Goal: Submit feedback/report problem: Submit feedback/report problem

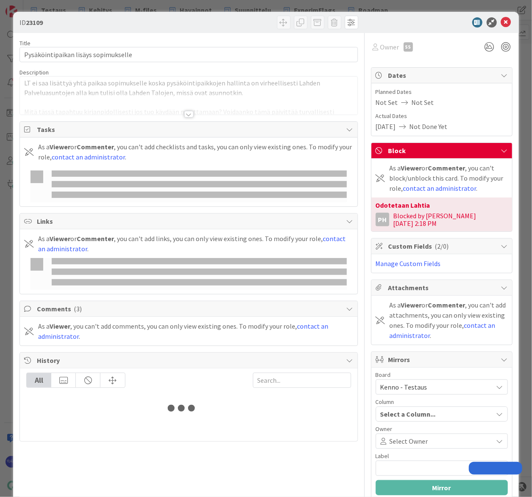
type input "huoltaja"
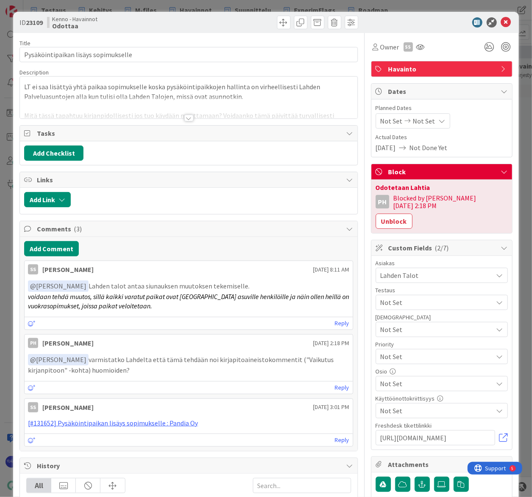
click at [187, 120] on div at bounding box center [188, 118] width 9 height 7
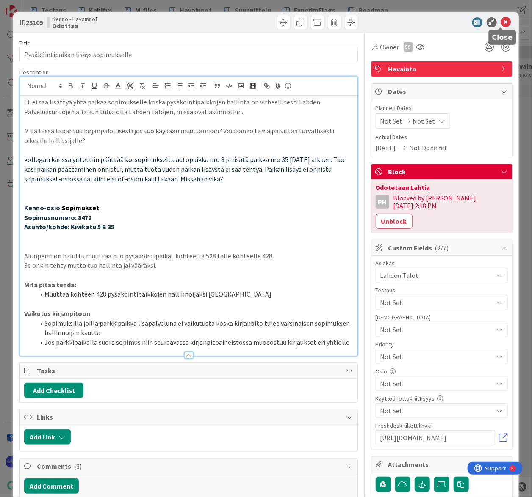
click at [501, 22] on icon at bounding box center [506, 22] width 10 height 10
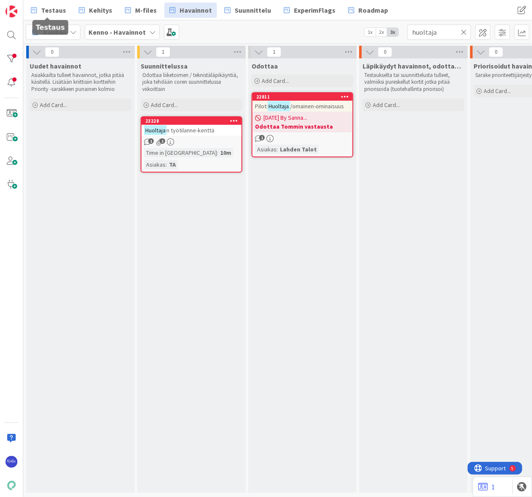
click at [42, 8] on span "Testaus" at bounding box center [53, 10] width 25 height 10
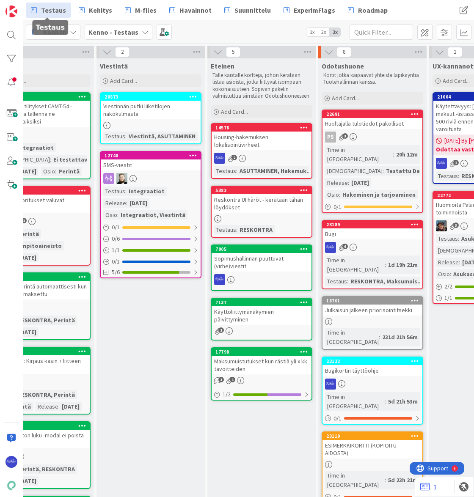
scroll to position [0, 487]
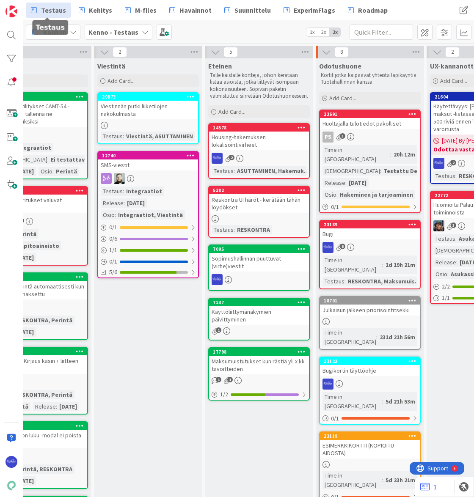
click at [371, 229] on div "Bugi" at bounding box center [370, 234] width 100 height 11
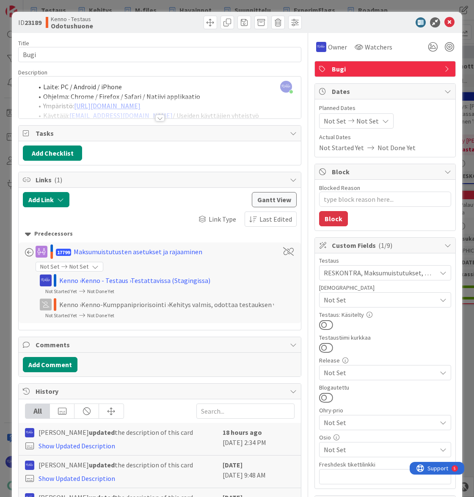
click at [156, 119] on div at bounding box center [159, 118] width 9 height 7
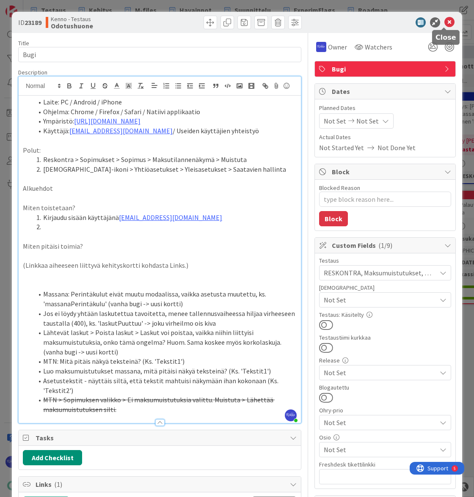
click at [445, 21] on icon at bounding box center [449, 22] width 10 height 10
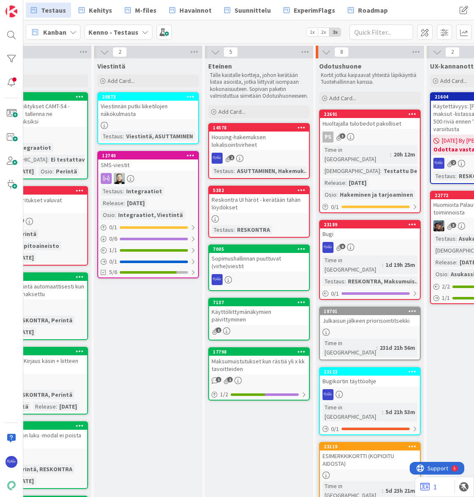
click at [214, 38] on div "Kanban Kenno - Testaus 1x 2x 3x" at bounding box center [248, 31] width 451 height 23
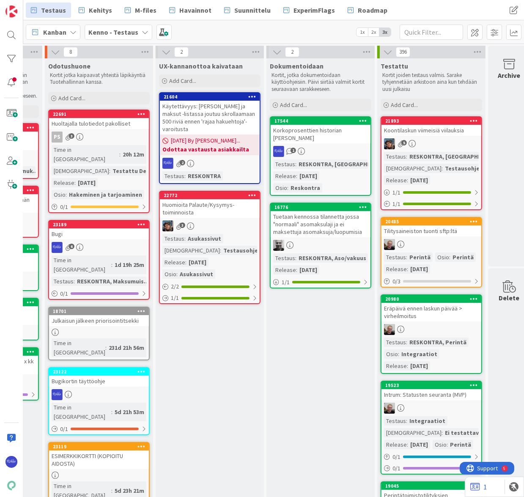
scroll to position [0, 772]
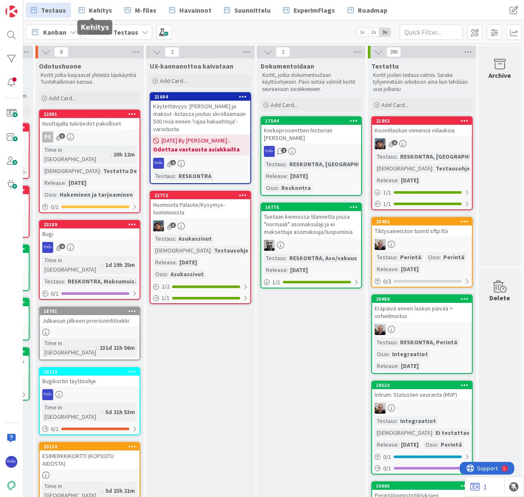
click at [96, 11] on span "Kehitys" at bounding box center [100, 10] width 23 height 10
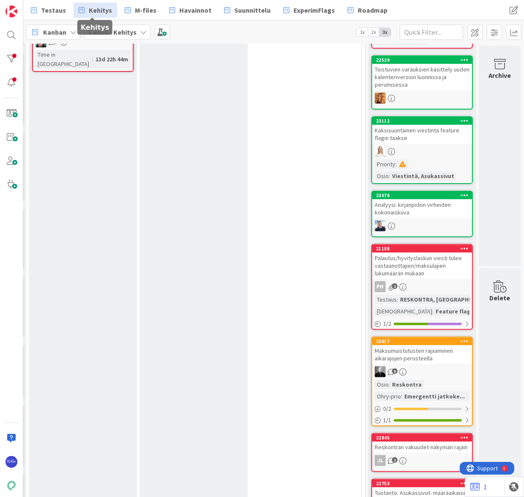
scroll to position [423, 251]
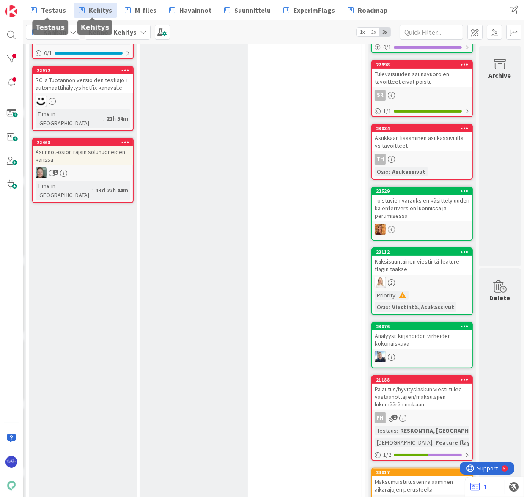
click at [47, 10] on span "Testaus" at bounding box center [53, 10] width 25 height 10
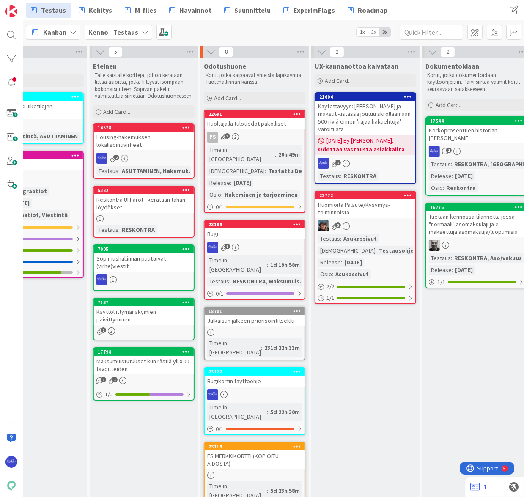
scroll to position [0, 607]
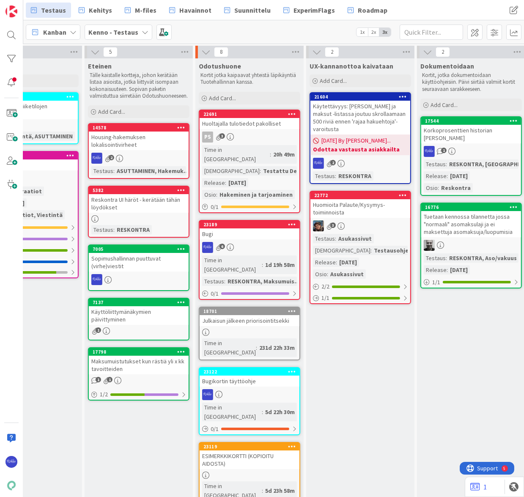
click at [246, 229] on div "Bugi" at bounding box center [250, 234] width 100 height 11
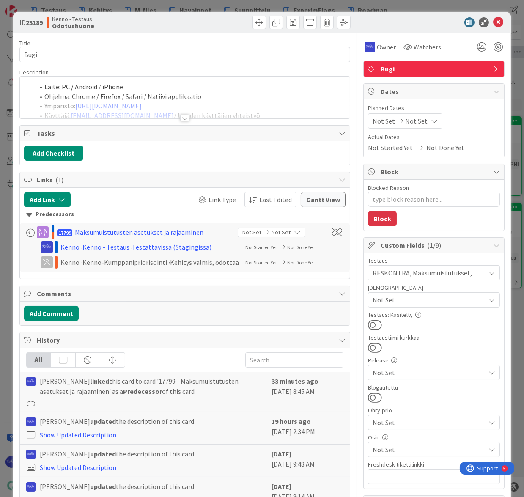
click at [182, 117] on div at bounding box center [184, 118] width 9 height 7
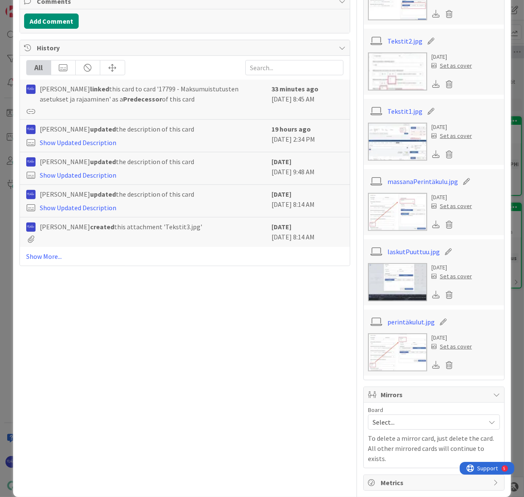
scroll to position [578, 0]
click at [416, 251] on link "laskutPuuttuu.jpg" at bounding box center [414, 251] width 52 height 10
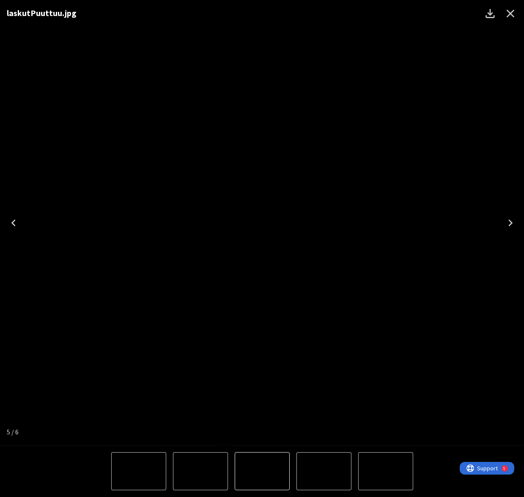
click at [510, 15] on icon "Close" at bounding box center [511, 14] width 14 height 14
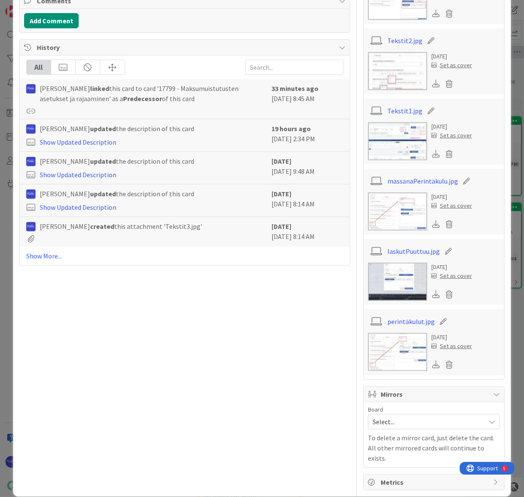
type textarea "x"
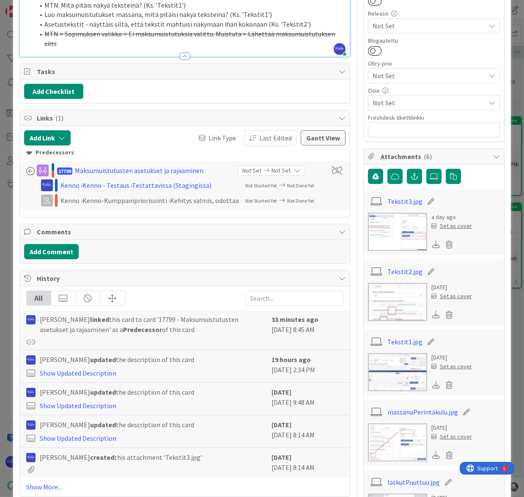
scroll to position [116, 0]
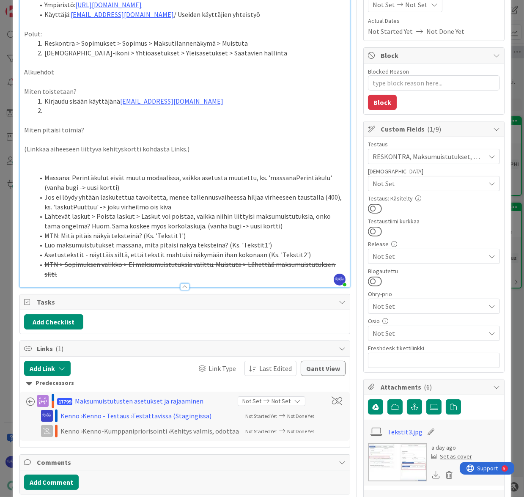
click at [181, 207] on li "Jos ei löydy yhtään laskutettua tavoitetta, menee tallennusvaiheessa hiljaa vir…" at bounding box center [190, 202] width 312 height 19
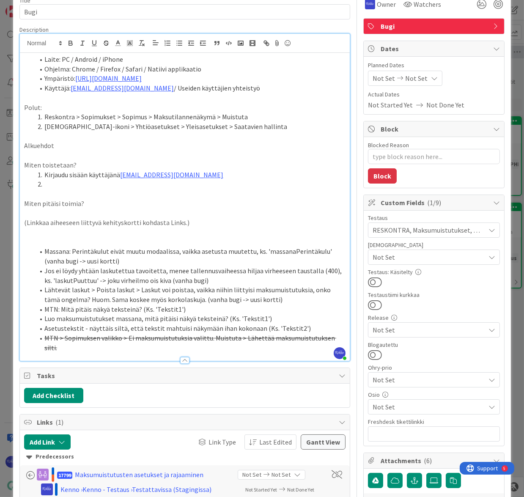
scroll to position [0, 0]
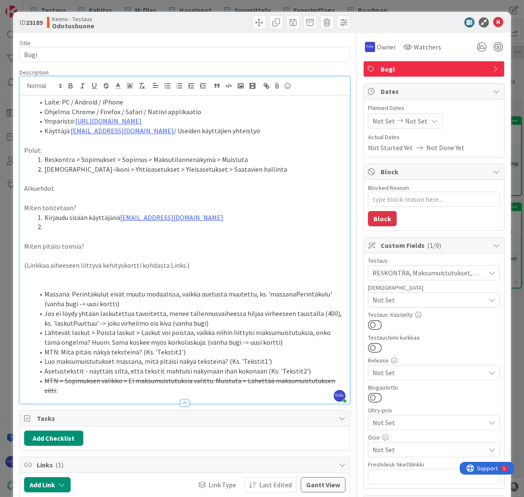
click at [252, 137] on p at bounding box center [185, 141] width 322 height 10
click at [273, 24] on span at bounding box center [277, 23] width 14 height 14
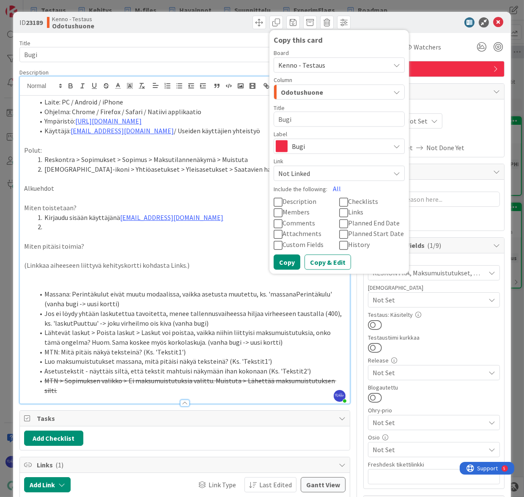
click at [274, 202] on icon at bounding box center [278, 202] width 9 height 10
click at [339, 211] on icon at bounding box center [343, 213] width 9 height 10
click at [274, 232] on icon at bounding box center [278, 234] width 9 height 10
click at [274, 243] on icon at bounding box center [278, 245] width 9 height 10
click at [323, 261] on button "Copy & Edit" at bounding box center [328, 262] width 47 height 15
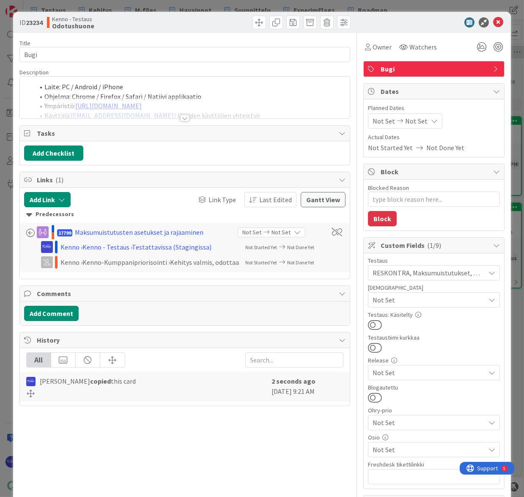
type textarea "x"
drag, startPoint x: 31, startPoint y: 54, endPoint x: 22, endPoint y: 53, distance: 9.4
click at [22, 53] on input "Bugi" at bounding box center [184, 54] width 331 height 15
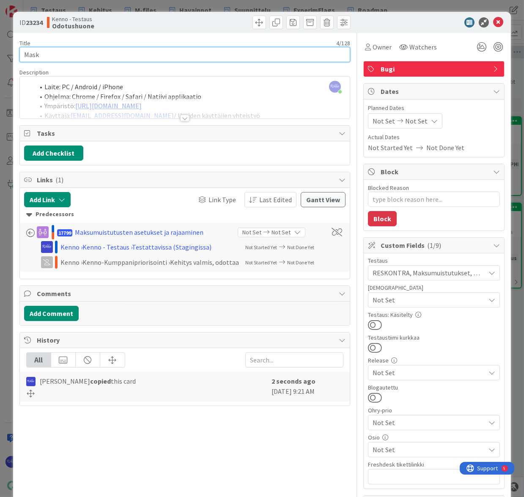
type input "Masku"
type textarea "x"
type input "Mask"
type textarea "x"
type input "Maksumuistutukse"
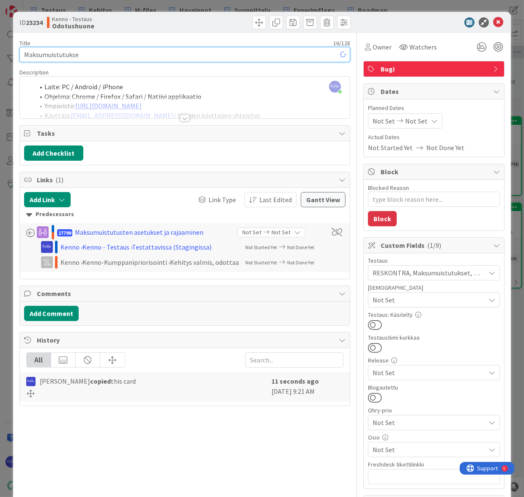
type textarea "x"
type input "Maksumuistutuksen tekstihuomiot"
type textarea "x"
type input "Maksumuistutuksen tekstihuomiot"
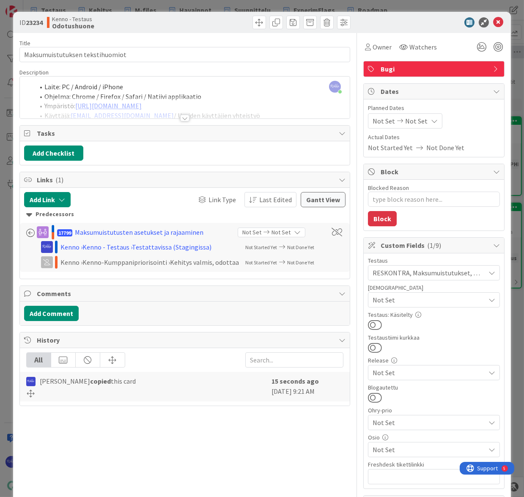
click at [423, 65] on span "Bugi" at bounding box center [435, 69] width 108 height 10
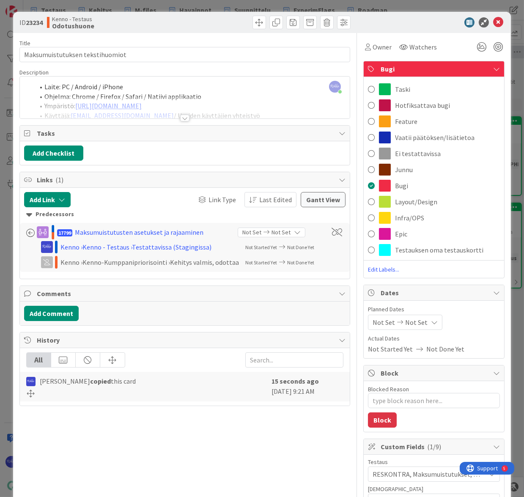
click at [443, 139] on span "Vaatii päätöksen/lisätietoa" at bounding box center [435, 137] width 80 height 10
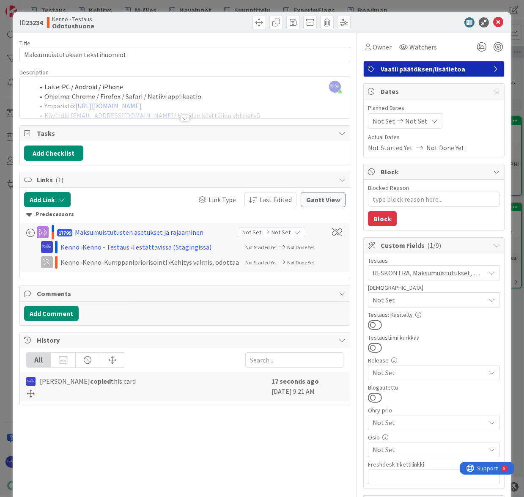
click at [182, 118] on div at bounding box center [184, 118] width 9 height 7
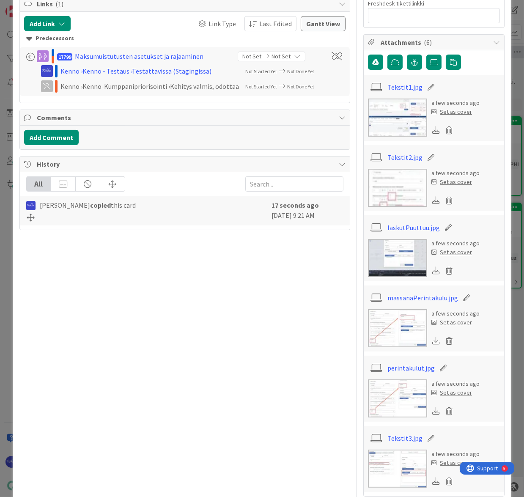
scroll to position [538, 0]
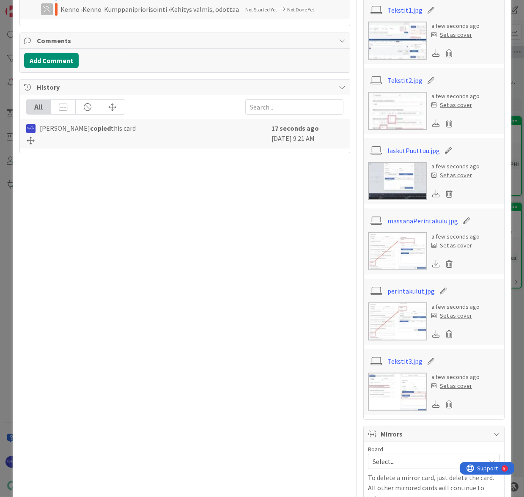
click at [444, 262] on icon at bounding box center [450, 264] width 12 height 13
click at [362, 305] on button "Delete" at bounding box center [371, 305] width 32 height 15
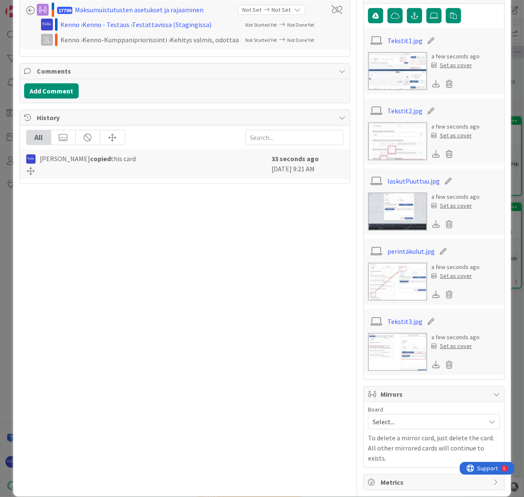
click at [444, 223] on icon at bounding box center [450, 224] width 12 height 13
click at [359, 265] on button "Delete" at bounding box center [371, 265] width 32 height 15
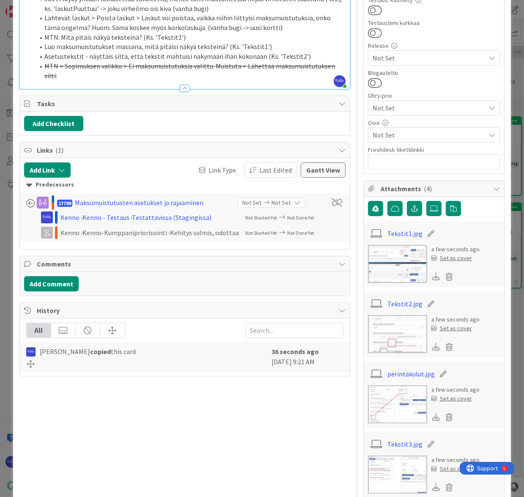
scroll to position [399, 0]
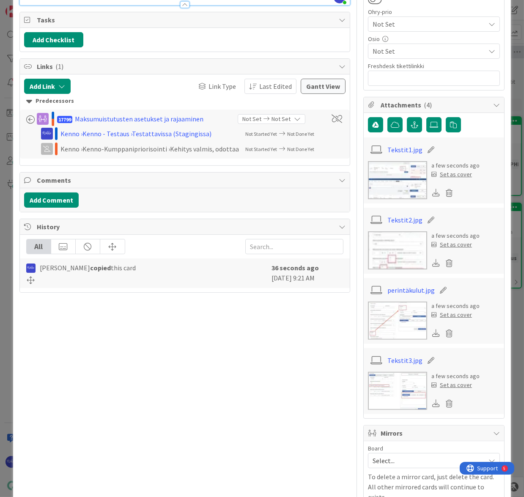
click at [445, 332] on icon at bounding box center [450, 333] width 12 height 13
drag, startPoint x: 366, startPoint y: 372, endPoint x: 381, endPoint y: 316, distance: 58.3
click at [364, 367] on button "Delete" at bounding box center [371, 374] width 32 height 15
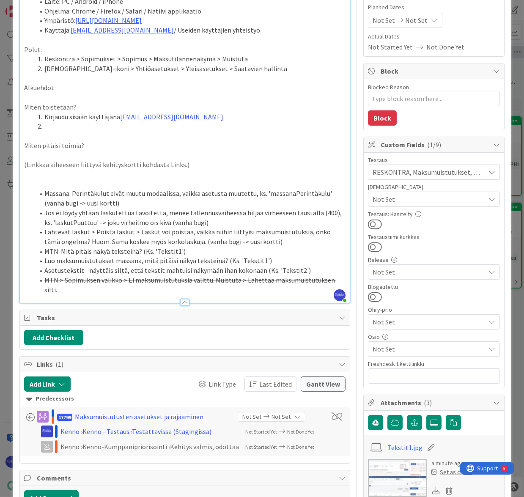
scroll to position [98, 0]
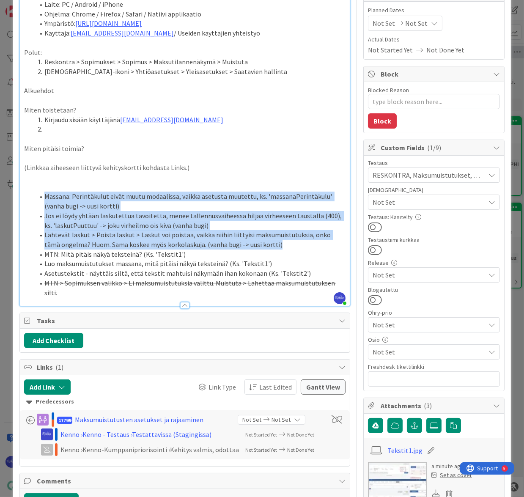
drag, startPoint x: 45, startPoint y: 194, endPoint x: 325, endPoint y: 241, distance: 283.2
click at [325, 241] on ol "Massana: Perintäkulut eivät muutu modaalissa, vaikka asetusta muutettu, ks. 'ma…" at bounding box center [185, 245] width 322 height 106
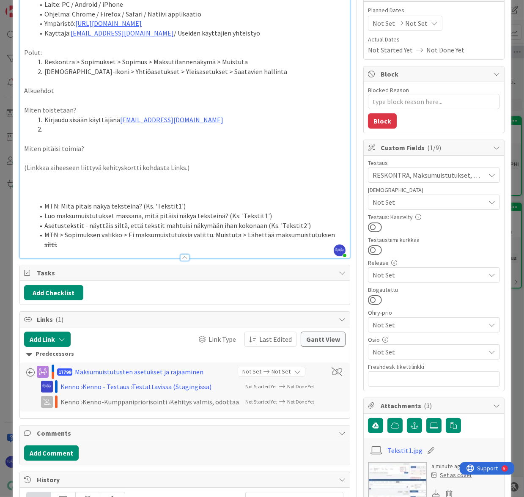
drag, startPoint x: 43, startPoint y: 235, endPoint x: 339, endPoint y: 235, distance: 296.3
click at [339, 235] on div "Riikka Salo just joined Laite: PC / Android / iPhone Ohjelma: Chrome / Firefox …" at bounding box center [185, 118] width 330 height 279
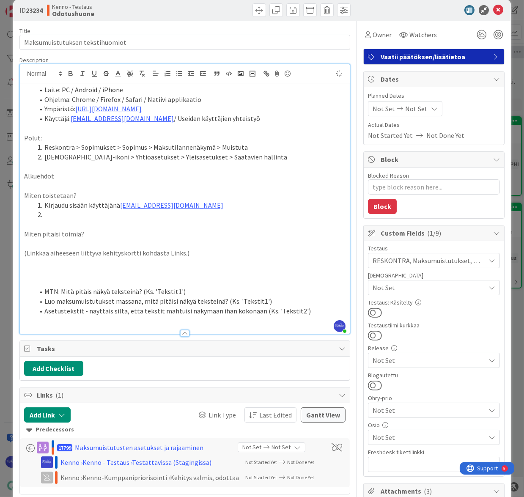
scroll to position [0, 0]
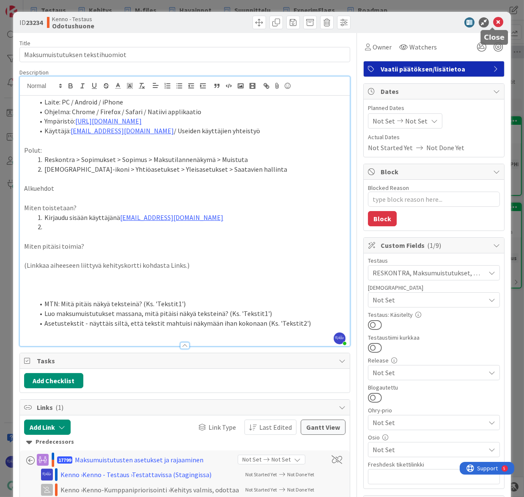
click at [494, 25] on icon at bounding box center [499, 22] width 10 height 10
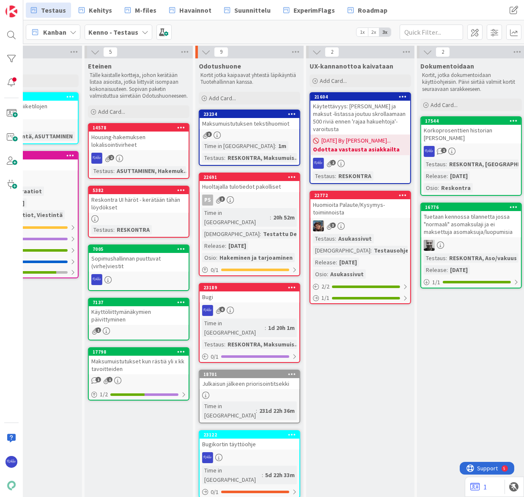
click at [250, 305] on div "6" at bounding box center [250, 310] width 100 height 11
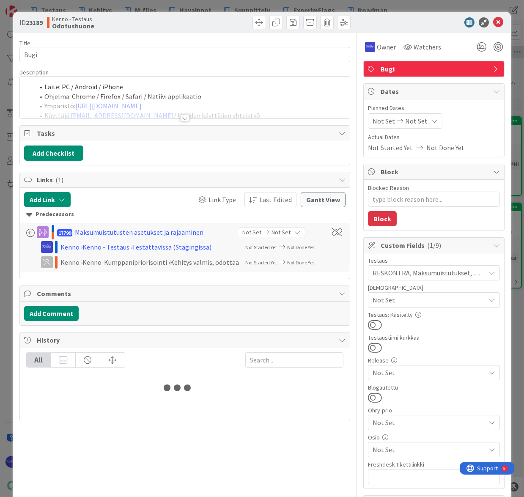
type textarea "x"
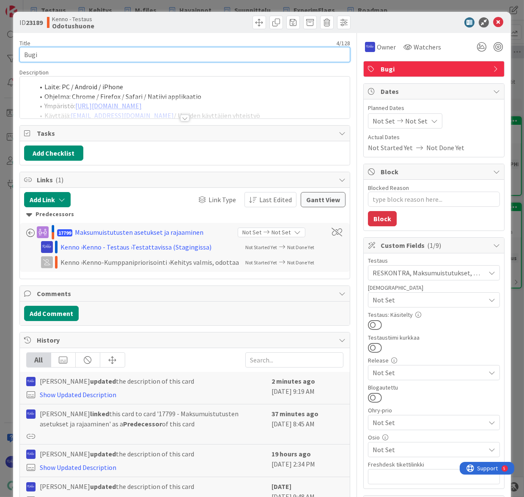
drag, startPoint x: 51, startPoint y: 55, endPoint x: 19, endPoint y: 52, distance: 31.4
click at [19, 52] on input "Bugi" at bounding box center [184, 54] width 331 height 15
type input "Mas"
type textarea "x"
type input "Maks"
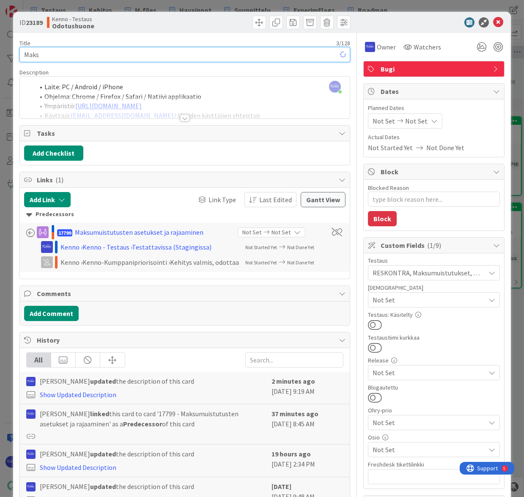
type textarea "x"
type input "Maksumuistutushuomioita"
type textarea "x"
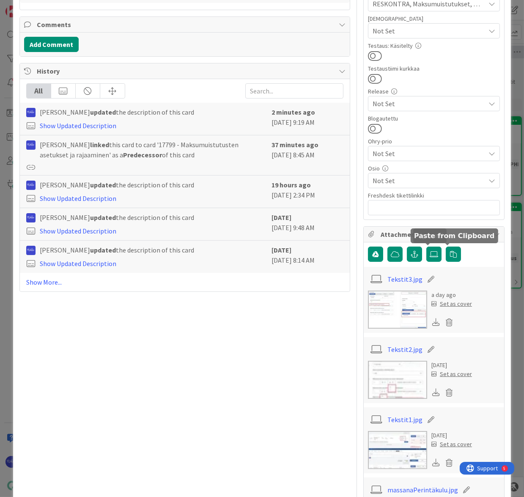
scroll to position [423, 0]
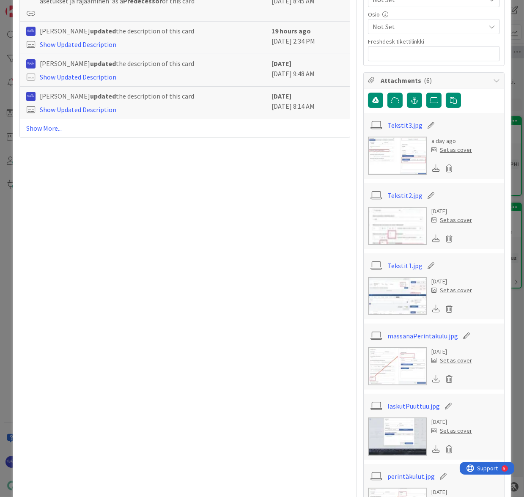
type input "Maksumuistutushuomioita"
click at [444, 171] on icon at bounding box center [450, 168] width 12 height 13
drag, startPoint x: 359, startPoint y: 211, endPoint x: 364, endPoint y: 211, distance: 5.1
click at [359, 211] on button "Delete" at bounding box center [371, 209] width 32 height 15
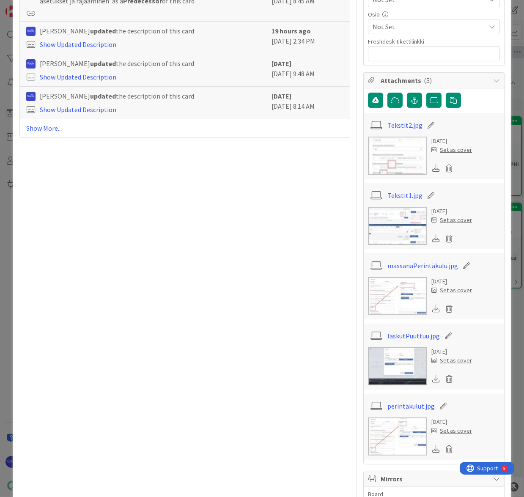
click at [444, 165] on icon at bounding box center [450, 168] width 12 height 13
click at [361, 210] on button "Delete" at bounding box center [371, 209] width 32 height 15
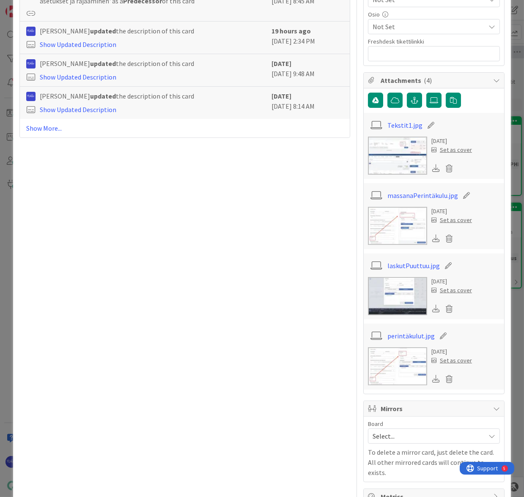
click at [445, 166] on icon at bounding box center [450, 168] width 12 height 13
click at [370, 209] on button "Delete" at bounding box center [371, 209] width 32 height 15
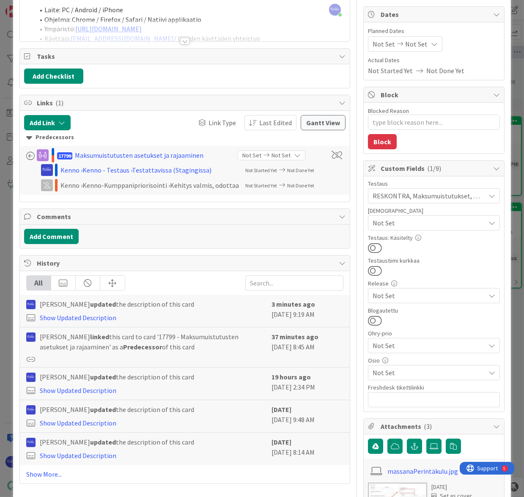
scroll to position [0, 0]
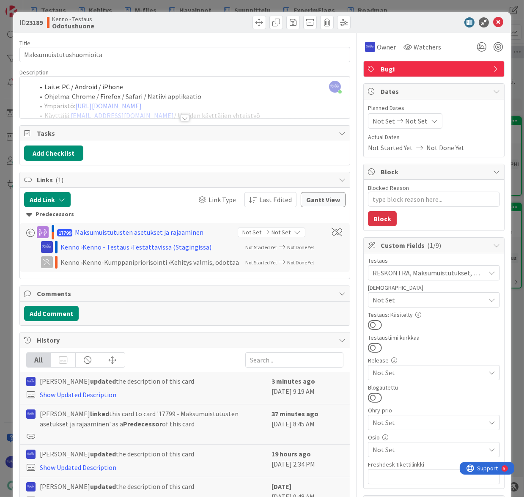
click at [182, 116] on div at bounding box center [184, 118] width 9 height 7
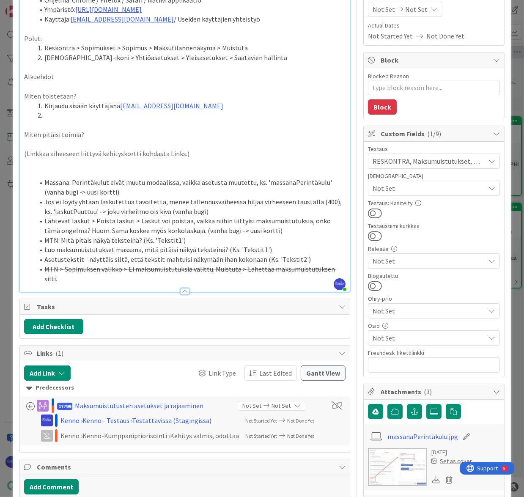
scroll to position [115, 0]
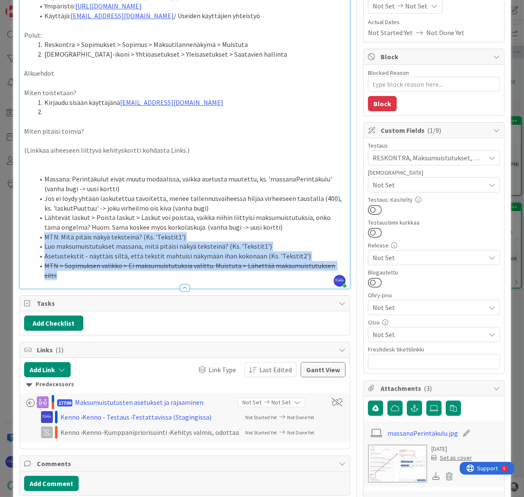
drag, startPoint x: 43, startPoint y: 235, endPoint x: 339, endPoint y: 267, distance: 297.2
click at [339, 267] on div "Riikka Salo just joined Laite: PC / Android / iPhone Ohjelma: Chrome / Firefox …" at bounding box center [185, 124] width 330 height 327
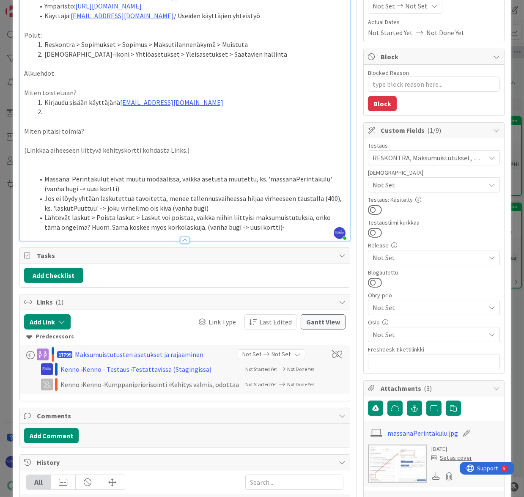
type textarea "x"
click at [88, 109] on li at bounding box center [190, 112] width 312 height 10
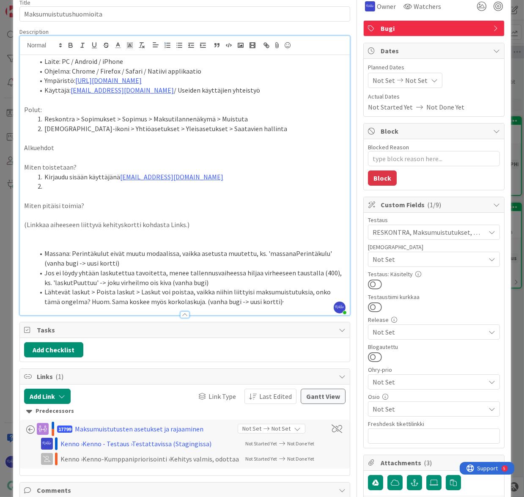
scroll to position [38, 0]
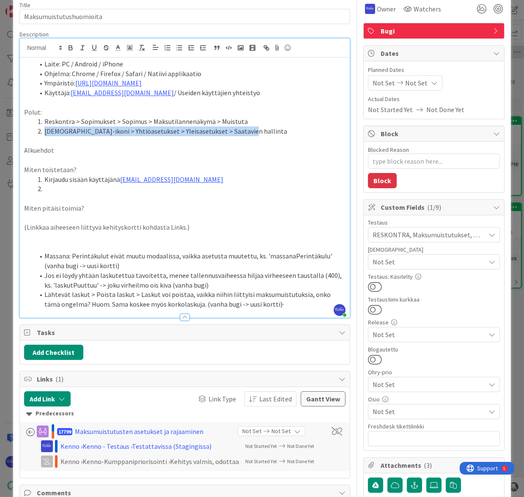
drag, startPoint x: 43, startPoint y: 130, endPoint x: 236, endPoint y: 133, distance: 192.6
click at [236, 133] on li "Profiili-ikoni > Yhtiöasetukset > Yleisasetukset > Saatavien hallinta" at bounding box center [190, 132] width 312 height 10
copy li "Profiili-ikoni > Yhtiöasetukset > Yleisasetukset > Saatavien hallinta"
click at [69, 189] on li at bounding box center [190, 189] width 312 height 10
paste div
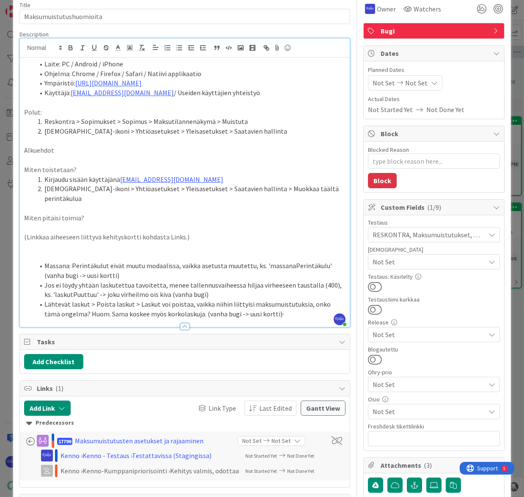
click at [74, 147] on p "Alkuehdot" at bounding box center [185, 151] width 322 height 10
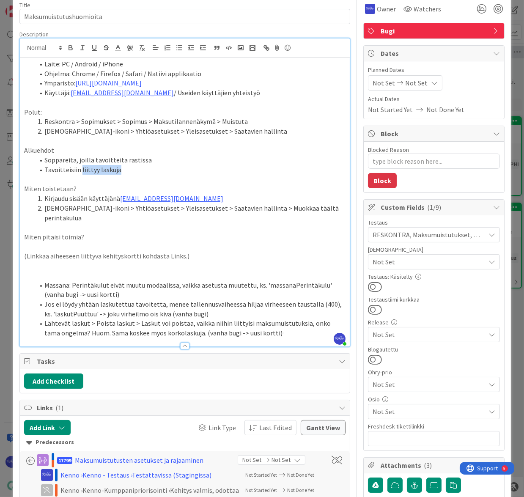
drag, startPoint x: 79, startPoint y: 168, endPoint x: 145, endPoint y: 168, distance: 65.6
click at [145, 168] on li "Tavoitteisiin liittyy laskuja" at bounding box center [190, 170] width 312 height 10
click at [251, 223] on p at bounding box center [185, 228] width 322 height 10
click at [322, 208] on li "Profiili-ikoni > Yhtiöasetukset > Yleisasetukset > Saatavien hallinta > Muokkaa…" at bounding box center [190, 213] width 312 height 19
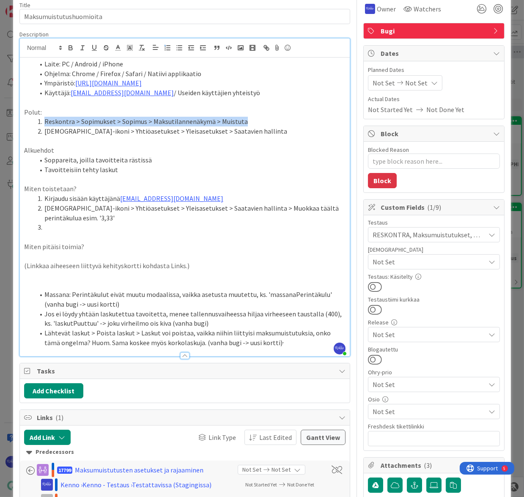
drag, startPoint x: 45, startPoint y: 119, endPoint x: 251, endPoint y: 121, distance: 206.1
click at [251, 121] on li "Reskontra > Sopimukset > Sopimus > Maksutilannenäkymä > Muistuta" at bounding box center [190, 122] width 312 height 10
copy li "Reskontra > Sopimukset > Sopimus > Maksutilannenäkymä > Muistuta"
click at [80, 225] on li at bounding box center [190, 228] width 312 height 10
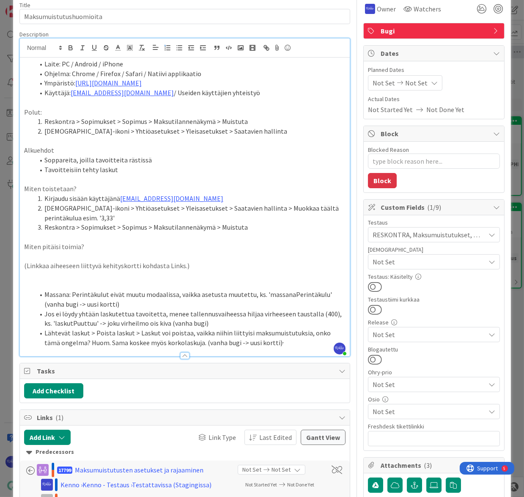
click at [119, 225] on li "Reskontra > Sopimukset > Sopimus > Maksutilannenäkymä > Muistuta" at bounding box center [190, 228] width 312 height 10
click at [87, 218] on li "Profiili-ikoni > Yhtiöasetukset > Yleisasetukset > Saatavien hallinta > Muokkaa…" at bounding box center [190, 213] width 312 height 19
click at [235, 207] on li "Profiili-ikoni > Yhtiöasetukset > Yleisasetukset > Saatavien hallinta > Muokkaa…" at bounding box center [190, 213] width 312 height 19
click at [191, 220] on li "Muokkaa täältä perintäkulua esim. '3,33'" at bounding box center [190, 218] width 312 height 10
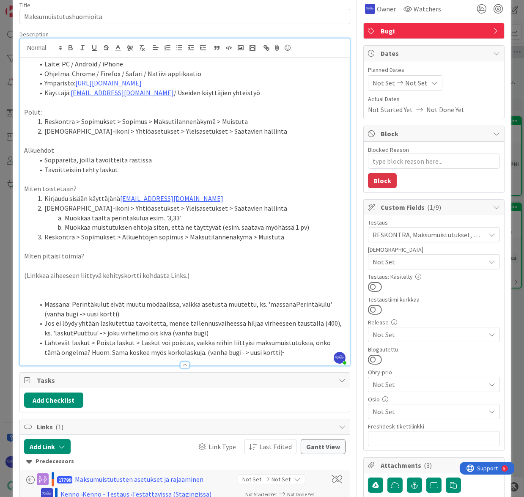
click at [119, 237] on li "Reskontra > Sopimukset > Alkuehtojen sopimus > Maksutilannenäkymä > Muistuta" at bounding box center [190, 237] width 312 height 10
click at [225, 236] on li "Reskontra > Sopimukset > Rajaa siten, että alkuehtojen sopimus > Maksutilannenä…" at bounding box center [190, 237] width 312 height 10
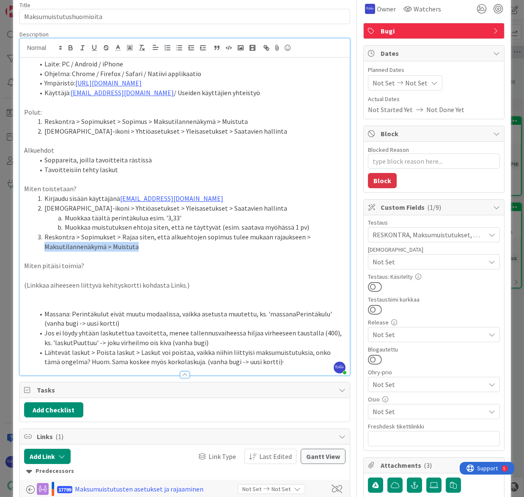
drag, startPoint x: 45, startPoint y: 246, endPoint x: 172, endPoint y: 250, distance: 127.5
click at [172, 250] on li "Reskontra > Sopimukset > Rajaa siten, että alkuehtojen sopimus tulee mukaan raj…" at bounding box center [190, 241] width 312 height 19
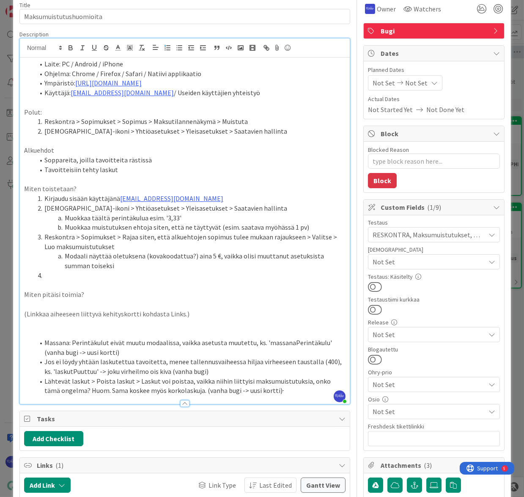
click at [101, 295] on p "Miten pitäisi toimia?" at bounding box center [185, 295] width 322 height 10
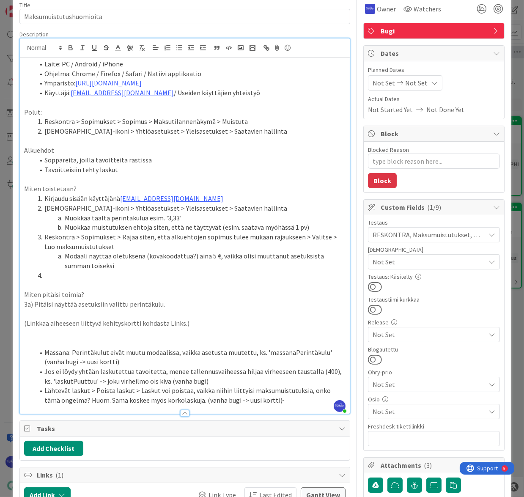
scroll to position [77, 0]
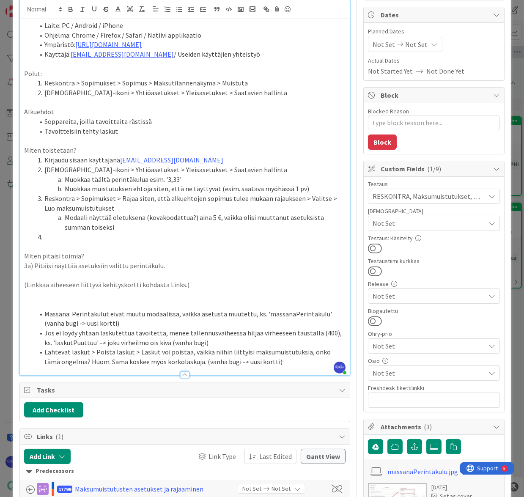
click at [167, 227] on li "Modaali näyttää oletuksena (kovakoodattua?) aina 5 €, vaikka olisi muuttanut as…" at bounding box center [190, 222] width 312 height 19
drag, startPoint x: 254, startPoint y: 314, endPoint x: 326, endPoint y: 316, distance: 72.0
click at [326, 316] on li "Massana: Perintäkulut eivät muutu modaalissa, vaikka asetusta muutettu, ks. 'ma…" at bounding box center [190, 318] width 312 height 19
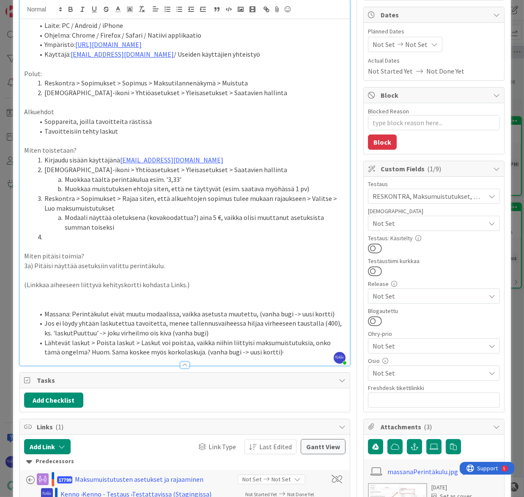
click at [152, 227] on li "Modaali näyttää oletuksena (kovakoodattua?) aina 5 €, vaikka olisi muuttanut as…" at bounding box center [190, 222] width 312 height 19
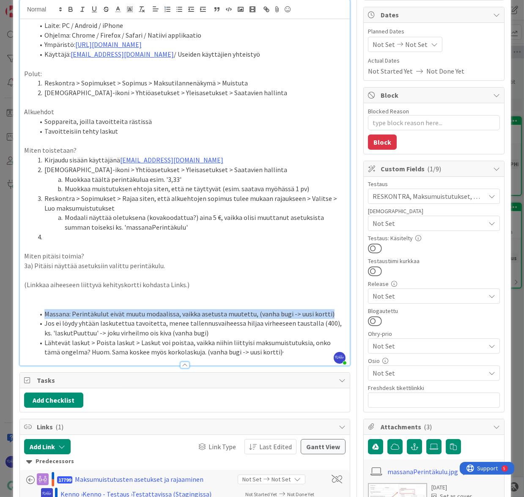
drag, startPoint x: 334, startPoint y: 312, endPoint x: 44, endPoint y: 309, distance: 289.6
click at [44, 309] on li "Massana: Perintäkulut eivät muutu modaalissa, vaikka asetusta muutettu, (vanha …" at bounding box center [190, 314] width 312 height 10
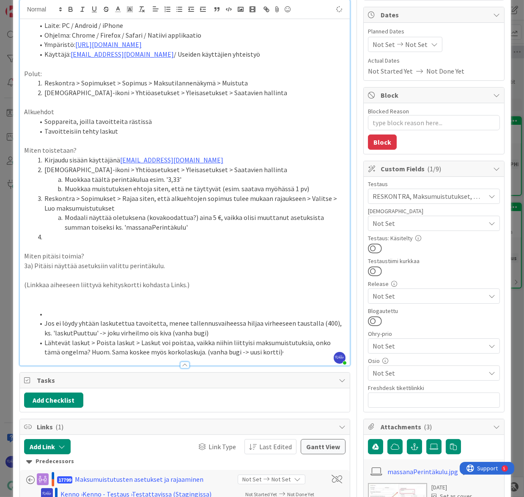
type textarea "x"
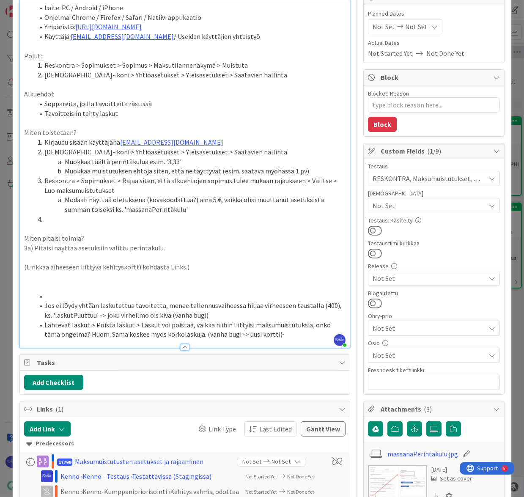
scroll to position [0, 0]
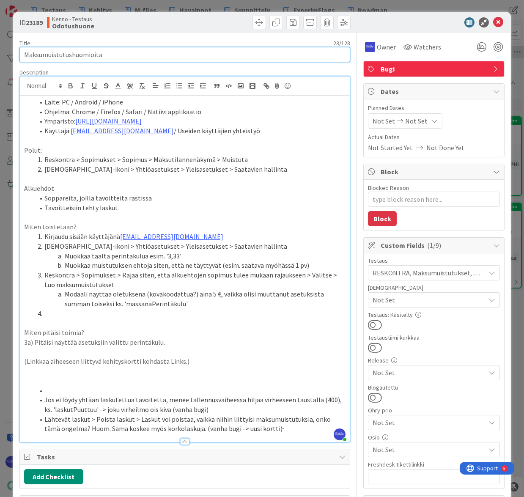
click at [134, 58] on input "Maksumuistutushuomioita" at bounding box center [184, 54] width 331 height 15
type input "Maksumuistutushuomioita"
type textarea "x"
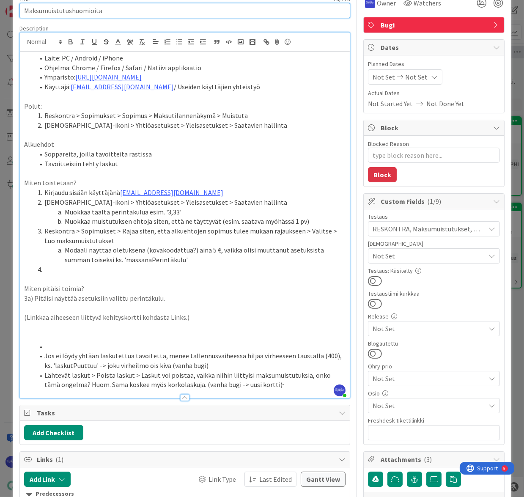
scroll to position [38, 0]
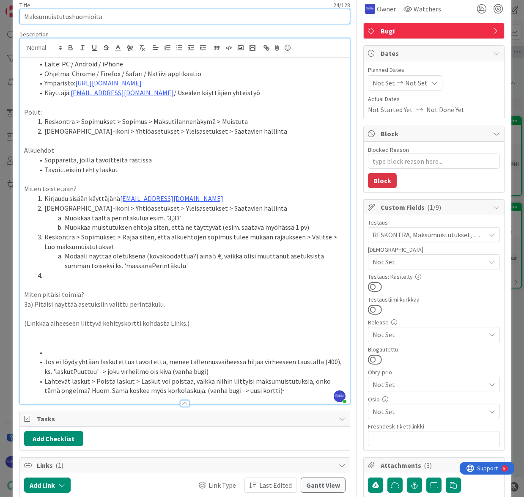
type input "Maksumuistutushuomioita"
click at [59, 273] on li at bounding box center [190, 276] width 312 height 10
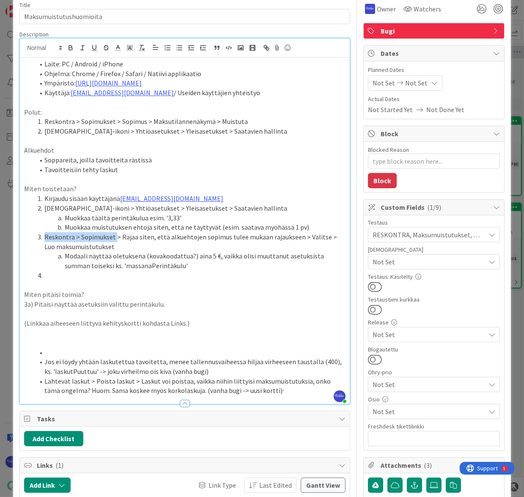
drag, startPoint x: 44, startPoint y: 235, endPoint x: 113, endPoint y: 241, distance: 70.1
click at [113, 241] on li "Reskontra > Sopimukset > Rajaa siten, että alkuehtojen sopimus tulee mukaan raj…" at bounding box center [190, 241] width 312 height 19
copy li "Reskontra > Sopimukset"
click at [61, 275] on li at bounding box center [190, 276] width 312 height 10
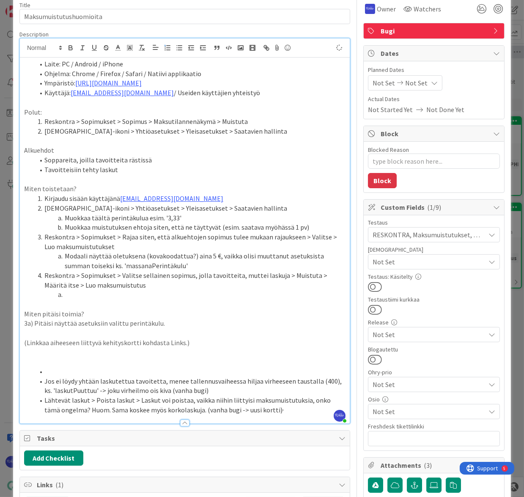
scroll to position [115, 0]
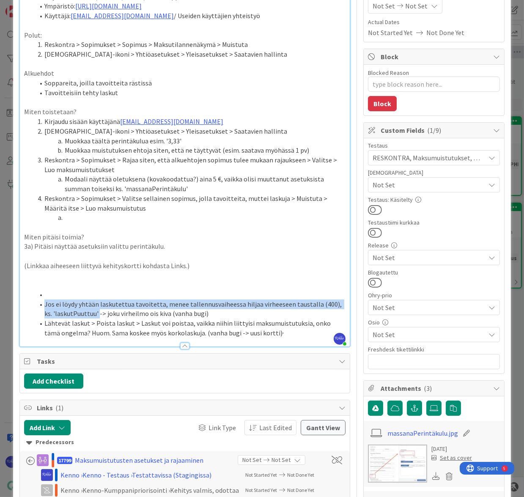
drag, startPoint x: 44, startPoint y: 302, endPoint x: 89, endPoint y: 316, distance: 46.5
click at [89, 316] on li "Jos ei löydy yhtään laskutettua tavoitetta, menee tallennusvaiheessa hiljaa vir…" at bounding box center [190, 309] width 312 height 19
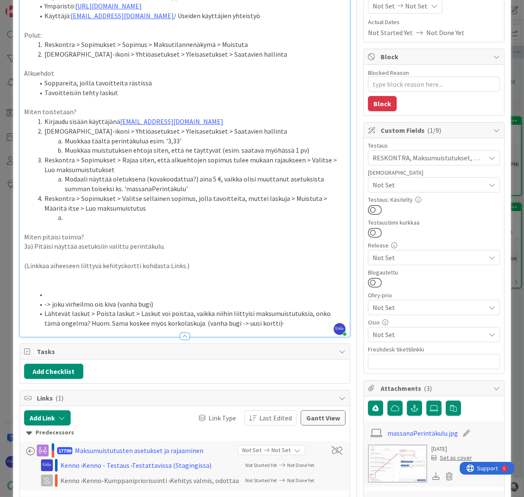
click at [96, 218] on li at bounding box center [190, 218] width 312 height 10
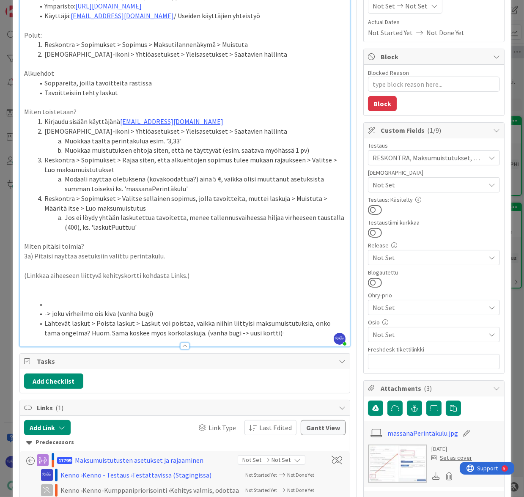
click at [169, 255] on p "3a) Pitäisi näyttää asetuksiin valittu perintäkulu." at bounding box center [185, 256] width 322 height 10
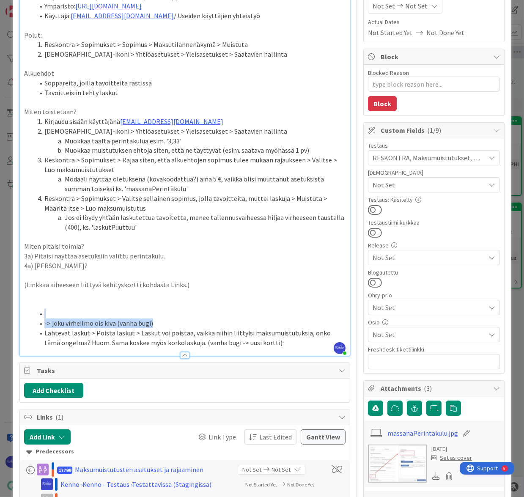
drag, startPoint x: 171, startPoint y: 321, endPoint x: 37, endPoint y: 309, distance: 134.7
click at [37, 309] on ol "-> joku virheilmo ois kiva (vanha bugi) Lähtevät laskut > Poista laskut > Lasku…" at bounding box center [185, 328] width 322 height 39
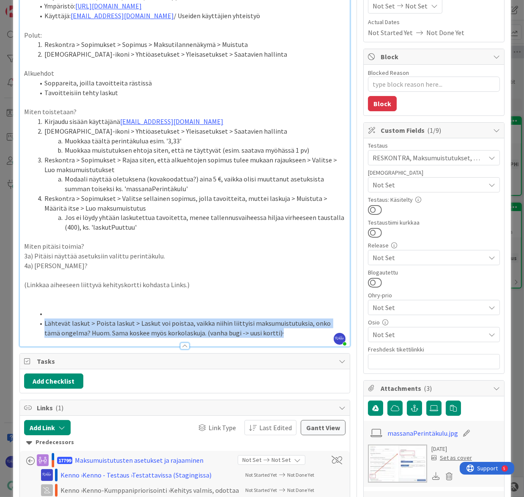
drag, startPoint x: 279, startPoint y: 334, endPoint x: 37, endPoint y: 321, distance: 242.9
click at [37, 321] on li "Lähtevät laskut > Poista laskut > Laskut voi poistaa, vaikka niihin liittyisi m…" at bounding box center [190, 328] width 312 height 19
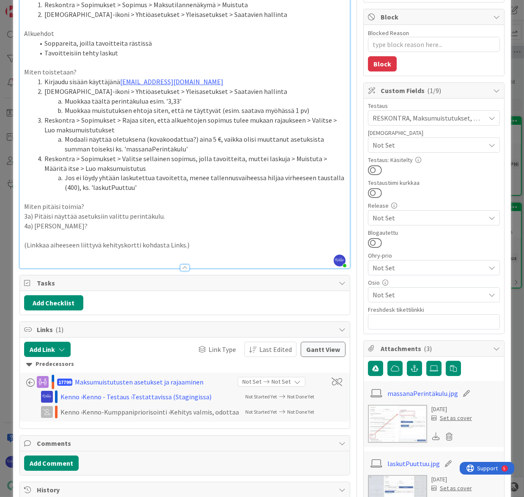
scroll to position [270, 0]
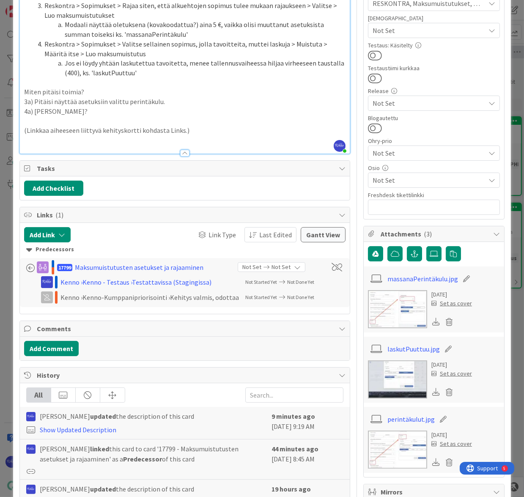
click at [406, 417] on link "perintäkulut.jpg" at bounding box center [411, 419] width 47 height 10
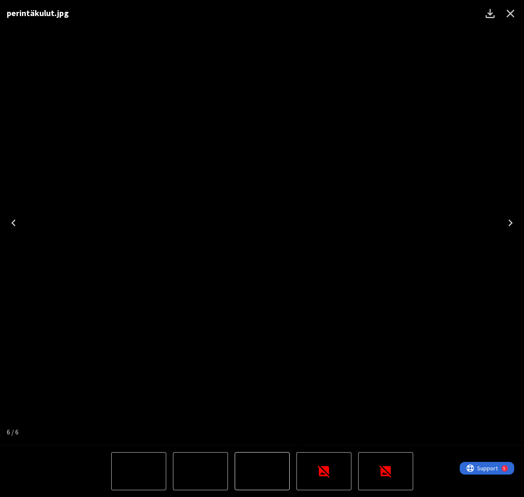
click at [512, 15] on icon "Close" at bounding box center [511, 14] width 14 height 14
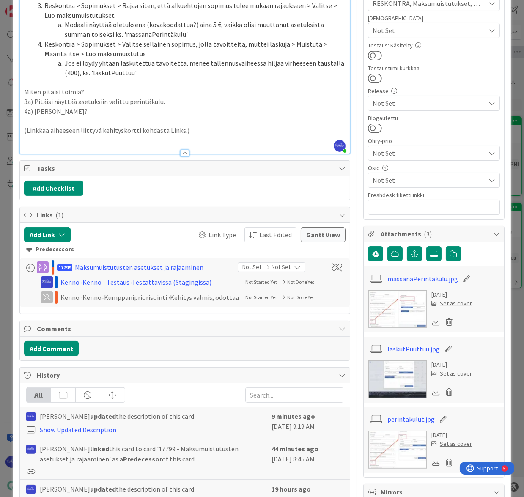
click at [419, 280] on link "massanaPerintäkulu.jpg" at bounding box center [423, 279] width 71 height 10
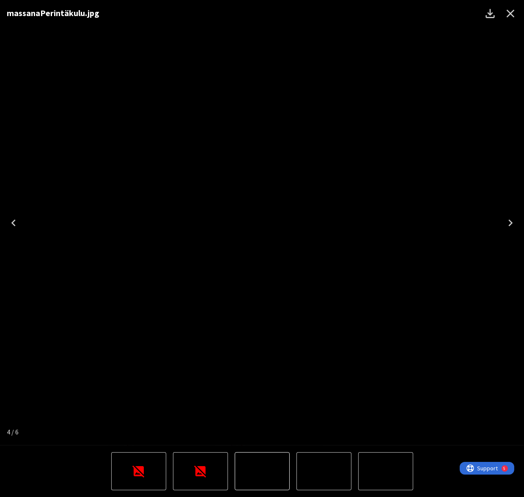
click at [513, 13] on icon "Close" at bounding box center [511, 14] width 14 height 14
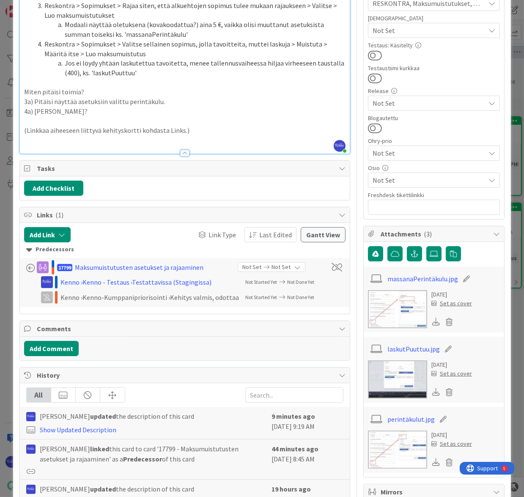
click at [444, 462] on icon at bounding box center [450, 462] width 12 height 13
drag, startPoint x: 364, startPoint y: 444, endPoint x: 364, endPoint y: 439, distance: 5.1
click at [364, 441] on button "Delete" at bounding box center [371, 443] width 32 height 15
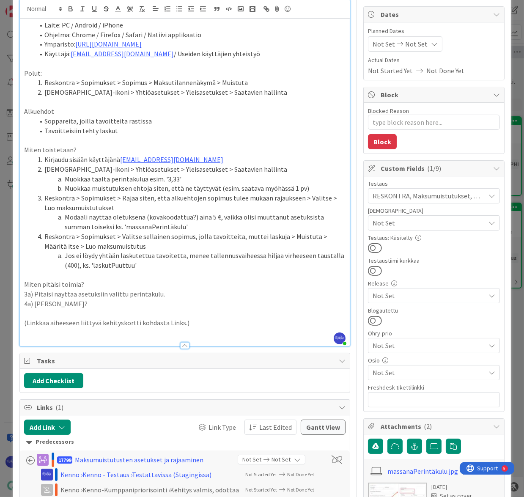
scroll to position [0, 0]
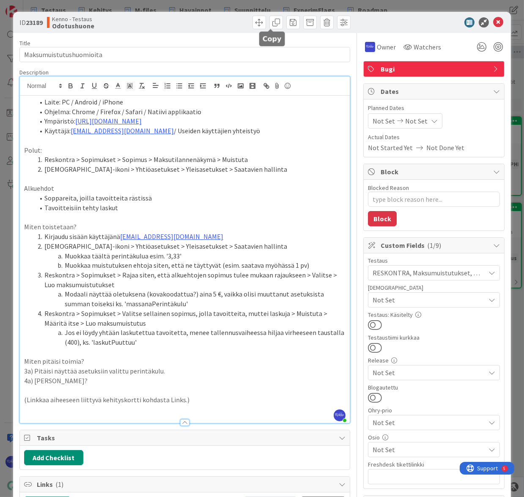
click at [271, 25] on span at bounding box center [277, 23] width 14 height 14
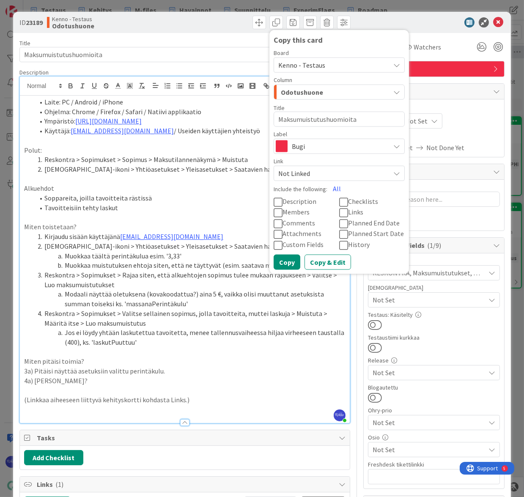
click at [274, 201] on icon at bounding box center [278, 202] width 9 height 10
click at [274, 242] on icon at bounding box center [278, 245] width 9 height 10
click at [322, 265] on button "Copy & Edit" at bounding box center [328, 262] width 47 height 15
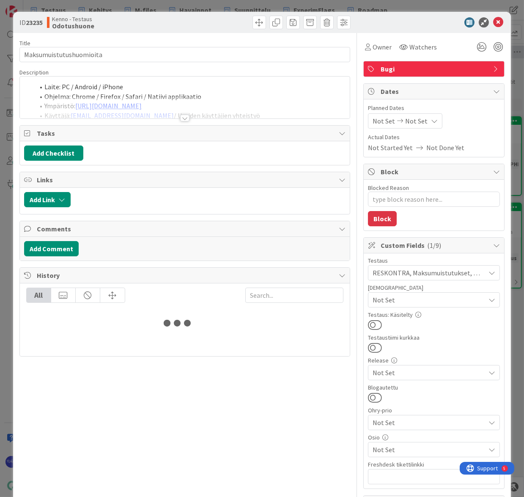
type textarea "x"
click at [183, 116] on div at bounding box center [184, 118] width 9 height 7
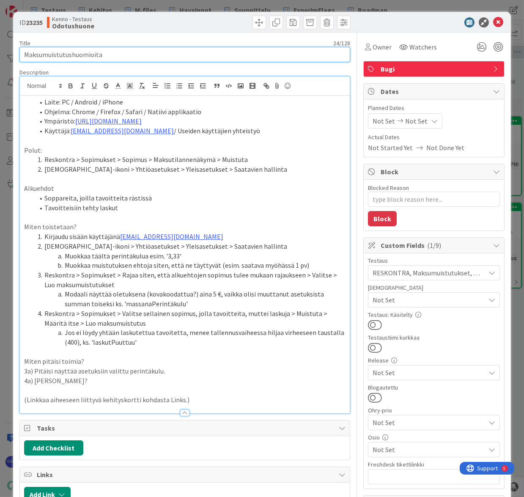
drag, startPoint x: 123, startPoint y: 52, endPoint x: 22, endPoint y: 52, distance: 100.7
click at [22, 52] on input "Maksumuistutushuomioita" at bounding box center [184, 54] width 331 height 15
type input "Laskun pystyy poistamaan, vaikka siihen liittyy korkolasku tai maksumuistutus"
type textarea "x"
type input "Laskun pystyy poistamaan, vaikka siihen liittyy korkolasku tai maksumuistutus(l…"
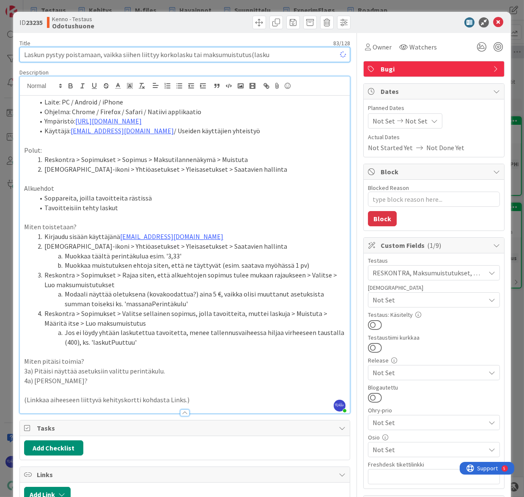
type textarea "x"
type input "Laskun pystyy poistamaan, vaikka siihen liittyy korkolasku tai maksumuistutus(l…"
type textarea "x"
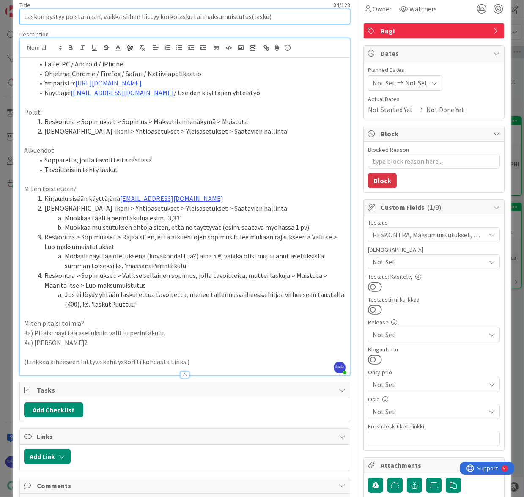
type input "Laskun pystyy poistamaan, vaikka siihen liittyy korkolasku tai maksumuistutus(l…"
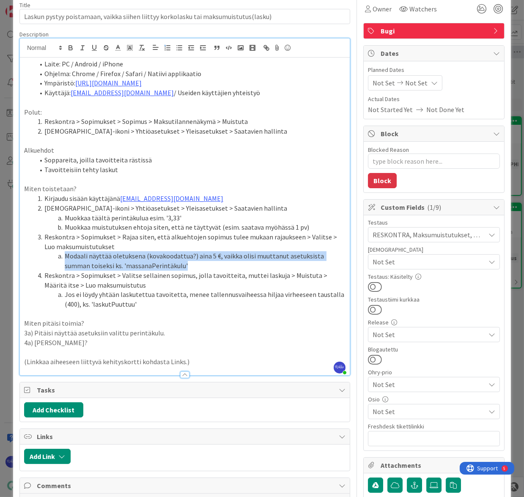
drag, startPoint x: 65, startPoint y: 255, endPoint x: 206, endPoint y: 262, distance: 141.1
click at [206, 262] on li "Modaali näyttää oletuksena (kovakoodattua?) aina 5 €, vaikka olisi muuttanut as…" at bounding box center [190, 260] width 312 height 19
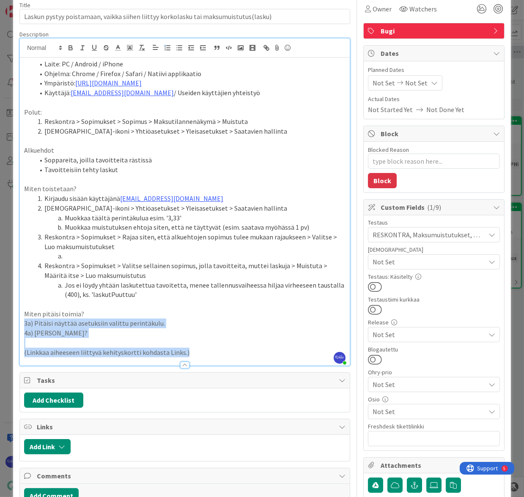
drag, startPoint x: 24, startPoint y: 322, endPoint x: 186, endPoint y: 349, distance: 164.4
click at [186, 349] on div "Laite: PC / Android / iPhone Ohjelma: Chrome / Firefox / Safari / Natiivi appli…" at bounding box center [185, 212] width 330 height 308
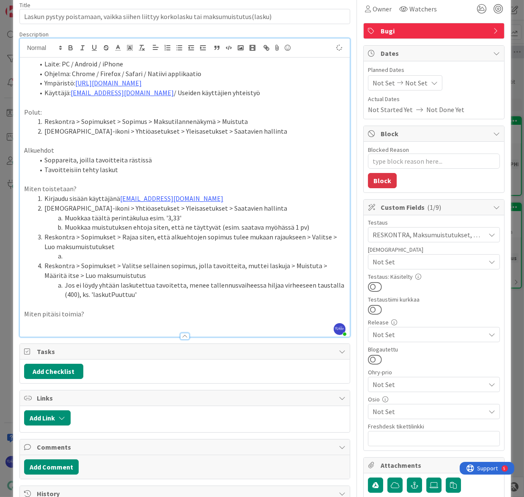
type textarea "x"
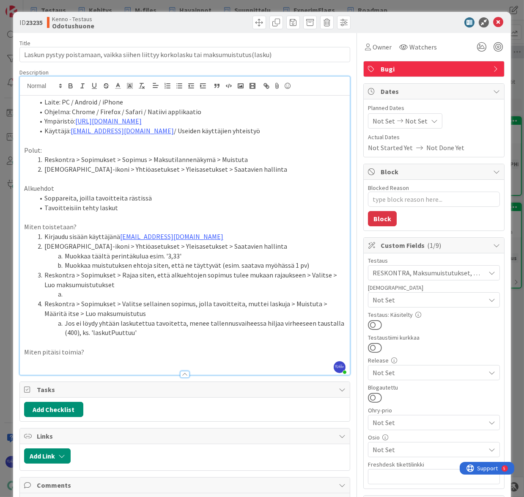
click at [260, 159] on li "Reskontra > Sopimukset > Sopimus > Maksutilannenäkymä > Muistuta" at bounding box center [190, 160] width 312 height 10
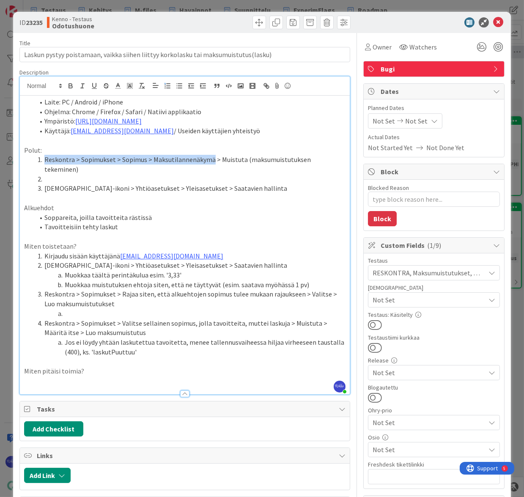
drag, startPoint x: 46, startPoint y: 158, endPoint x: 210, endPoint y: 160, distance: 164.7
click at [210, 160] on li "Reskontra > Sopimukset > Sopimus > Maksutilannenäkymä > Muistuta (maksumuistutu…" at bounding box center [190, 164] width 312 height 19
copy li "Reskontra > Sopimukset > Sopimus > Maksutilannenäkymä"
click at [94, 174] on li at bounding box center [190, 179] width 312 height 10
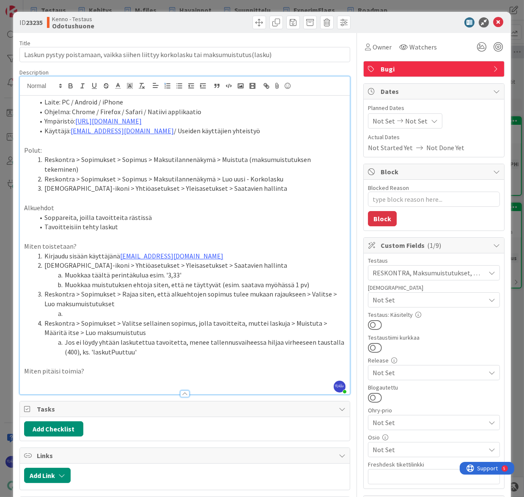
click at [92, 213] on li "Soppareita, joilla tavoitteita rästissä" at bounding box center [190, 218] width 312 height 10
click at [157, 213] on li "Soppareita, joilla tavoitteita rästissä" at bounding box center [190, 218] width 312 height 10
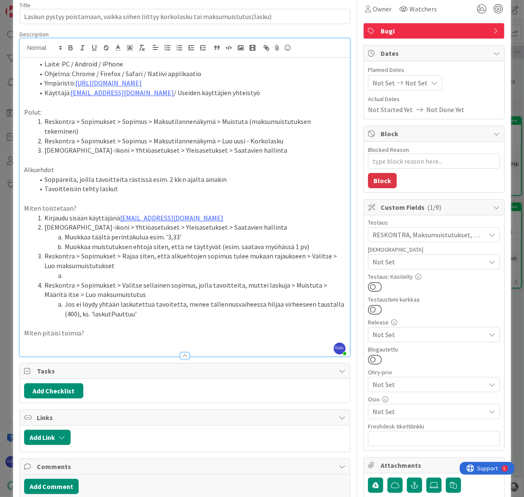
scroll to position [77, 0]
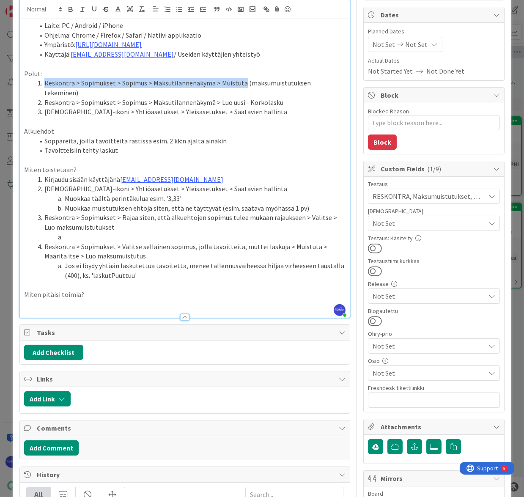
drag, startPoint x: 44, startPoint y: 82, endPoint x: 240, endPoint y: 81, distance: 195.1
click at [240, 81] on li "Reskontra > Sopimukset > Sopimus > Maksutilannenäkymä > Muistuta (maksumuistutu…" at bounding box center [190, 87] width 312 height 19
copy li "Reskontra > Sopimukset > Sopimus > Maksutilannenäkymä > Muistuta"
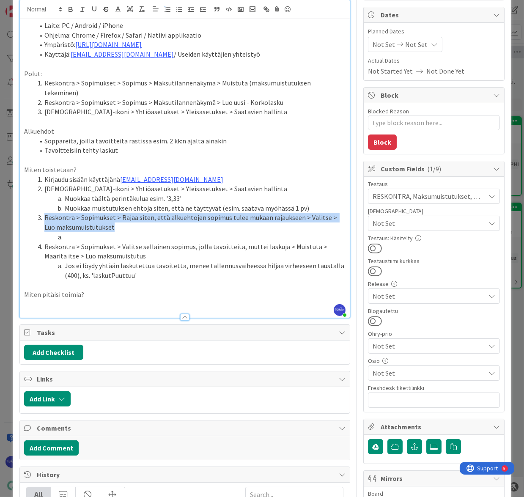
drag, startPoint x: 45, startPoint y: 207, endPoint x: 129, endPoint y: 223, distance: 85.4
click at [129, 223] on ol "Kirjaudu sisään käyttäjänä kenno.admin@pandia.fi Profiili-ikoni > Yhtiöasetukse…" at bounding box center [185, 228] width 322 height 106
copy li "Reskontra > Sopimukset > Rajaa siten, että alkuehtojen sopimus tulee mukaan raj…"
click at [130, 220] on li "Reskontra > Sopimukset > Rajaa siten, että alkuehtojen sopimus tulee mukaan raj…" at bounding box center [190, 222] width 312 height 19
drag, startPoint x: 116, startPoint y: 220, endPoint x: 43, endPoint y: 207, distance: 73.9
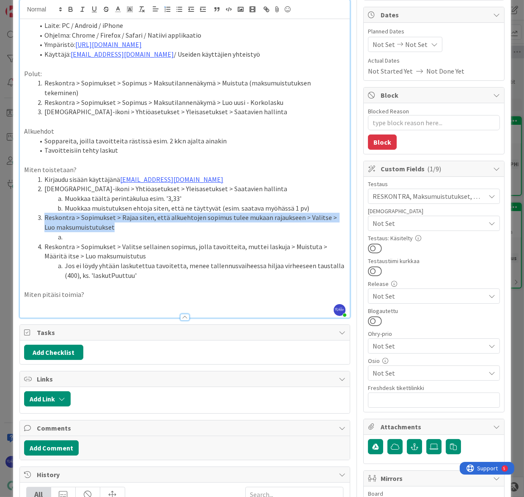
click at [43, 213] on li "Reskontra > Sopimukset > Rajaa siten, että alkuehtojen sopimus tulee mukaan raj…" at bounding box center [190, 222] width 312 height 19
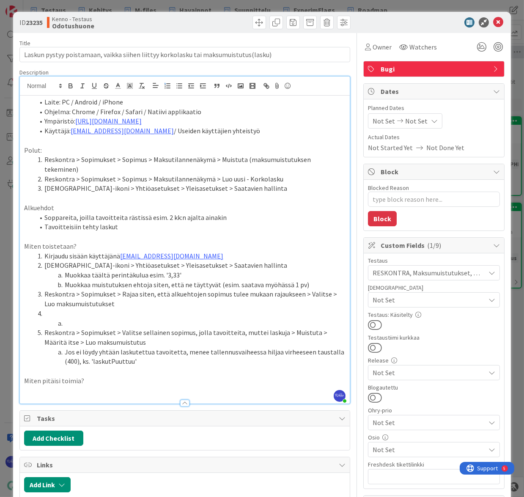
scroll to position [0, 0]
drag, startPoint x: 44, startPoint y: 158, endPoint x: 240, endPoint y: 161, distance: 196.4
click at [240, 161] on li "Reskontra > Sopimukset > Sopimus > Maksutilannenäkymä > Muistuta (maksumuistutu…" at bounding box center [190, 164] width 312 height 19
copy li "Reskontra > Sopimukset > Sopimus > Maksutilannenäkymä > Muistuta"
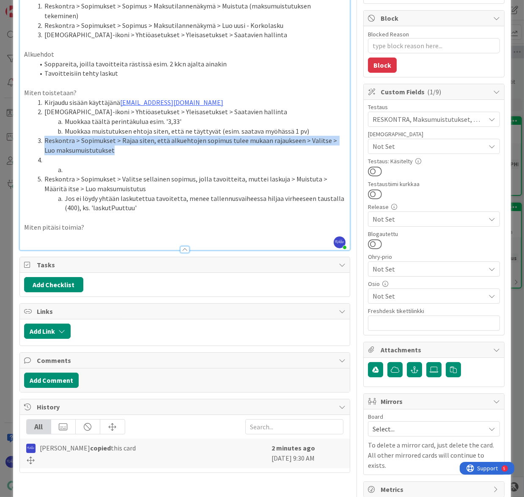
drag, startPoint x: 44, startPoint y: 130, endPoint x: 103, endPoint y: 143, distance: 59.9
click at [103, 143] on li "Reskontra > Sopimukset > Rajaa siten, että alkuehtojen sopimus tulee mukaan raj…" at bounding box center [190, 145] width 312 height 19
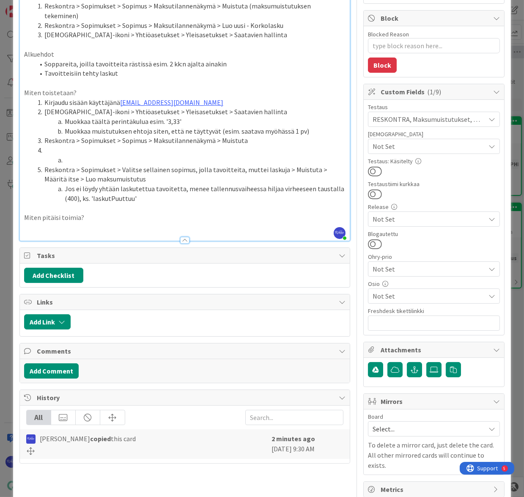
click at [82, 155] on li at bounding box center [190, 160] width 312 height 10
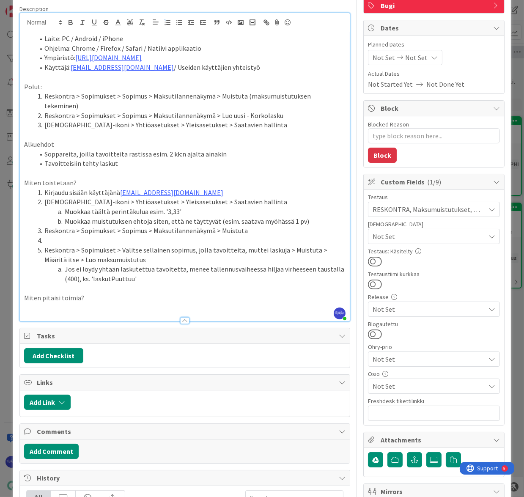
scroll to position [38, 0]
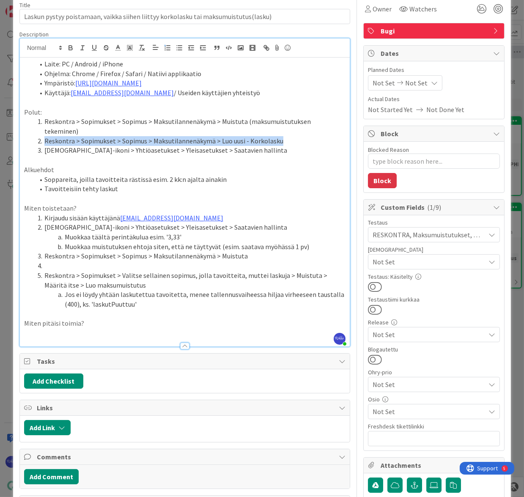
drag, startPoint x: 44, startPoint y: 130, endPoint x: 286, endPoint y: 130, distance: 242.1
click at [286, 136] on li "Reskontra > Sopimukset > Sopimus > Maksutilannenäkymä > Luo uusi - Korkolasku" at bounding box center [190, 141] width 312 height 10
copy li "Reskontra > Sopimukset > Sopimus > Maksutilannenäkymä > Luo uusi - Korkolasku"
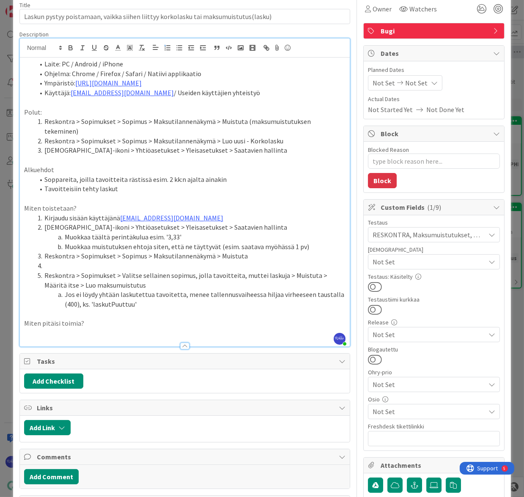
click at [62, 261] on li at bounding box center [190, 266] width 312 height 10
drag, startPoint x: 149, startPoint y: 129, endPoint x: 212, endPoint y: 128, distance: 62.7
click at [212, 136] on li "Reskontra > Sopimukset > Sopimus > Maksutilannenäkymä > Luo uusi - Korkolasku" at bounding box center [190, 141] width 312 height 10
drag, startPoint x: 149, startPoint y: 254, endPoint x: 218, endPoint y: 254, distance: 68.6
click at [218, 261] on li "Reskontra > Sopimukset > Sopimus > Maksutilannenäkymä > Luo uusi - Korkolasku" at bounding box center [190, 266] width 312 height 10
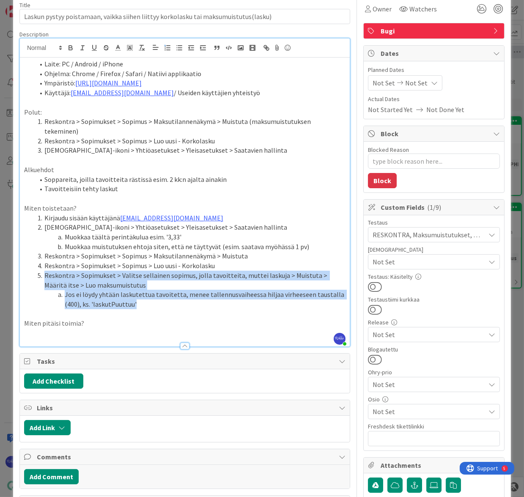
drag, startPoint x: 44, startPoint y: 265, endPoint x: 163, endPoint y: 292, distance: 122.1
click at [163, 292] on ol "Kirjaudu sisään käyttäjänä kenno.admin@pandia.fi Profiili-ikoni > Yhtiöasetukse…" at bounding box center [185, 261] width 322 height 96
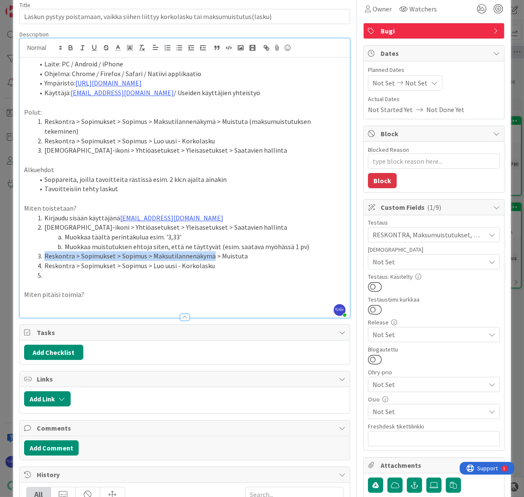
drag, startPoint x: 44, startPoint y: 243, endPoint x: 210, endPoint y: 247, distance: 166.0
click at [210, 251] on li "Reskontra > Sopimukset > Sopimus > Maksutilannenäkymä > Muistuta" at bounding box center [190, 256] width 312 height 10
copy li "Reskontra > Sopimukset > Sopimus > Maksutilannenäkymä"
click at [69, 271] on li at bounding box center [190, 276] width 312 height 10
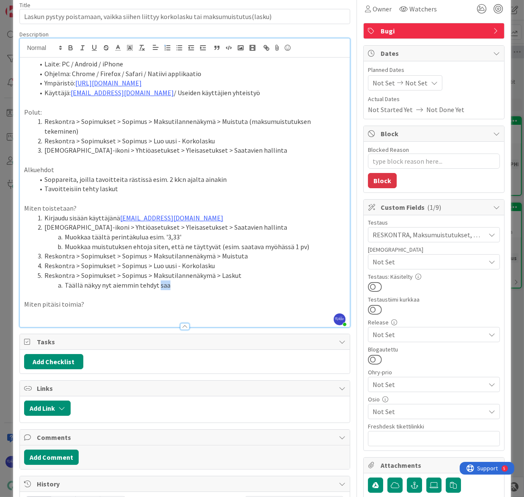
drag, startPoint x: 157, startPoint y: 275, endPoint x: 170, endPoint y: 276, distance: 13.2
click at [170, 281] on li "Täällä näkyy nyt aiemmin tehdyt saa" at bounding box center [190, 286] width 312 height 10
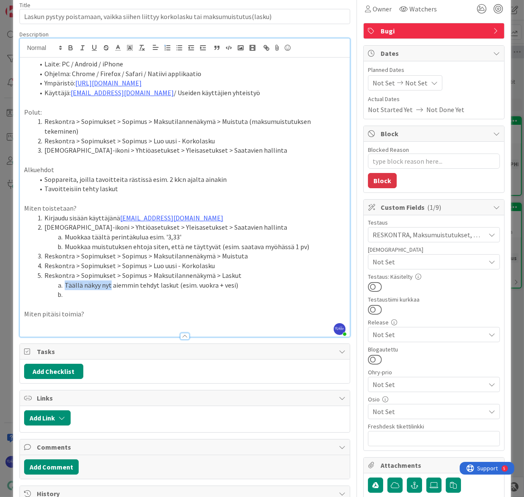
drag, startPoint x: 64, startPoint y: 275, endPoint x: 110, endPoint y: 275, distance: 46.1
click at [110, 281] on li "Täällä näkyy nyt aiemmin tehdyt laskut (esim. vuokra + vesi)" at bounding box center [190, 286] width 312 height 10
copy li "Täällä näkyy nyt"
click at [93, 290] on li at bounding box center [190, 295] width 312 height 10
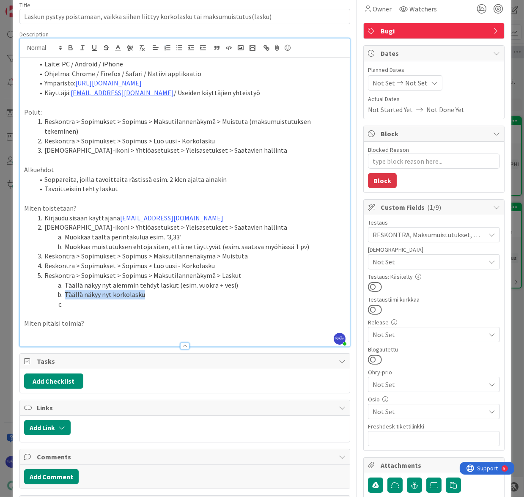
drag, startPoint x: 64, startPoint y: 284, endPoint x: 154, endPoint y: 284, distance: 89.7
click at [154, 290] on li "Täällä näkyy nyt korkolasku" at bounding box center [190, 295] width 312 height 10
click at [93, 300] on li at bounding box center [190, 305] width 312 height 10
drag, startPoint x: 111, startPoint y: 293, endPoint x: 155, endPoint y: 293, distance: 44.0
click at [155, 300] on li "Täällä näkyy nyt korkolasku" at bounding box center [190, 305] width 312 height 10
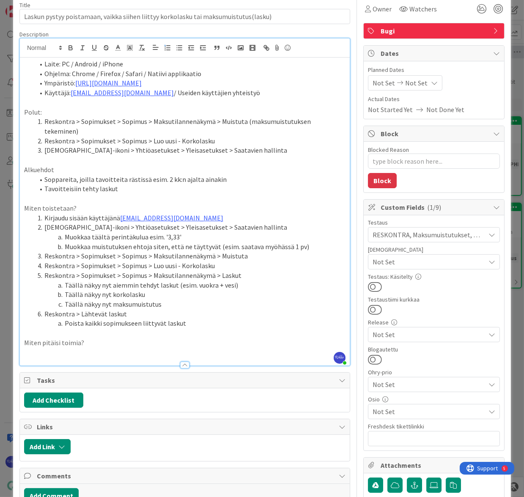
click at [163, 319] on li "Poista kaikki sopimukseen liittyvät laskut" at bounding box center [190, 324] width 312 height 10
click at [240, 319] on li "Poista kaikki sopimukseen liittyvät alkuperäiset laskut" at bounding box center [190, 324] width 312 height 10
click at [141, 309] on li "Reskontra > Lähtevät laskut" at bounding box center [190, 314] width 312 height 10
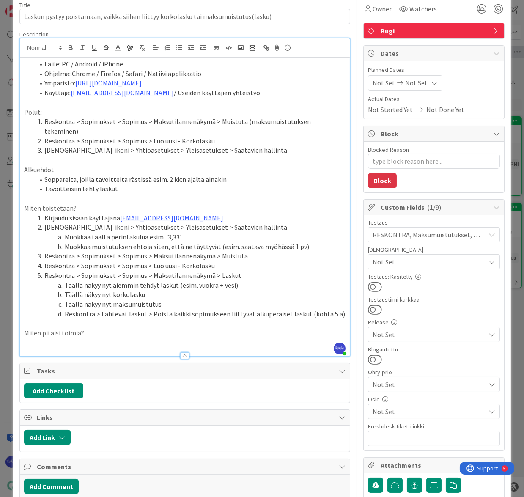
click at [340, 309] on li "Reskontra > Lähtevät laskut > Poista kaikki sopimukseen liittyvät alkuperäiset …" at bounding box center [190, 314] width 312 height 10
click at [110, 328] on p "Miten pitäisi toimia?" at bounding box center [185, 333] width 322 height 10
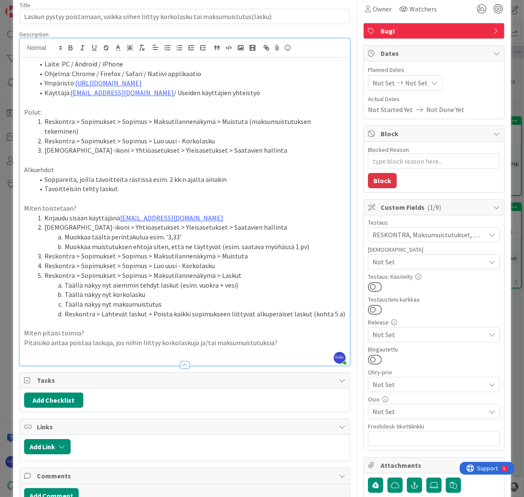
click at [413, 237] on span "RESKONTRA, Maksumuistutukset, MSuunnitelmat" at bounding box center [429, 235] width 113 height 10
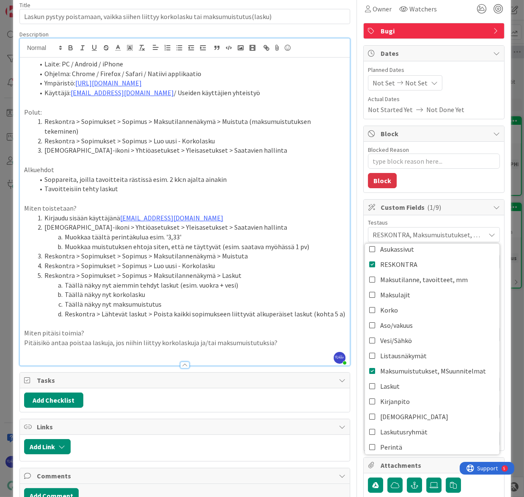
scroll to position [77, 0]
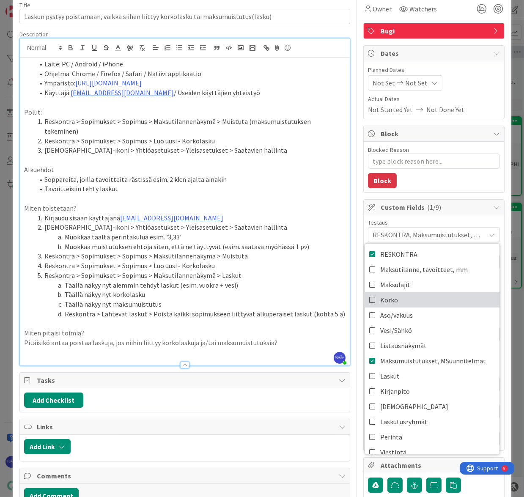
click at [389, 298] on span "Korko" at bounding box center [390, 300] width 18 height 13
click at [288, 223] on li "Profiili-ikoni > Yhtiöasetukset > Yleisasetukset > Saatavien hallinta" at bounding box center [190, 228] width 312 height 10
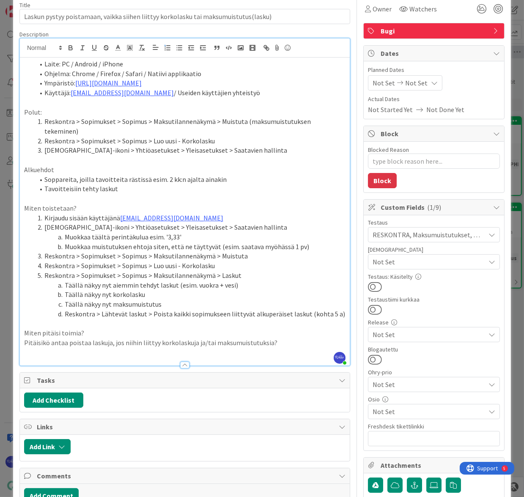
click at [438, 27] on span "Bugi" at bounding box center [435, 31] width 108 height 10
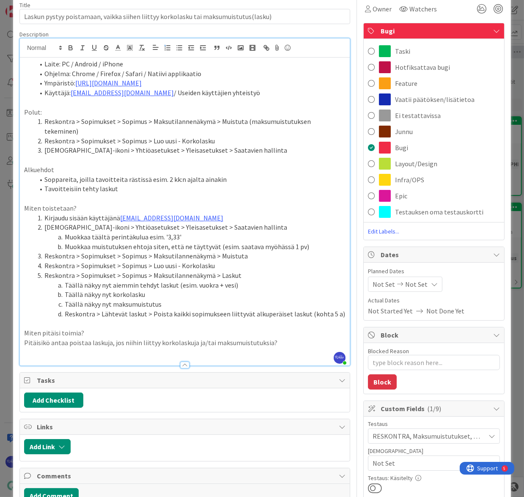
click at [435, 100] on span "Vaatii päätöksen/lisätietoa" at bounding box center [435, 99] width 80 height 10
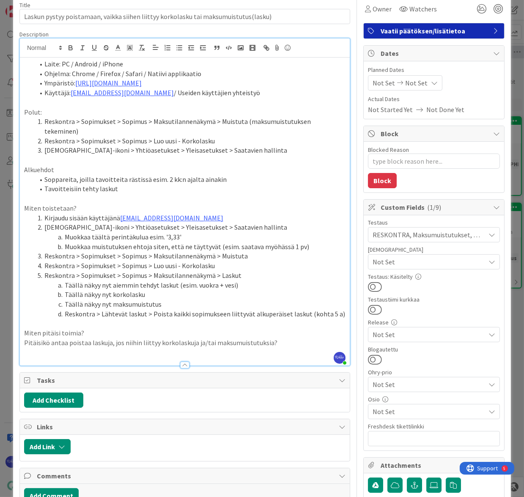
click at [260, 136] on li "Reskontra > Sopimukset > Sopimus > Luo uusi - Korkolasku" at bounding box center [190, 141] width 312 height 10
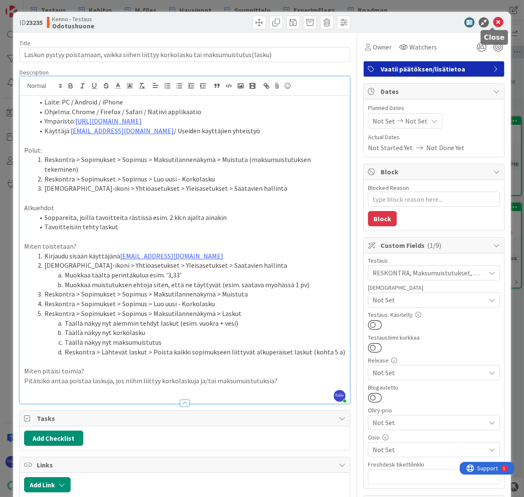
click at [494, 21] on icon at bounding box center [499, 22] width 10 height 10
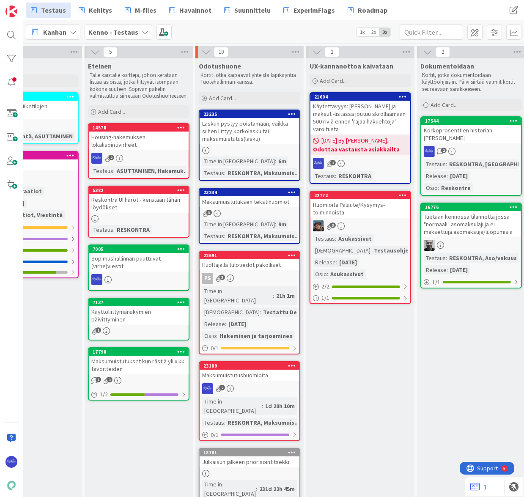
click at [242, 141] on div "Laskun pystyy poistamaan, vaikka siihen liittyy korkolasku tai maksumuistutus(l…" at bounding box center [250, 131] width 100 height 26
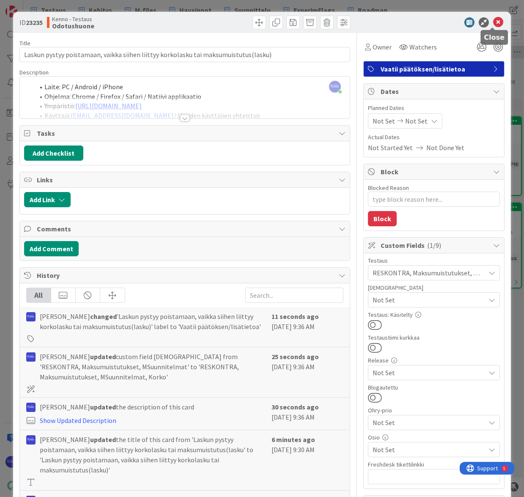
click at [494, 22] on icon at bounding box center [499, 22] width 10 height 10
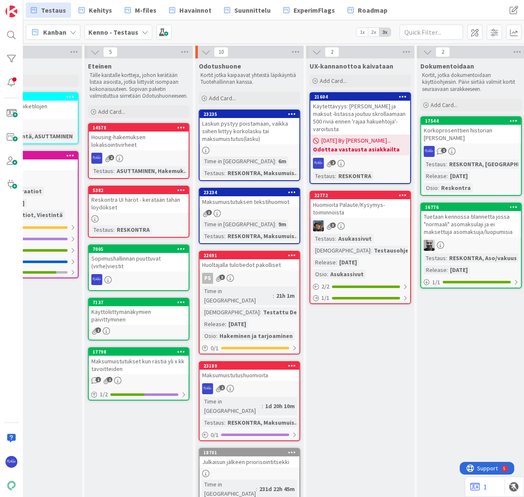
click at [249, 384] on div "2" at bounding box center [250, 389] width 100 height 11
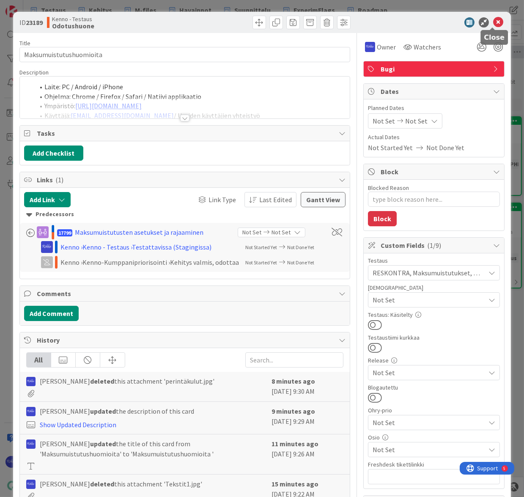
click at [494, 21] on icon at bounding box center [499, 22] width 10 height 10
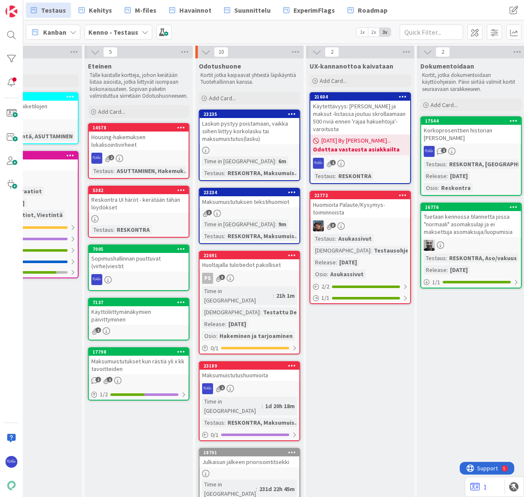
click at [251, 199] on div "Maksumuistutuksen tekstihuomiot" at bounding box center [250, 201] width 100 height 11
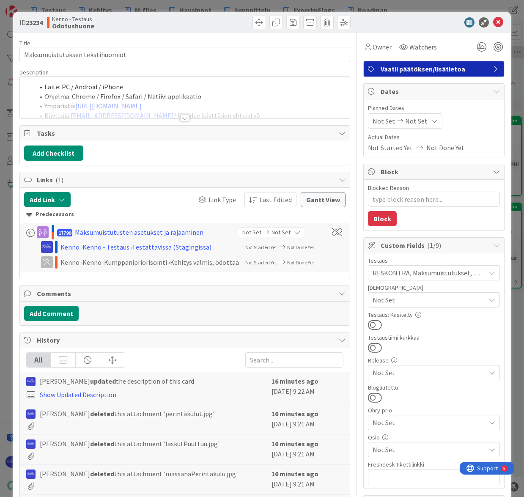
click at [182, 117] on div at bounding box center [184, 118] width 9 height 7
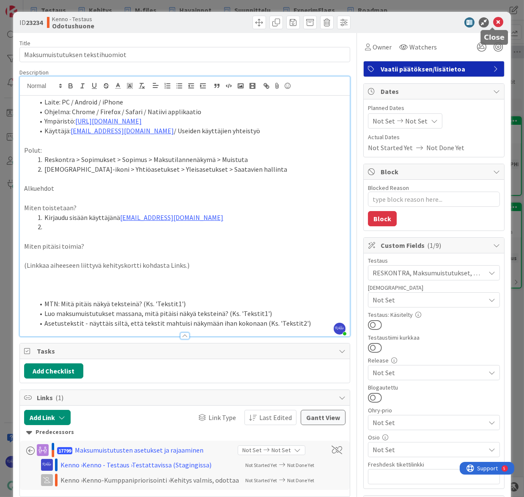
click at [494, 23] on icon at bounding box center [499, 22] width 10 height 10
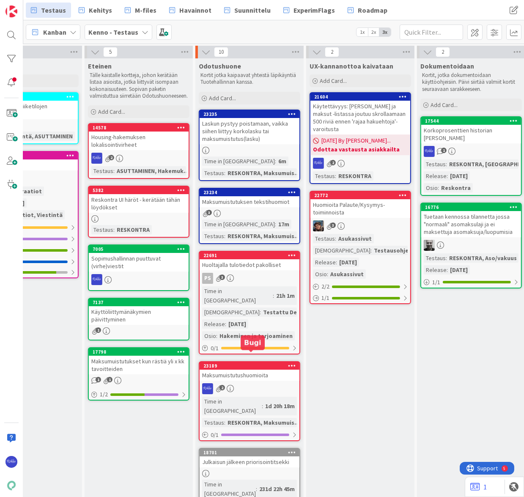
click at [245, 384] on div "2" at bounding box center [250, 389] width 100 height 11
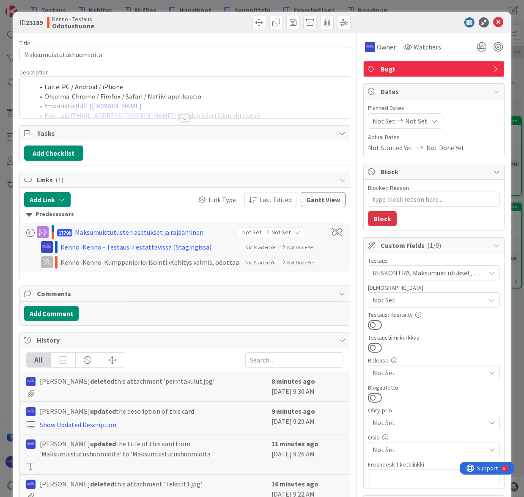
click at [180, 119] on div at bounding box center [184, 118] width 9 height 7
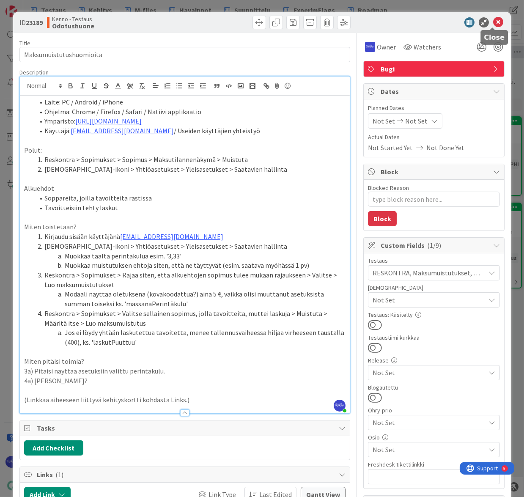
click at [494, 19] on icon at bounding box center [499, 22] width 10 height 10
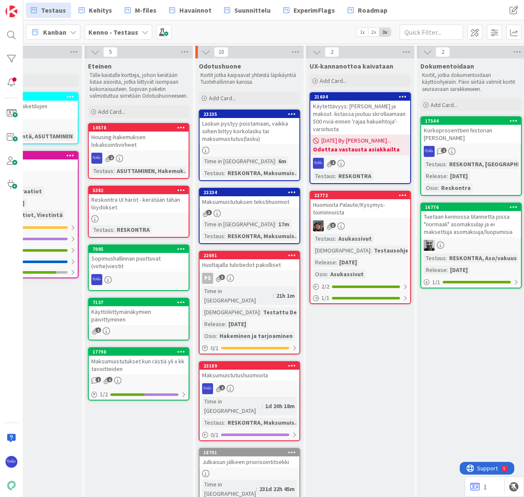
click at [249, 210] on div "3" at bounding box center [250, 213] width 100 height 7
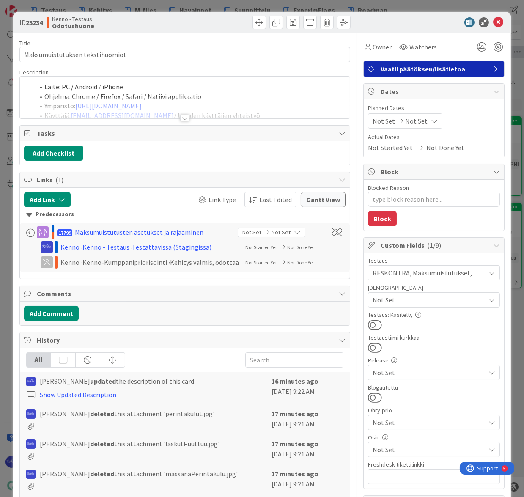
click at [184, 116] on div at bounding box center [184, 118] width 9 height 7
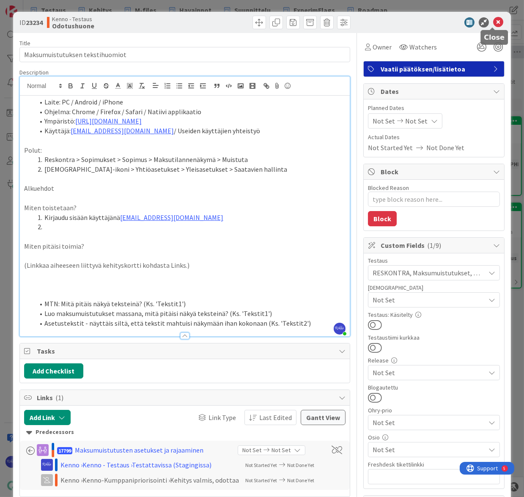
click at [494, 22] on icon at bounding box center [499, 22] width 10 height 10
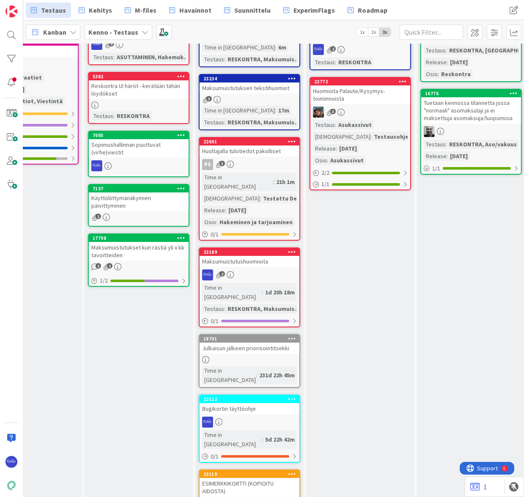
scroll to position [115, 607]
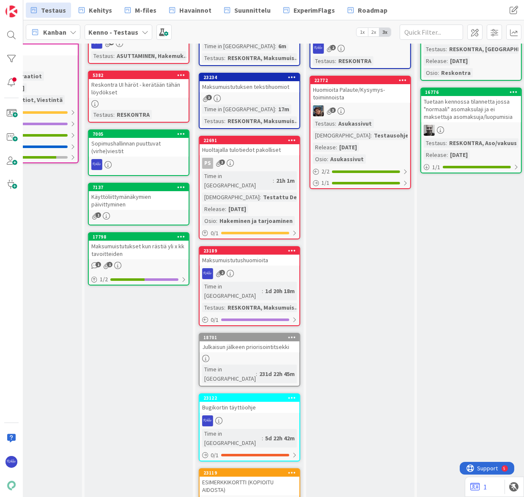
click at [241, 282] on div "Time in Column" at bounding box center [232, 291] width 60 height 19
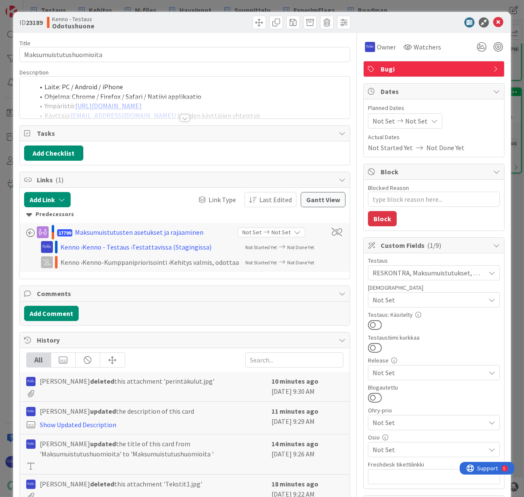
click at [182, 117] on div at bounding box center [184, 118] width 9 height 7
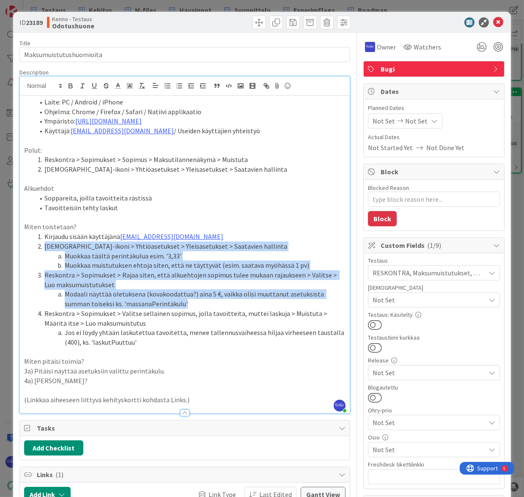
drag, startPoint x: 44, startPoint y: 245, endPoint x: 213, endPoint y: 301, distance: 178.0
click at [213, 301] on ol "Kirjaudu sisään käyttäjänä kenno.admin@pandia.fi Profiili-ikoni > Yhtiöasetukse…" at bounding box center [185, 290] width 322 height 116
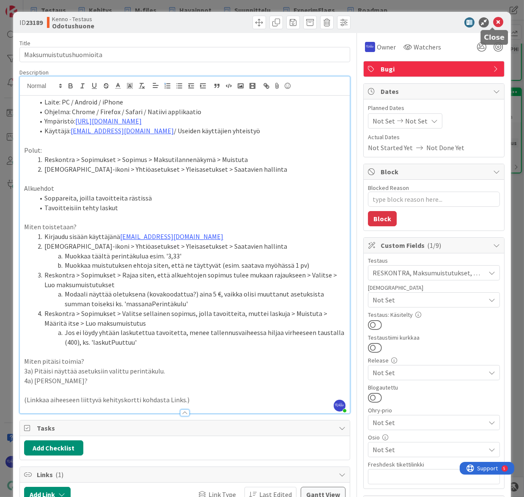
click at [494, 23] on icon at bounding box center [499, 22] width 10 height 10
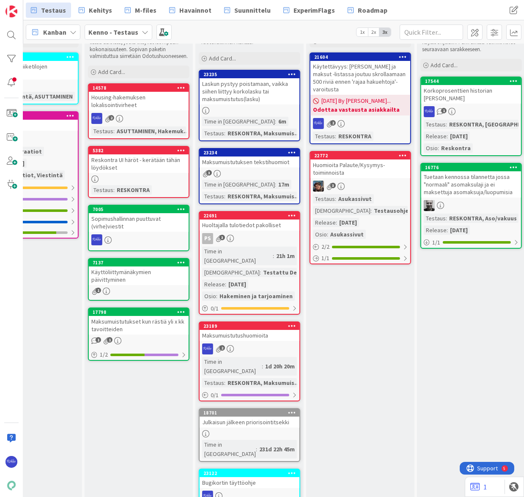
scroll to position [38, 607]
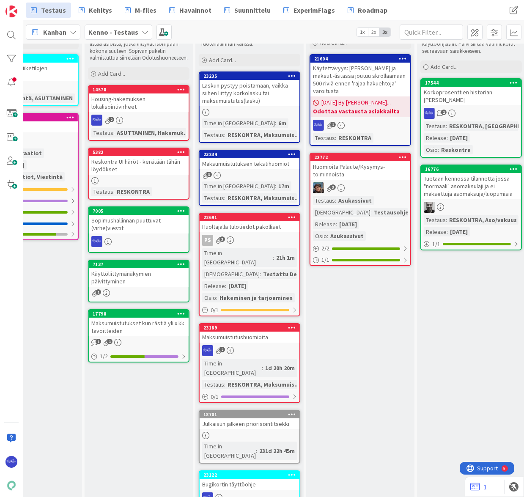
click at [250, 172] on div "3" at bounding box center [250, 175] width 100 height 7
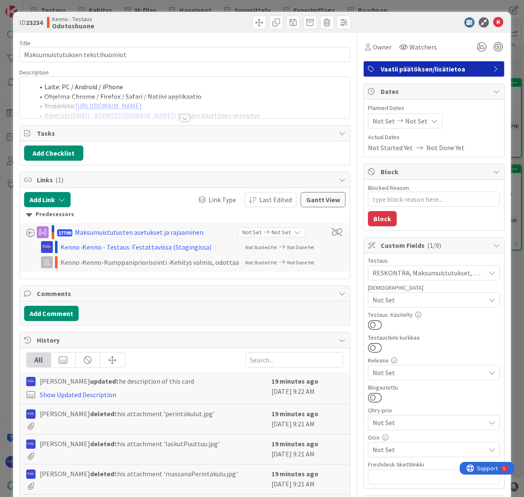
click at [182, 119] on div at bounding box center [184, 118] width 9 height 7
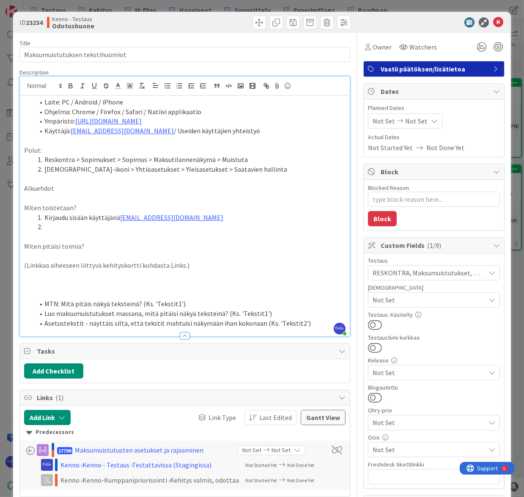
click at [59, 226] on li at bounding box center [190, 227] width 312 height 10
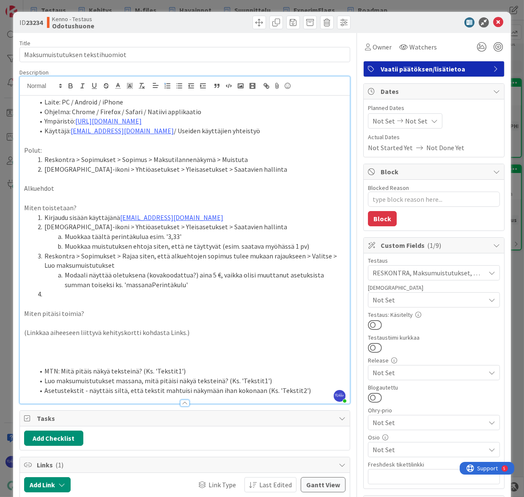
drag, startPoint x: 67, startPoint y: 237, endPoint x: 226, endPoint y: 237, distance: 159.2
click at [226, 237] on li "Muokkaa täältä perintäkulua esim. '3,33'" at bounding box center [190, 237] width 312 height 10
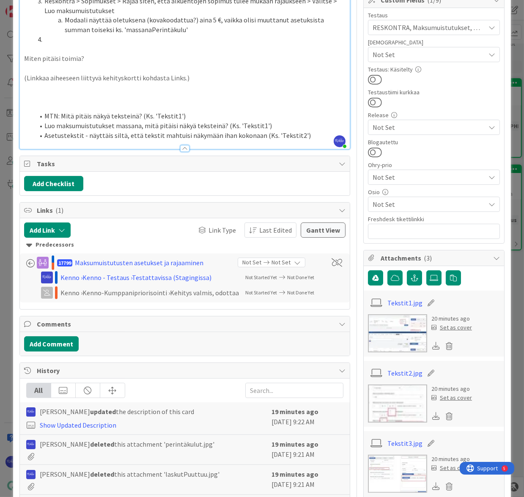
scroll to position [346, 0]
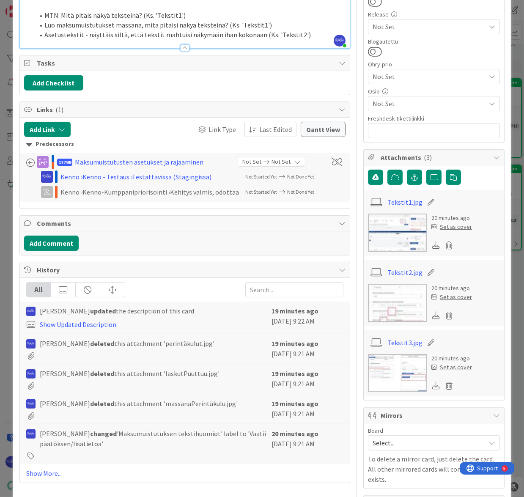
click at [400, 199] on link "Tekstit1.jpg" at bounding box center [405, 202] width 35 height 10
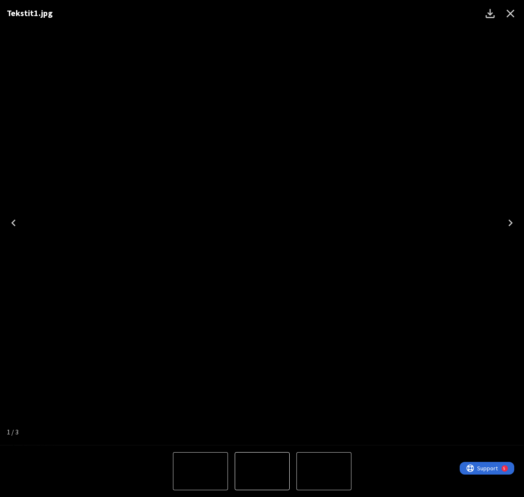
drag, startPoint x: 509, startPoint y: 15, endPoint x: 262, endPoint y: 215, distance: 318.1
click at [509, 15] on icon "Close" at bounding box center [511, 14] width 8 height 8
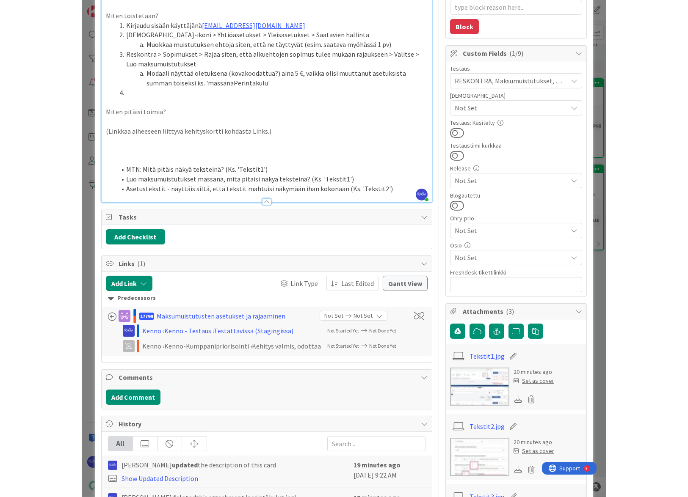
scroll to position [77, 0]
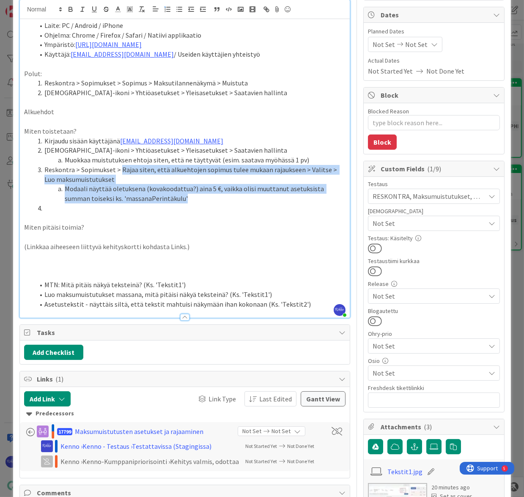
drag, startPoint x: 119, startPoint y: 168, endPoint x: 209, endPoint y: 194, distance: 94.0
click at [209, 194] on ol "Kirjaudu sisään käyttäjänä kenno.admin@pandia.fi Profiili-ikoni > Yhtiöasetukse…" at bounding box center [185, 174] width 322 height 77
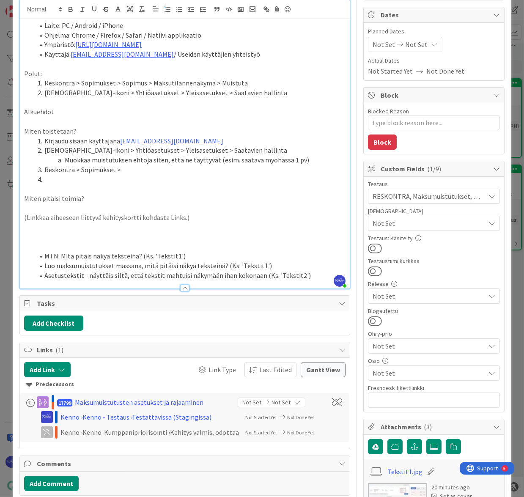
type textarea "x"
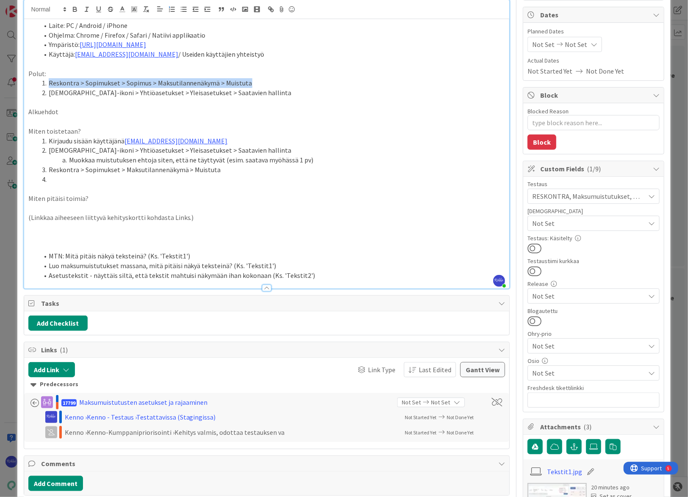
drag, startPoint x: 48, startPoint y: 80, endPoint x: 258, endPoint y: 78, distance: 210.4
click at [258, 78] on li "Reskontra > Sopimukset > Sopimus > Maksutilannenäkymä > Muistuta" at bounding box center [272, 83] width 467 height 10
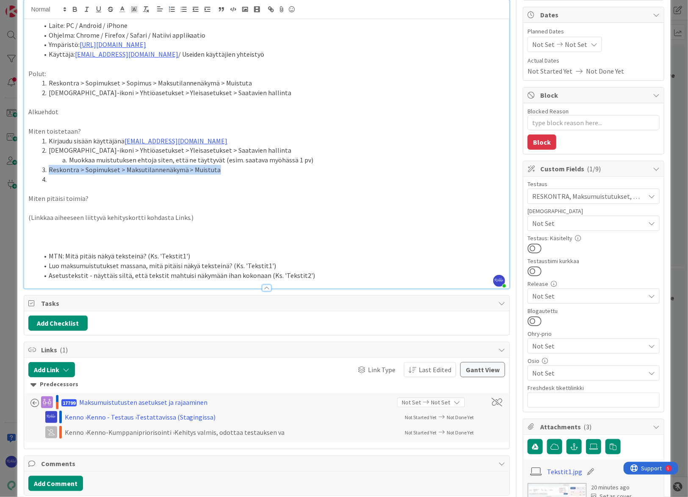
drag, startPoint x: 49, startPoint y: 167, endPoint x: 246, endPoint y: 169, distance: 196.8
click at [246, 169] on li "Reskontra > Sopimukset > Maksutilannenäkymä > Muistuta" at bounding box center [272, 170] width 467 height 10
click at [82, 110] on p "Alkuehdot" at bounding box center [266, 112] width 477 height 10
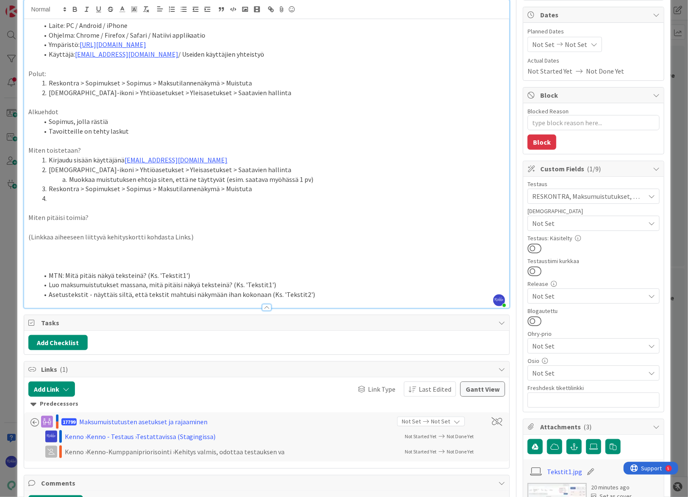
click at [130, 119] on li "Sopimus, jolla rästiä" at bounding box center [272, 122] width 467 height 10
drag, startPoint x: 48, startPoint y: 168, endPoint x: 334, endPoint y: 182, distance: 286.5
click at [334, 182] on ol "Kirjaudu sisään käyttäjänä kenno.admin@pandia.fi Profiili-ikoni > Yhtiöasetukse…" at bounding box center [266, 179] width 477 height 48
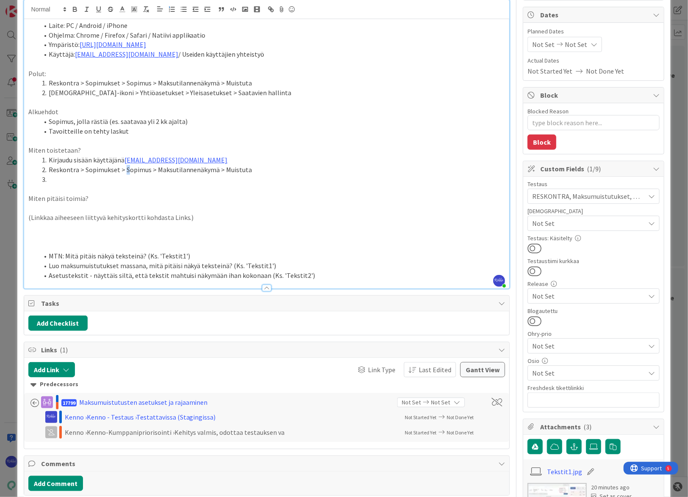
click at [125, 168] on li "Reskontra > Sopimukset > Sopimus > Maksutilannenäkymä > Muistuta" at bounding box center [272, 170] width 467 height 10
drag, startPoint x: 94, startPoint y: 179, endPoint x: 182, endPoint y: 179, distance: 87.6
click at [95, 179] on li at bounding box center [272, 180] width 467 height 10
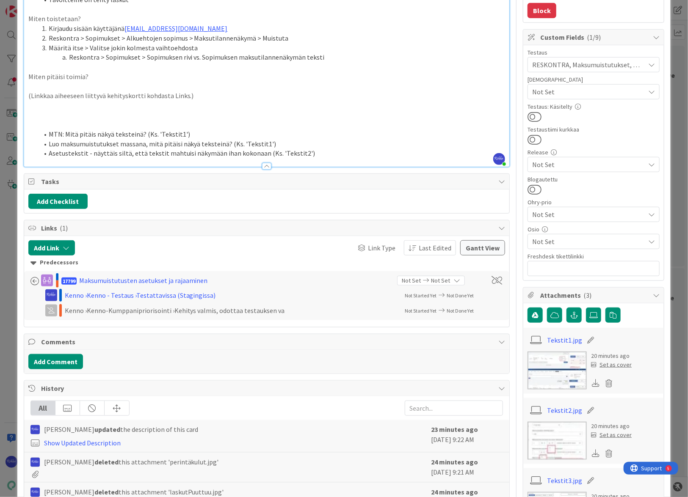
scroll to position [269, 0]
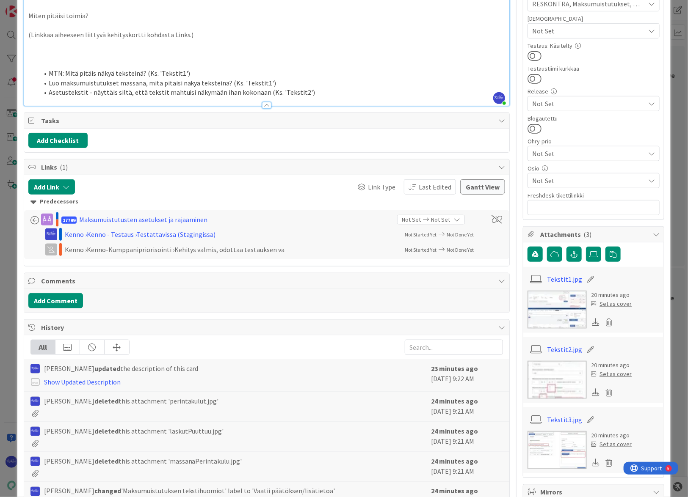
click at [531, 279] on link "Tekstit1.jpg" at bounding box center [564, 279] width 35 height 10
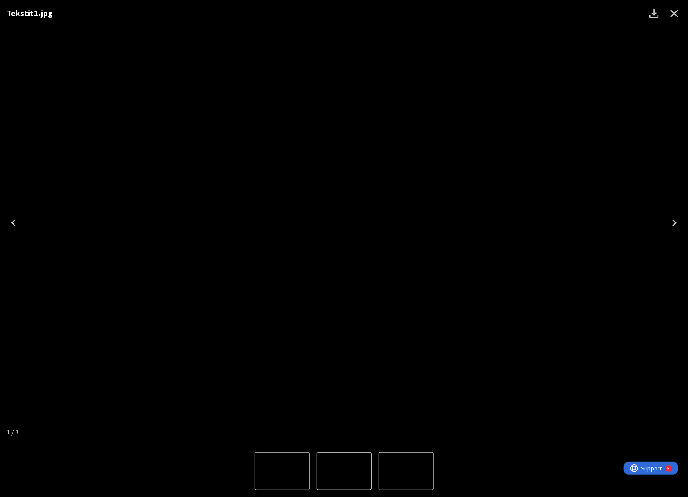
drag, startPoint x: 675, startPoint y: 12, endPoint x: 286, endPoint y: 204, distance: 433.9
click at [531, 12] on icon "Close" at bounding box center [674, 14] width 8 height 8
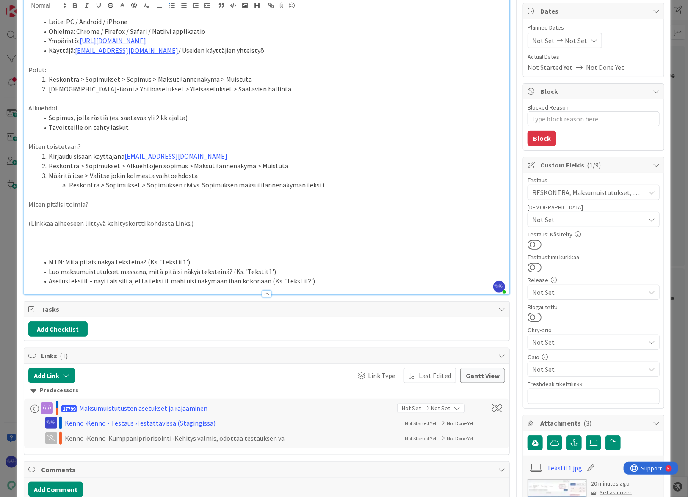
scroll to position [77, 0]
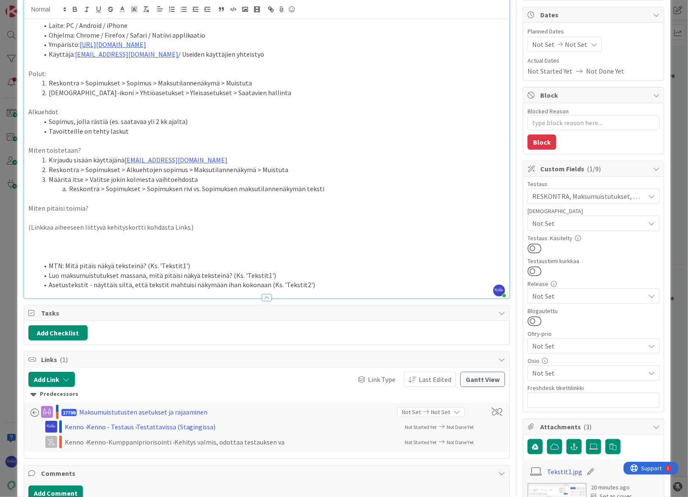
click at [111, 207] on p "Miten pitäisi toimia?" at bounding box center [266, 209] width 477 height 10
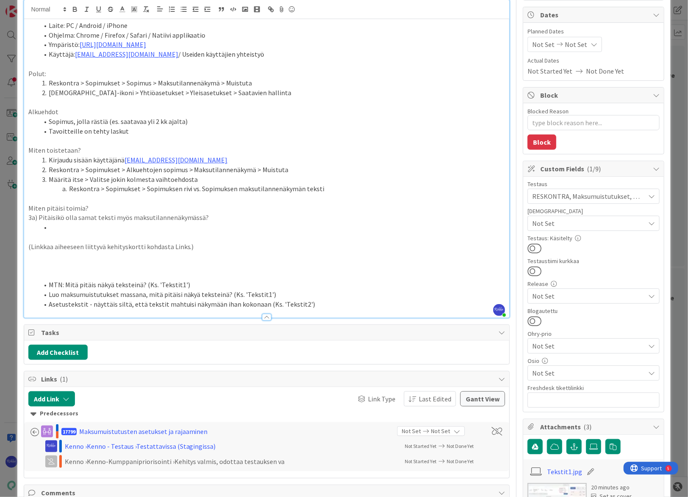
click at [531, 469] on link "Tekstit1.jpg" at bounding box center [564, 472] width 35 height 10
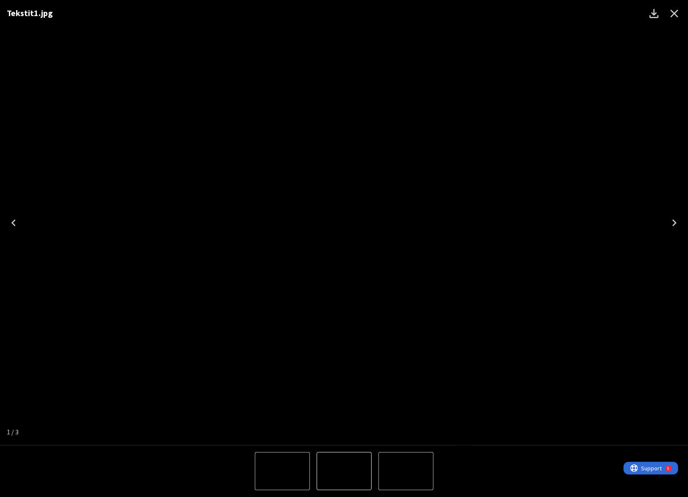
click at [531, 12] on icon "Close" at bounding box center [675, 14] width 14 height 14
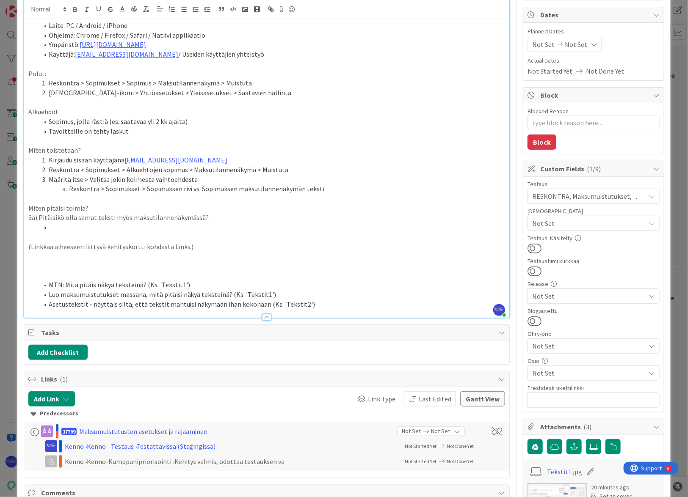
click at [91, 228] on li at bounding box center [272, 228] width 467 height 10
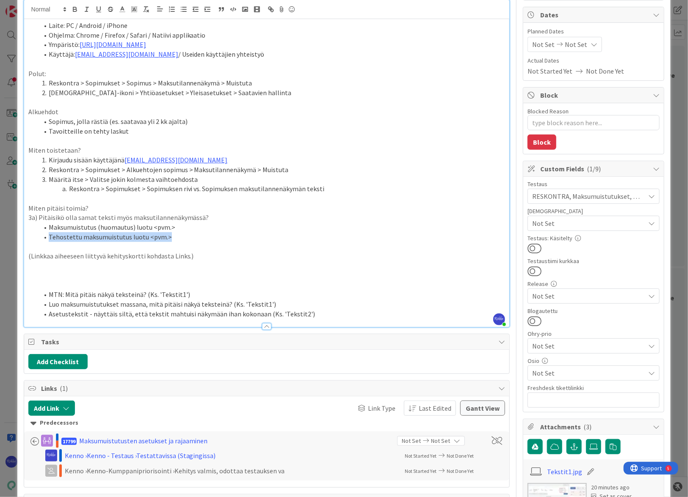
drag, startPoint x: 47, startPoint y: 234, endPoint x: 169, endPoint y: 238, distance: 121.5
click at [169, 238] on li "Tehostettu maksumuistutus luotu <pvm.>" at bounding box center [272, 237] width 467 height 10
click at [183, 237] on li "Tehostettu maksumuistutus luotu <pvm.>" at bounding box center [272, 237] width 467 height 10
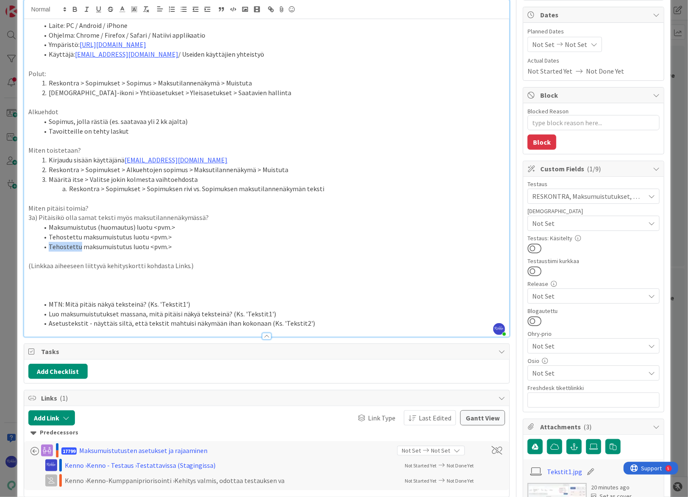
drag, startPoint x: 47, startPoint y: 246, endPoint x: 77, endPoint y: 249, distance: 29.5
click at [77, 249] on li "Tehostettu maksumuistutus luotu <pvm.>" at bounding box center [272, 247] width 467 height 10
click at [342, 187] on li "Reskontra > Sopimukset > Sopimuksen rivi vs. Sopimuksen maksutilannenäkymän tek…" at bounding box center [272, 189] width 467 height 10
drag, startPoint x: 197, startPoint y: 305, endPoint x: 48, endPoint y: 303, distance: 149.0
click at [48, 303] on li "MTN: Mitä pitäis näkyä teksteinä? (Ks. 'Tekstit1')" at bounding box center [272, 305] width 467 height 10
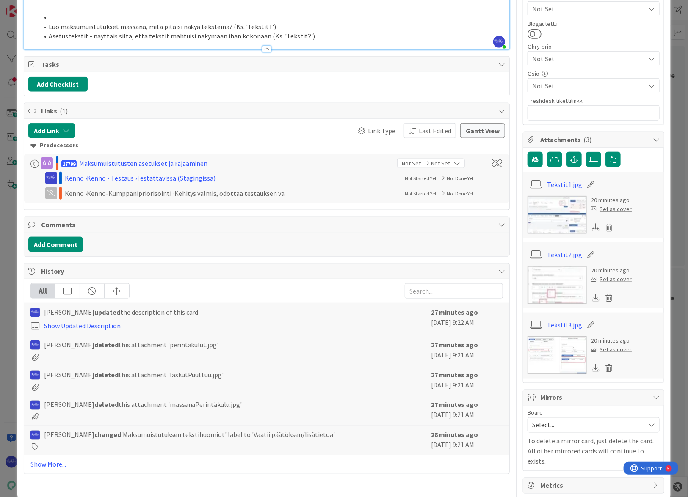
scroll to position [367, 0]
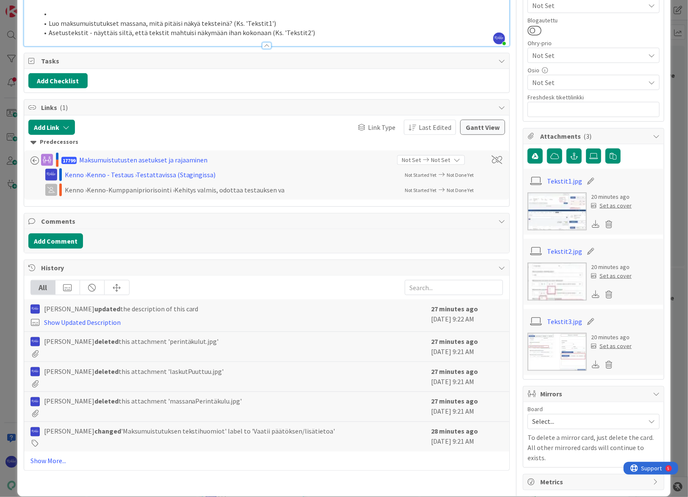
click at [531, 250] on link "Tekstit2.jpg" at bounding box center [564, 251] width 35 height 10
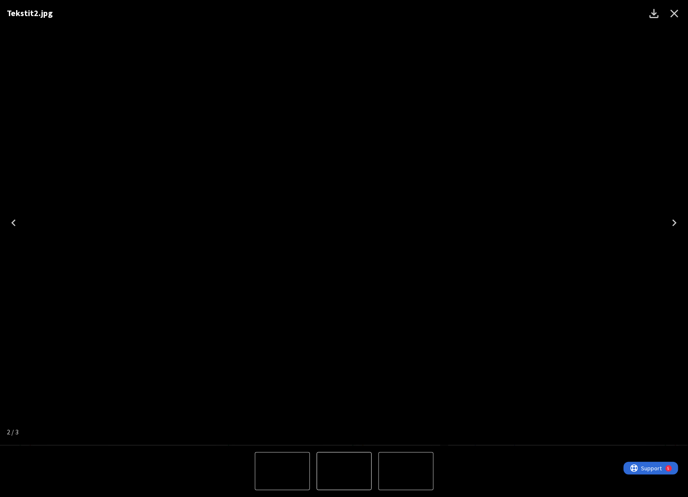
drag, startPoint x: 677, startPoint y: 13, endPoint x: 372, endPoint y: 190, distance: 352.6
click at [531, 13] on icon "Close" at bounding box center [675, 14] width 14 height 14
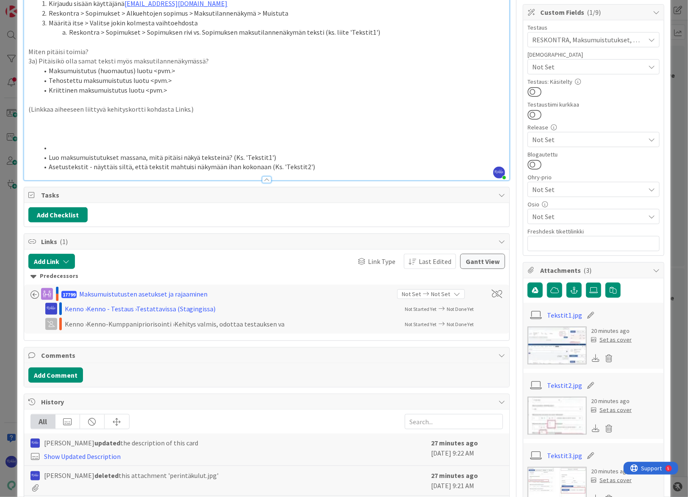
scroll to position [252, 0]
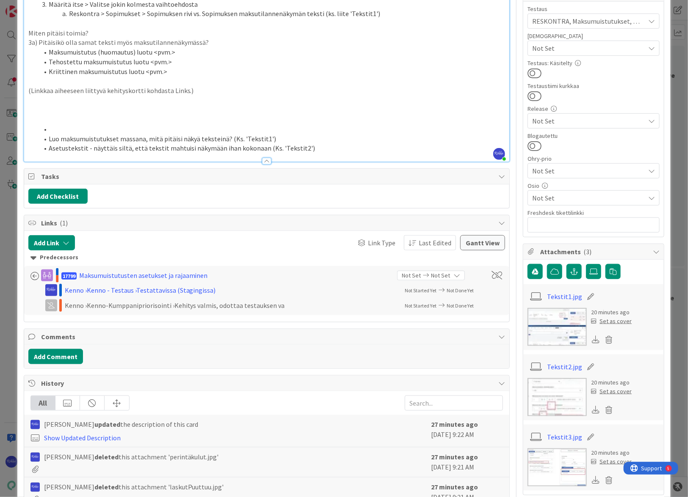
click at [531, 295] on link "Tekstit1.jpg" at bounding box center [564, 297] width 35 height 10
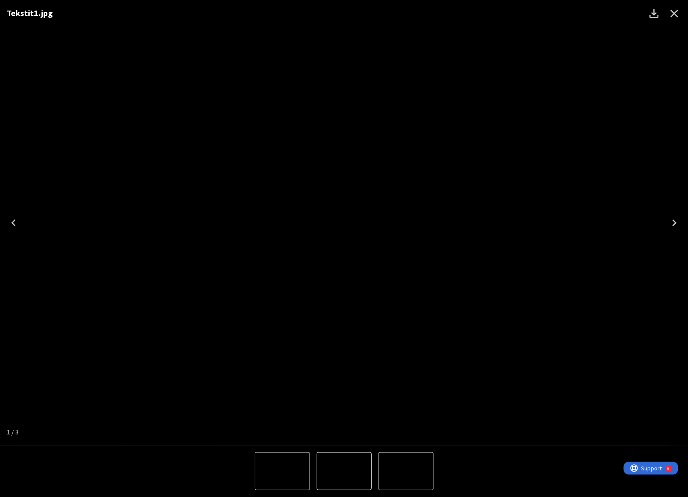
click at [531, 12] on icon "Close" at bounding box center [674, 14] width 8 height 8
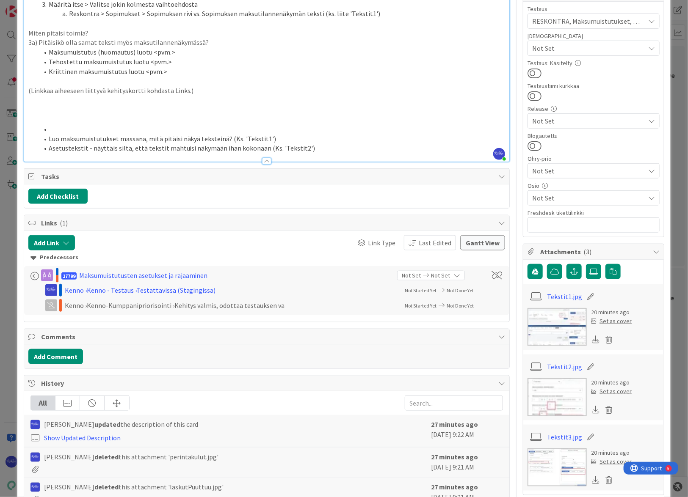
scroll to position [367, 0]
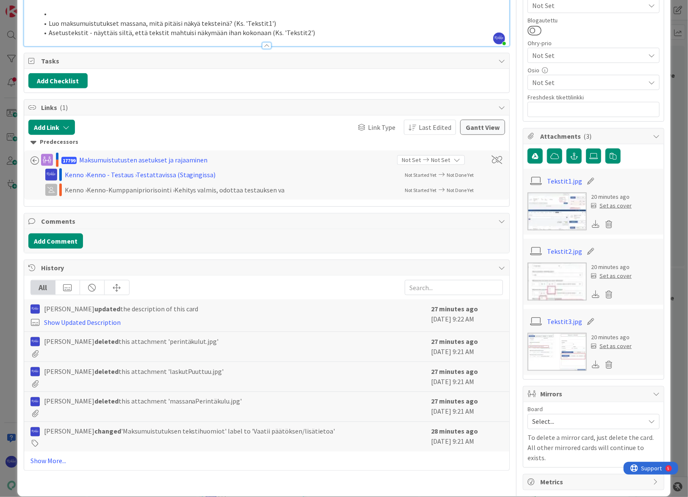
click at [531, 320] on link "Tekstit3.jpg" at bounding box center [564, 322] width 35 height 10
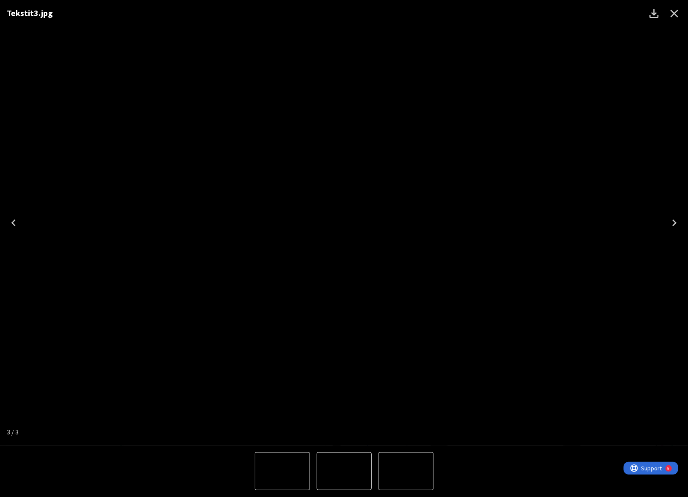
click at [531, 13] on icon "Close" at bounding box center [674, 14] width 8 height 8
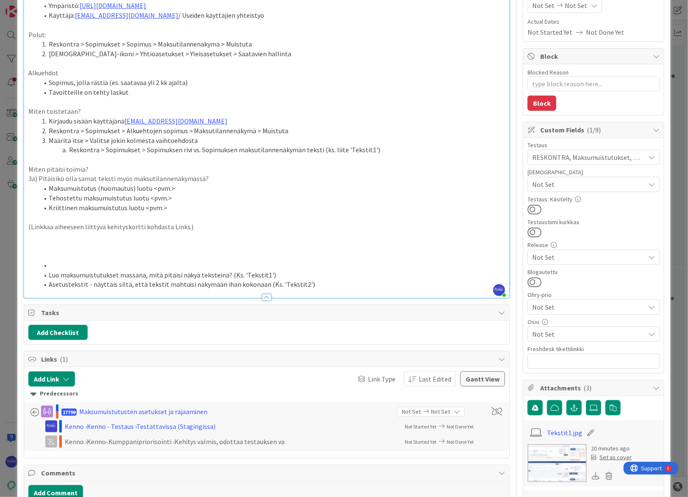
scroll to position [59, 0]
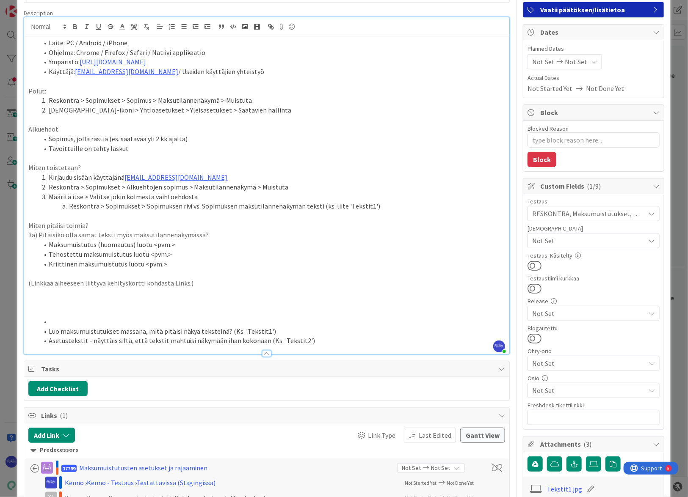
click at [399, 207] on li "Reskontra > Sopimukset > Sopimuksen rivi vs. Sopimuksen maksutilannenäkymän tek…" at bounding box center [272, 206] width 467 height 10
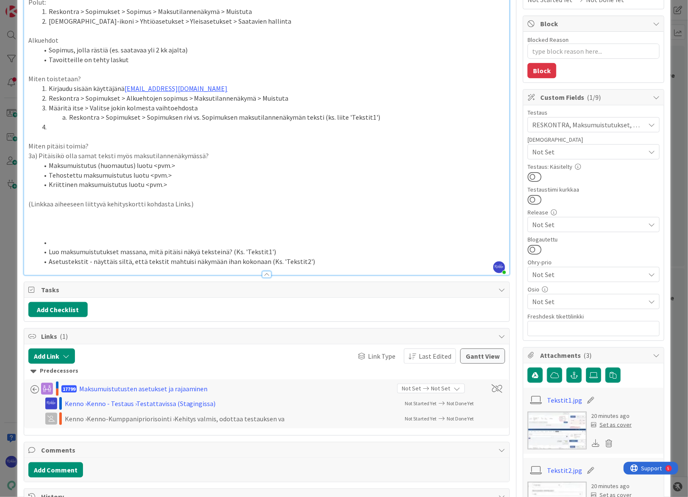
scroll to position [213, 0]
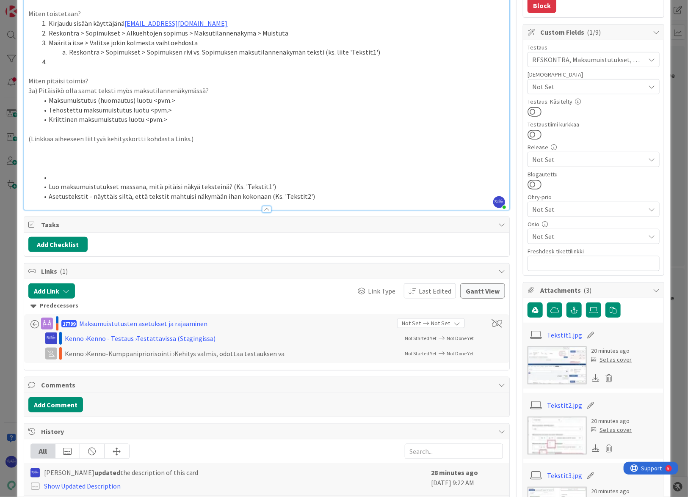
click at [531, 405] on link "Tekstit2.jpg" at bounding box center [564, 405] width 35 height 10
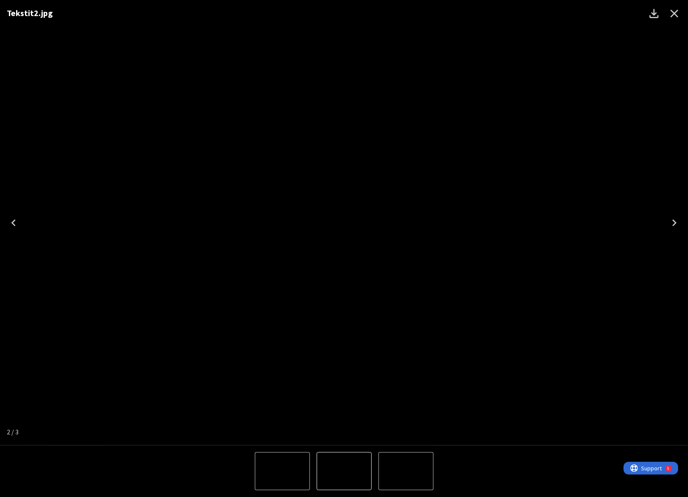
click at [531, 16] on icon "Close" at bounding box center [675, 14] width 14 height 14
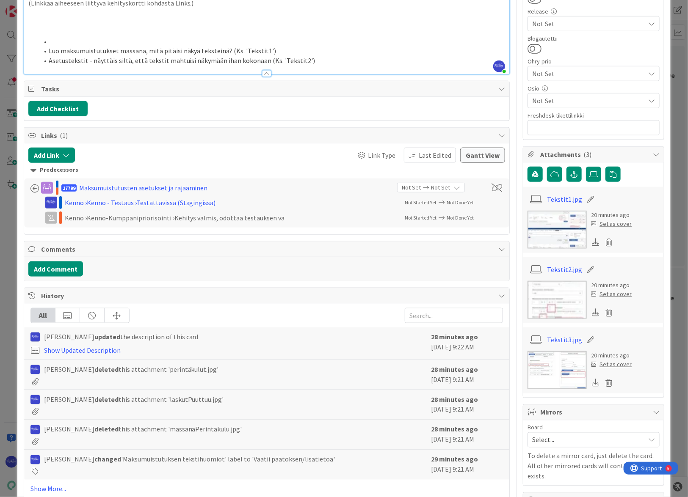
scroll to position [367, 0]
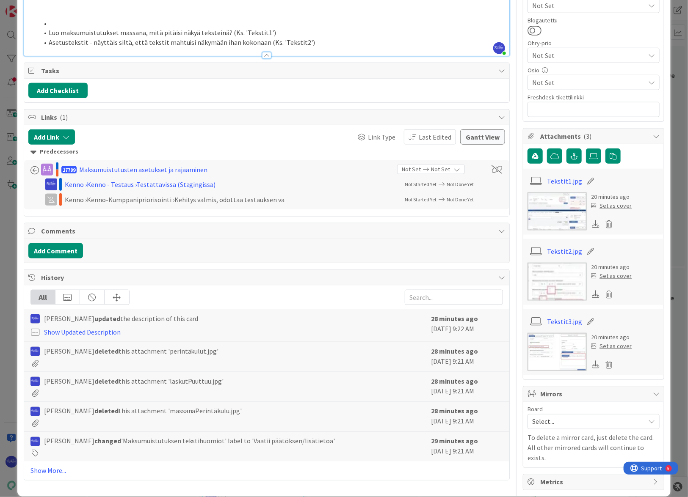
click at [531, 321] on link "Tekstit3.jpg" at bounding box center [564, 322] width 35 height 10
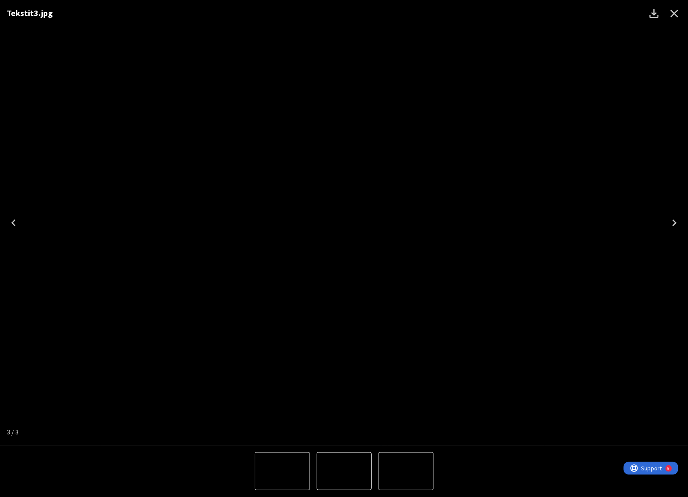
click at [531, 13] on icon "Close" at bounding box center [674, 14] width 8 height 8
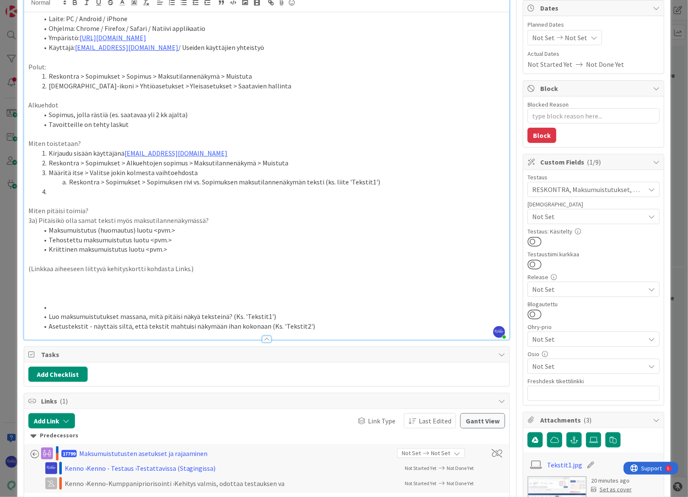
scroll to position [0, 0]
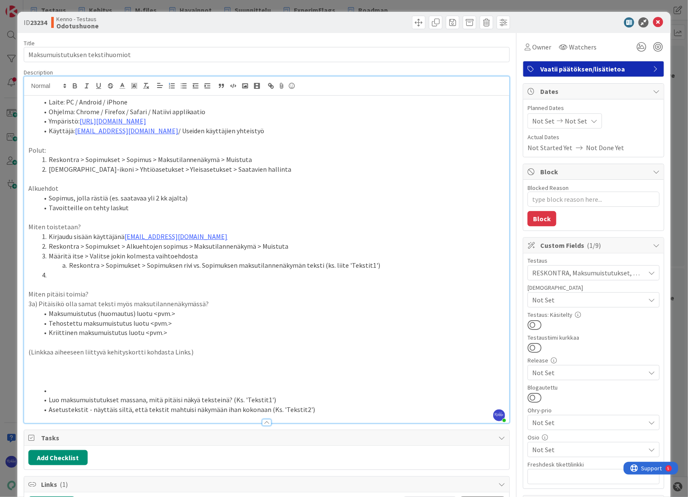
click at [221, 257] on li "Määritä itse > Valitse jokin kolmesta vaihtoehdosta" at bounding box center [272, 256] width 467 height 10
click at [110, 278] on li at bounding box center [272, 275] width 467 height 10
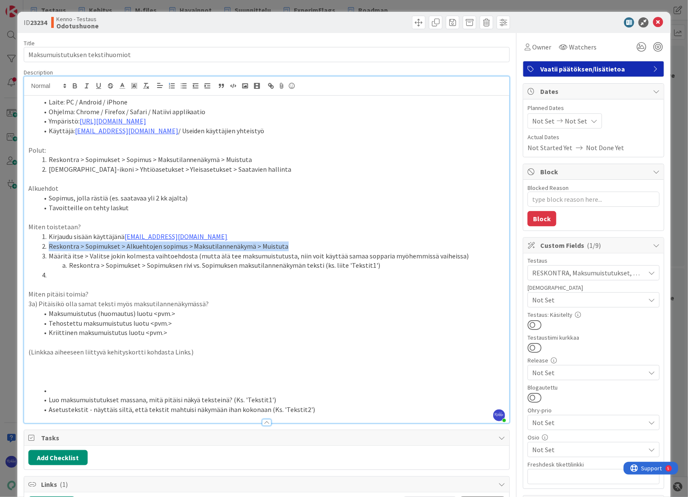
drag, startPoint x: 48, startPoint y: 243, endPoint x: 284, endPoint y: 244, distance: 236.2
click at [284, 244] on li "Reskontra > Sopimukset > Alkuehtojen sopimus > Maksutilannenäkymä > Muistuta" at bounding box center [272, 247] width 467 height 10
click at [95, 271] on li at bounding box center [272, 275] width 467 height 10
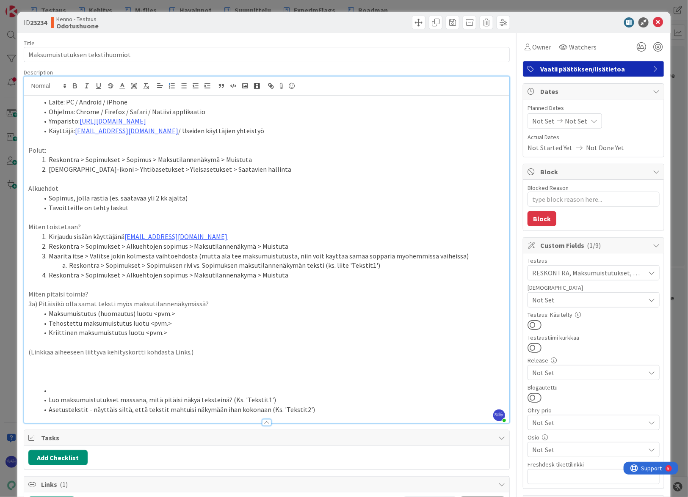
click at [123, 275] on li "Reskontra > Sopimukset > Alkuehtojen sopimus > Maksutilannenäkymä > Muistuta" at bounding box center [272, 275] width 467 height 10
drag, startPoint x: 229, startPoint y: 274, endPoint x: 348, endPoint y: 275, distance: 119.8
click at [348, 275] on li "Reskontra > Sopimukset > Rajaa siten, että alkuehtojen sopimus > Maksutilannenä…" at bounding box center [272, 275] width 467 height 10
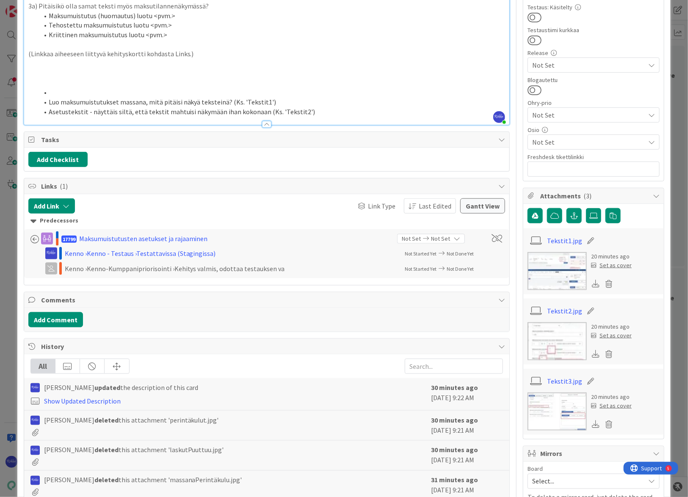
scroll to position [38, 0]
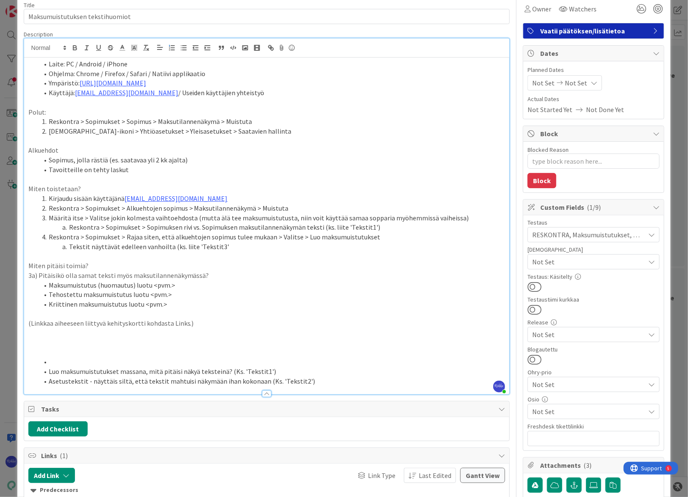
click at [231, 246] on li "Tekstit näyttävät edelleen vanhoilta (ks. liite 'Tekstit3'" at bounding box center [272, 247] width 467 height 10
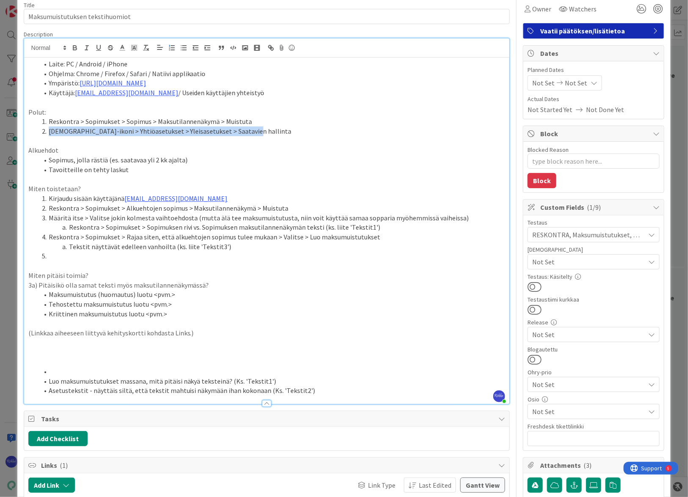
drag, startPoint x: 50, startPoint y: 131, endPoint x: 234, endPoint y: 131, distance: 184.6
click at [234, 131] on li "Profiili-ikoni > Yhtiöasetukset > Yleisasetukset > Saatavien hallinta" at bounding box center [272, 132] width 467 height 10
click at [68, 257] on li at bounding box center [272, 256] width 467 height 10
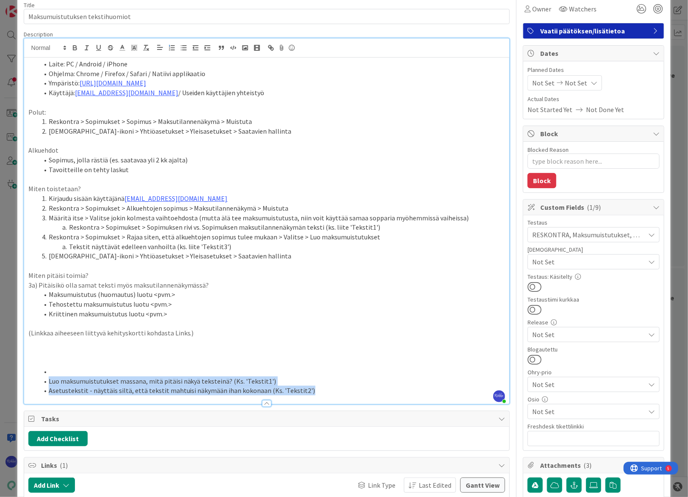
drag, startPoint x: 47, startPoint y: 380, endPoint x: 316, endPoint y: 393, distance: 269.1
click at [316, 393] on ol "Luo maksumuistutukset massana, mitä pitäisi näkyä teksteinä? (Ks. 'Tekstit1') A…" at bounding box center [266, 381] width 477 height 29
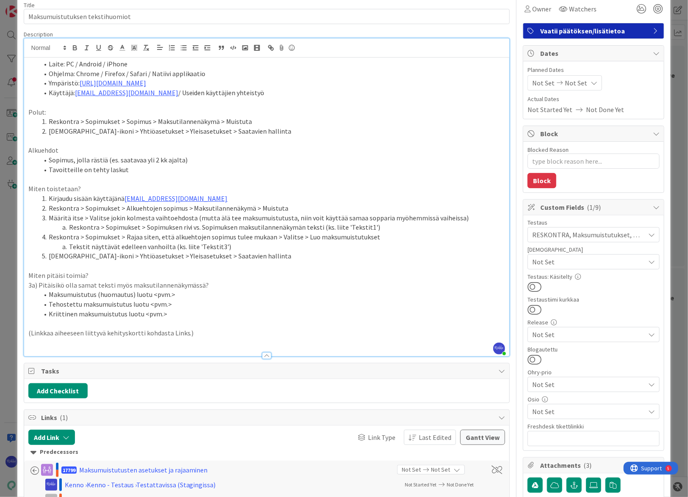
click at [246, 256] on li "Profiili-ikoni > Yhtiöasetukset > Yleisasetukset > Saatavien hallinta" at bounding box center [272, 256] width 467 height 10
click at [255, 131] on li "Profiili-ikoni > Yhtiöasetukset > Yleisasetukset > Saatavien hallinta" at bounding box center [272, 132] width 467 height 10
drag, startPoint x: 240, startPoint y: 257, endPoint x: 272, endPoint y: 257, distance: 32.2
click at [272, 257] on li "Profiili-ikoni > Yhtiöasetukset > Yleisasetukset > Saatavien hallinta > Muokkaa" at bounding box center [272, 256] width 467 height 10
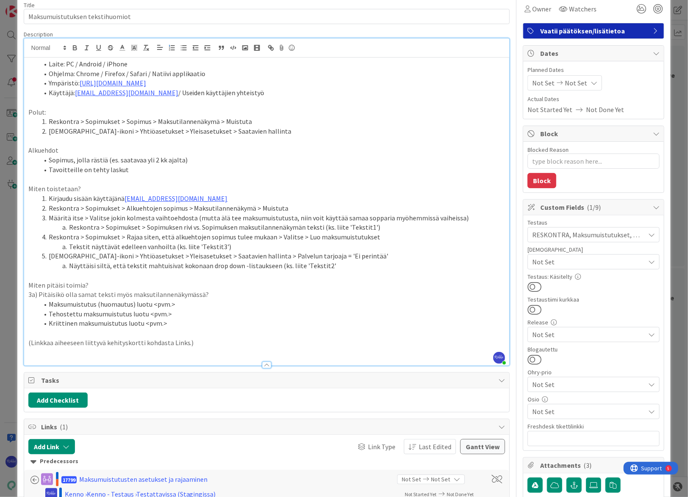
click at [337, 266] on li "Näyttäisi siltä, että tekstit mahtuisivat kokonaan drop down -listaukseen (ks. …" at bounding box center [272, 266] width 467 height 10
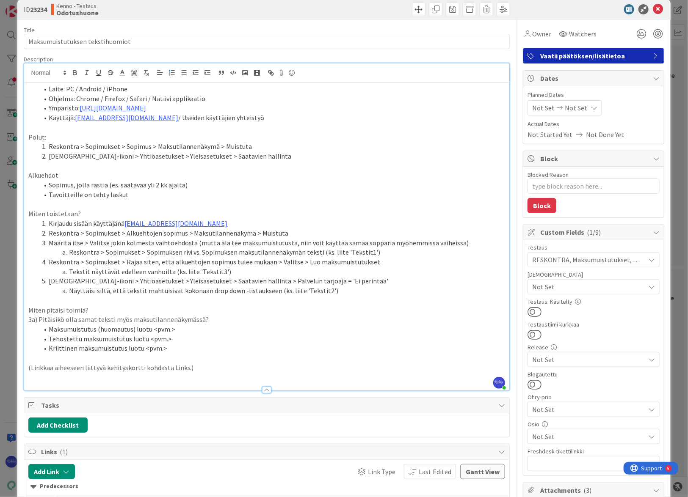
scroll to position [0, 0]
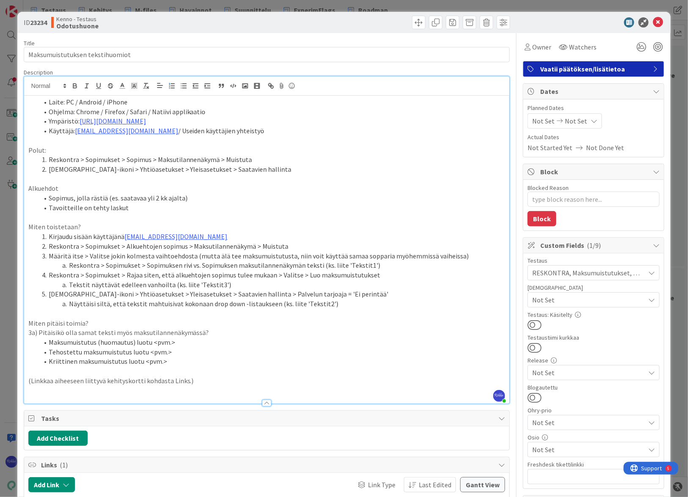
click at [531, 68] on span "Vaatii päätöksen/lisätietoa" at bounding box center [594, 69] width 108 height 10
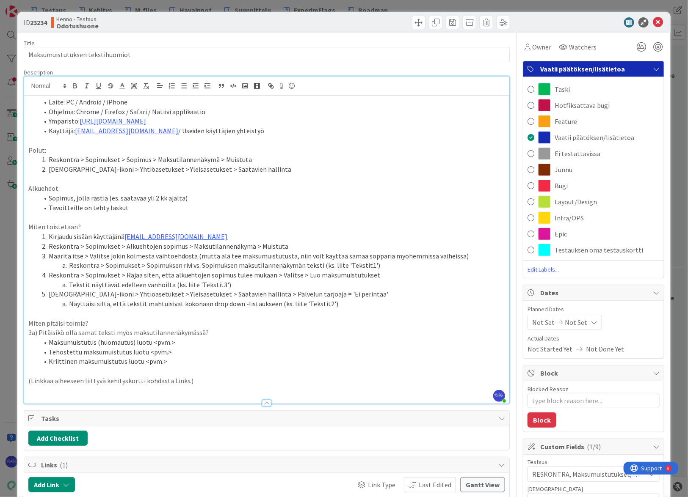
click at [531, 200] on span "Layout/Design" at bounding box center [576, 202] width 42 height 10
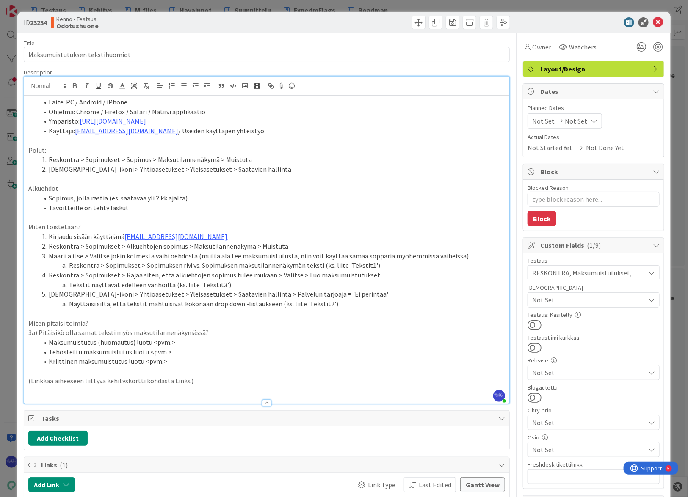
click at [390, 162] on li "Reskontra > Sopimukset > Sopimus > Maksutilannenäkymä > Muistuta" at bounding box center [272, 160] width 467 height 10
click at [178, 357] on li "Kriittinen maksumuistutus luotu <pvm.>" at bounding box center [272, 362] width 467 height 10
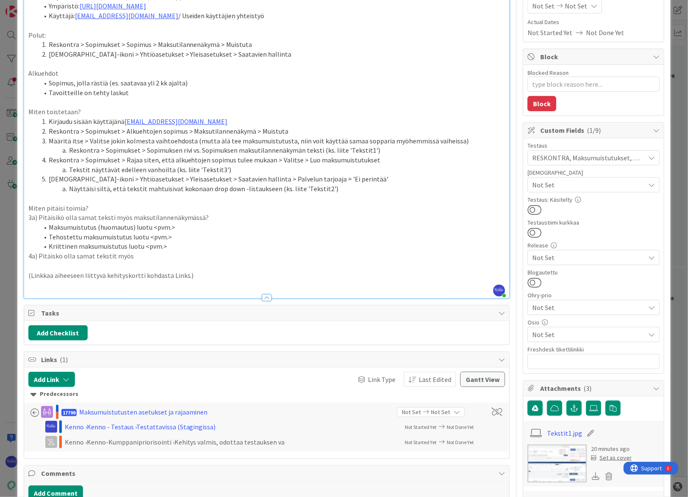
scroll to position [308, 0]
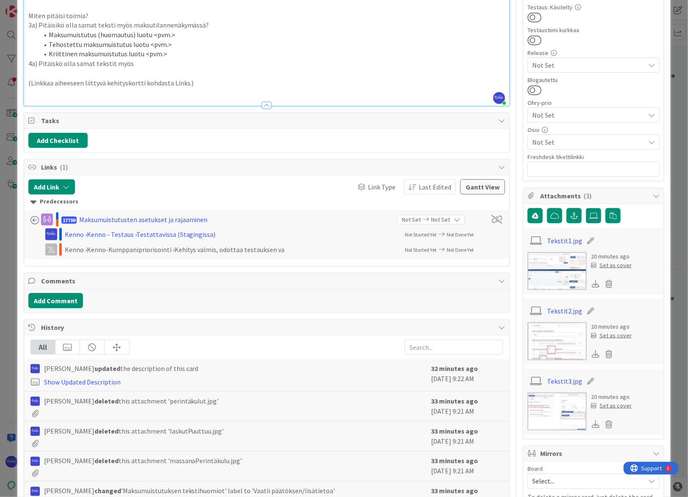
click at [531, 383] on link "Tekstit3.jpg" at bounding box center [564, 381] width 35 height 10
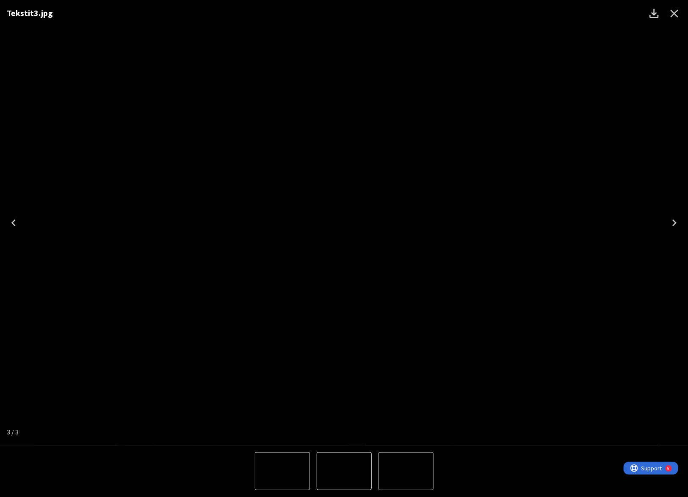
click at [531, 11] on icon "Close" at bounding box center [675, 14] width 14 height 14
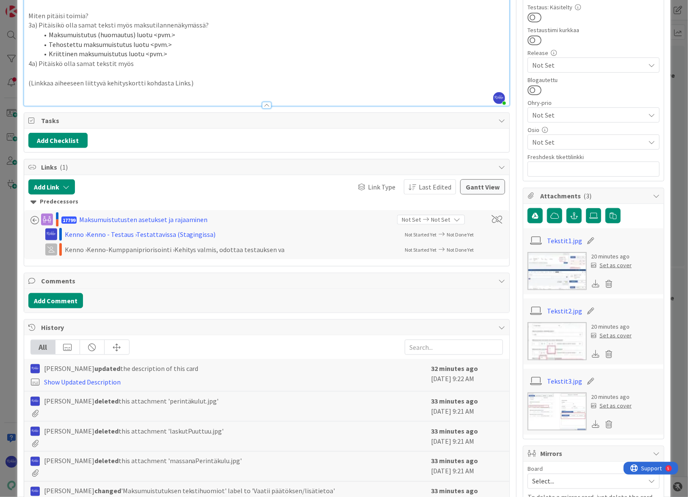
scroll to position [115, 0]
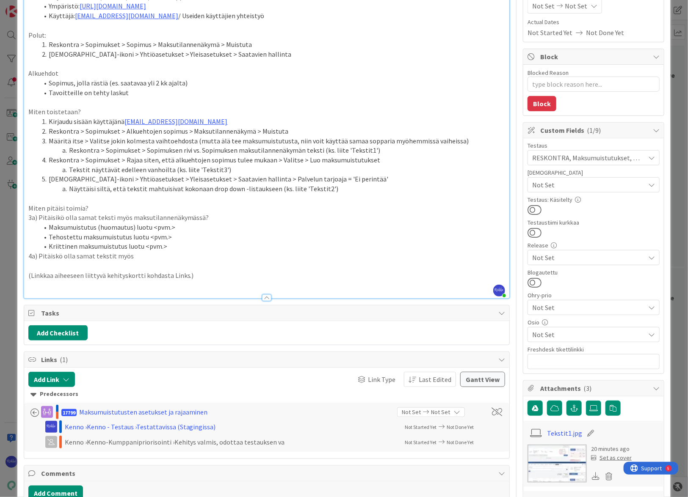
click at [143, 257] on p "4a) Pitäiskö olla samat tekstit myös" at bounding box center [266, 256] width 477 height 10
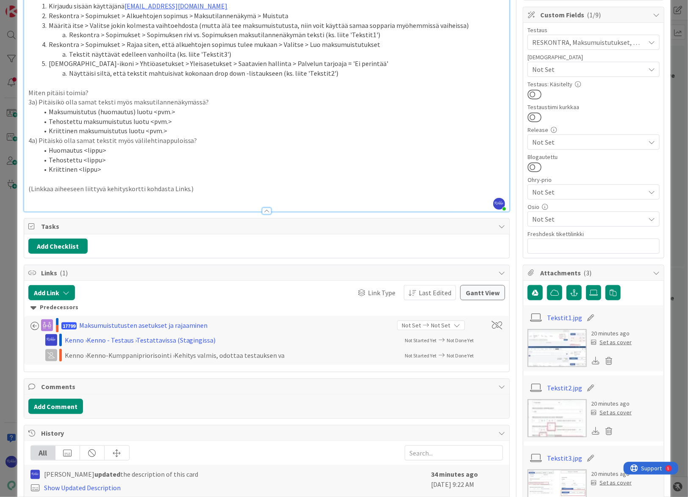
scroll to position [346, 0]
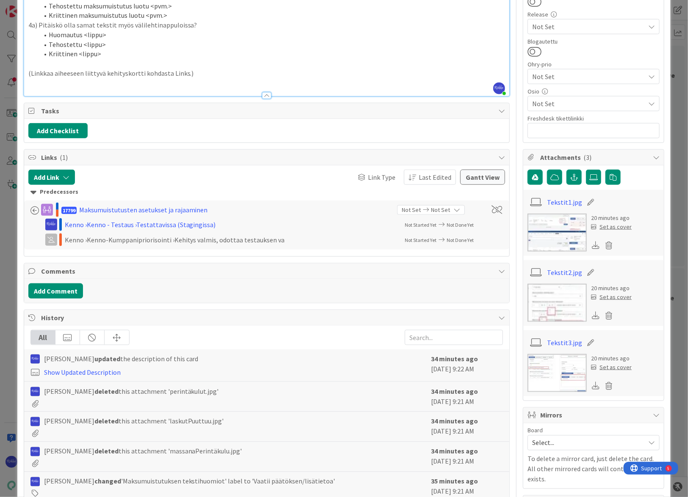
click at [531, 341] on link "Tekstit3.jpg" at bounding box center [564, 343] width 35 height 10
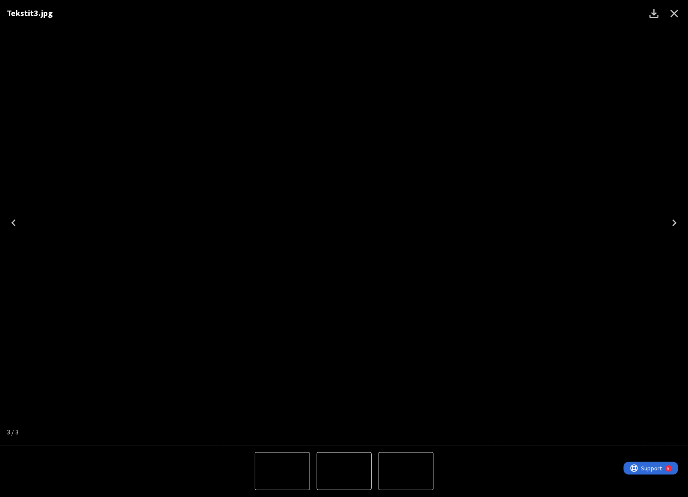
click at [531, 11] on icon "Close" at bounding box center [675, 14] width 14 height 14
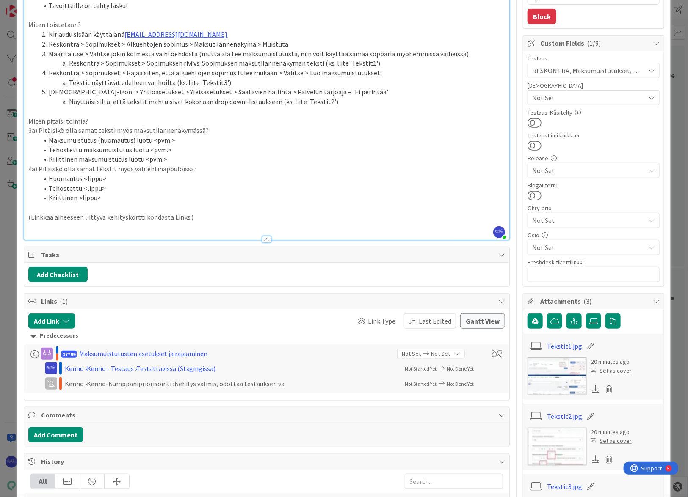
scroll to position [192, 0]
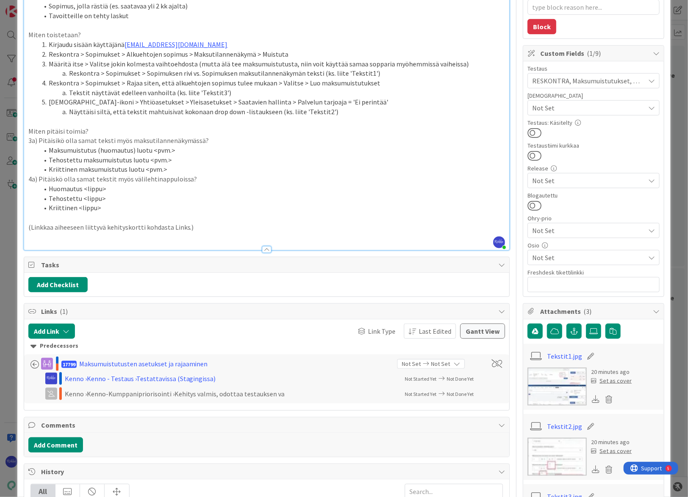
click at [113, 180] on p "4a) Pitäiskö olla samat tekstit myös välilehtinappuloissa?" at bounding box center [266, 179] width 477 height 10
click at [353, 154] on li "Maksumuistutus (huomautus) luotu <pvm.>" at bounding box center [272, 151] width 467 height 10
click at [311, 192] on li "Huomautus <lippu>" at bounding box center [272, 189] width 467 height 10
click at [382, 165] on li "Kriittinen maksumuistutus luotu <pvm.>" at bounding box center [272, 170] width 467 height 10
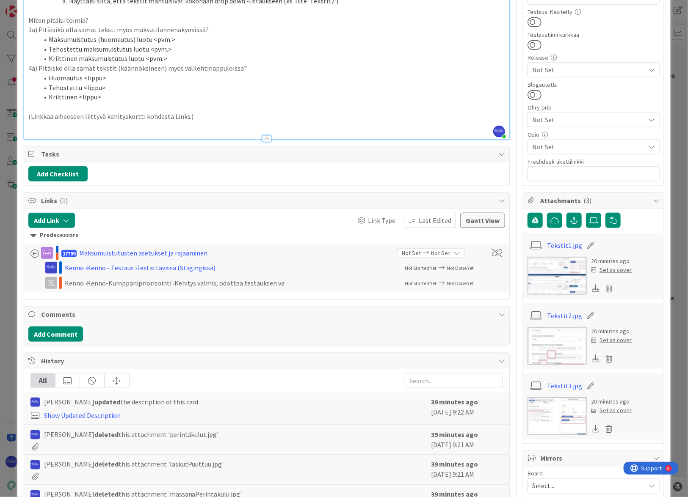
scroll to position [231, 0]
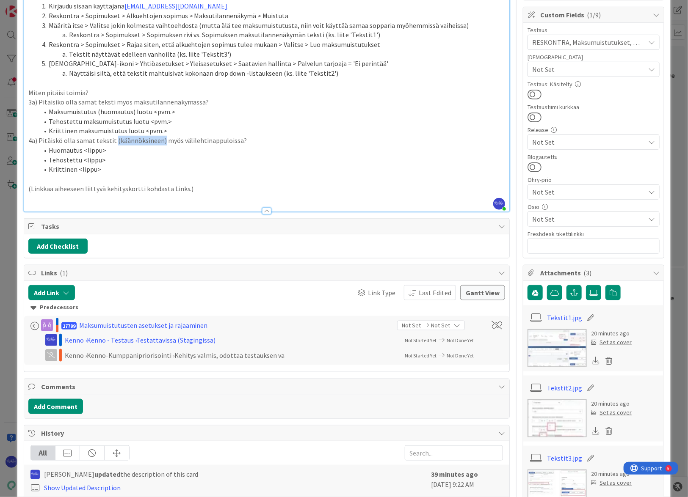
drag, startPoint x: 112, startPoint y: 140, endPoint x: 160, endPoint y: 141, distance: 47.8
click at [160, 141] on p "4a) Pitäiskö olla samat tekstit (käännöksineen) myös välilehtinappuloissa?" at bounding box center [266, 141] width 477 height 10
click at [392, 168] on li "Kriittinen <lippu>" at bounding box center [272, 170] width 467 height 10
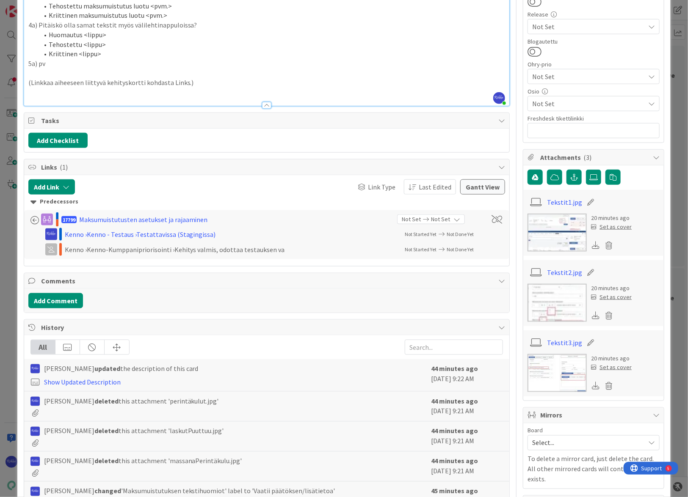
scroll to position [192, 0]
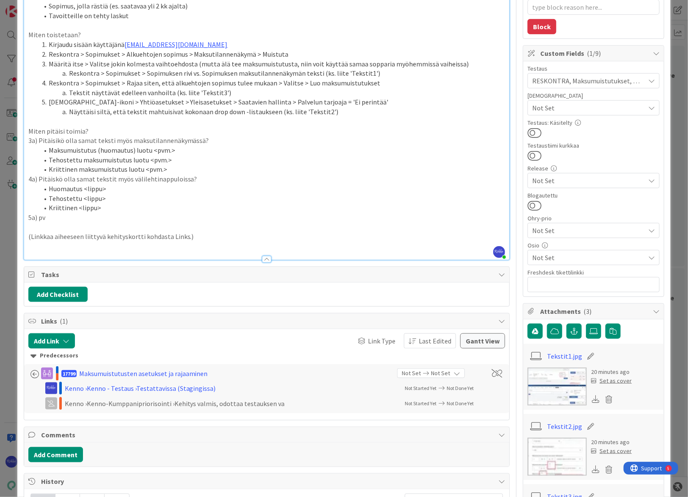
click at [531, 425] on link "Tekstit2.jpg" at bounding box center [564, 427] width 35 height 10
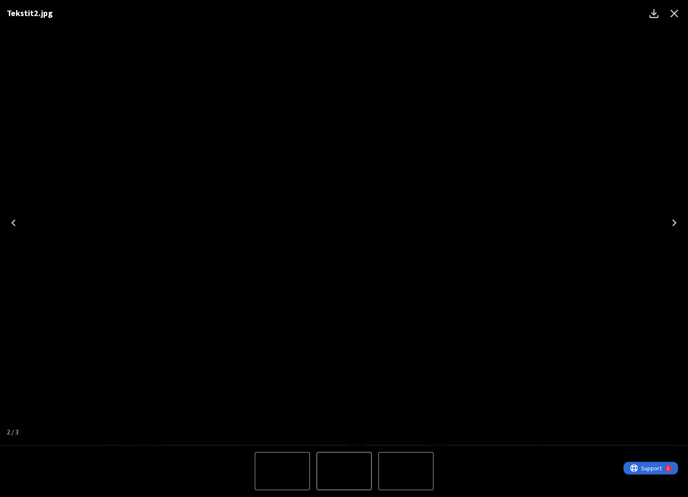
drag, startPoint x: 676, startPoint y: 13, endPoint x: 177, endPoint y: 245, distance: 550.0
click at [531, 13] on icon "Close" at bounding box center [674, 14] width 8 height 8
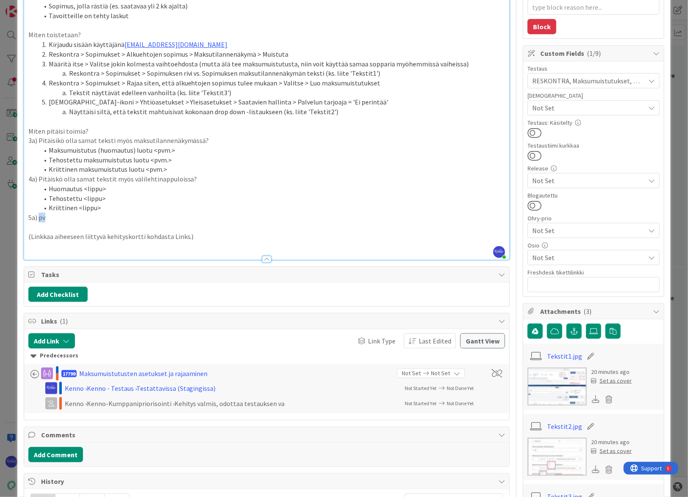
drag, startPoint x: 38, startPoint y: 217, endPoint x: 47, endPoint y: 218, distance: 8.5
click at [47, 218] on p "5a) pv" at bounding box center [266, 218] width 477 height 10
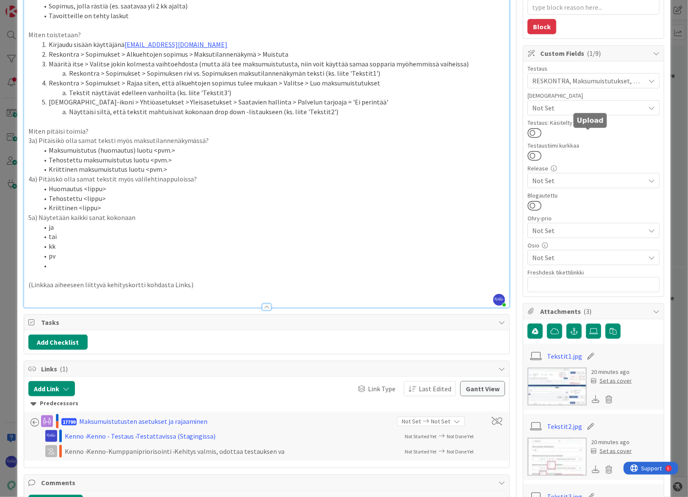
scroll to position [385, 0]
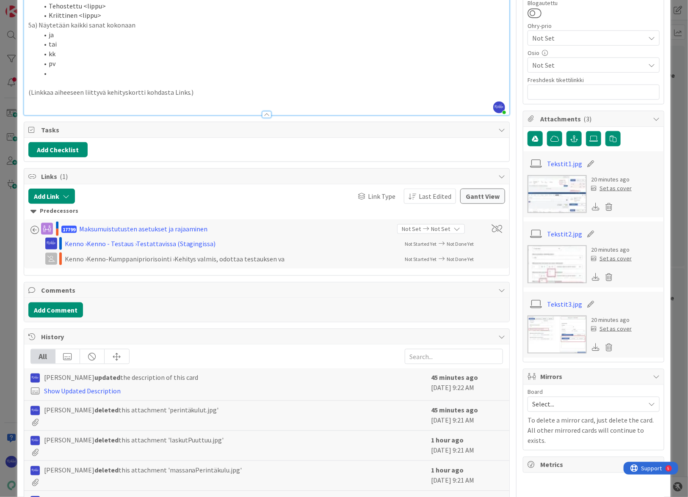
click at [531, 302] on link "Tekstit3.jpg" at bounding box center [564, 304] width 35 height 10
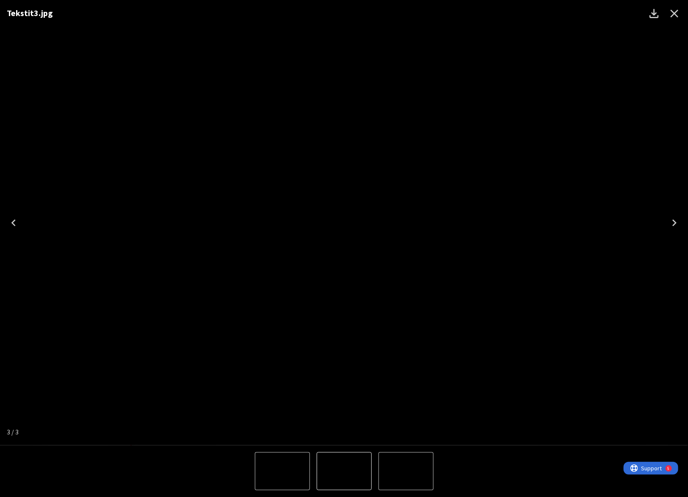
click at [531, 12] on icon "Close" at bounding box center [674, 14] width 8 height 8
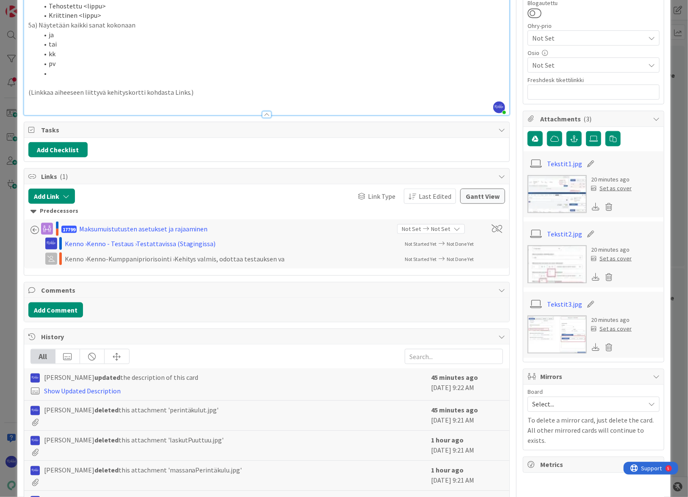
click at [531, 234] on link "Tekstit2.jpg" at bounding box center [564, 234] width 35 height 10
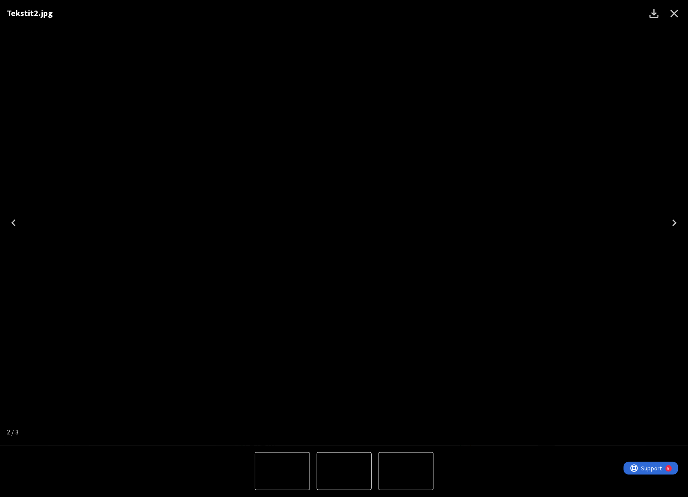
click at [531, 15] on icon "Close" at bounding box center [674, 14] width 8 height 8
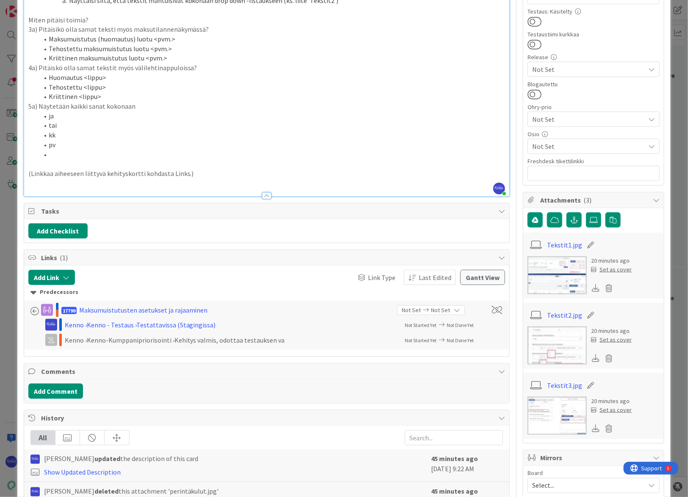
scroll to position [192, 0]
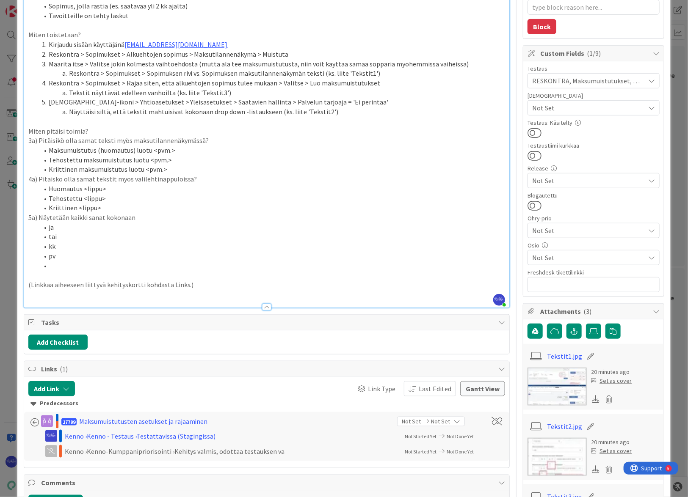
click at [82, 262] on li at bounding box center [272, 266] width 467 height 10
click at [321, 170] on li "Kriittinen maksumuistutus luotu <pvm.>" at bounding box center [272, 170] width 467 height 10
click at [155, 264] on li "Saatavat sama tai yli kk-tavoitteen" at bounding box center [272, 266] width 467 height 10
click at [298, 254] on li "pv" at bounding box center [272, 256] width 467 height 10
click at [156, 265] on li "Saatavat sama tai yli kk-tavoitteen" at bounding box center [272, 266] width 467 height 10
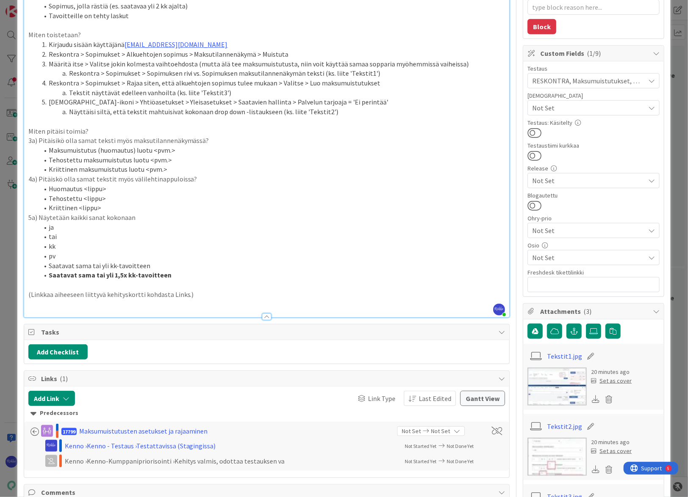
click at [295, 272] on li "Saatavat sama tai yli 1,5x kk-tavoitteen" at bounding box center [272, 275] width 467 height 10
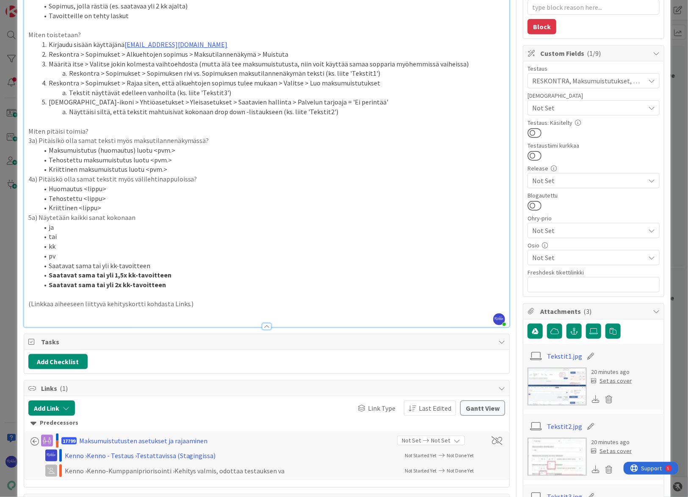
drag, startPoint x: 405, startPoint y: 265, endPoint x: 400, endPoint y: 265, distance: 5.1
click at [405, 265] on li "Saatavat sama tai yli kk-tavoitteen" at bounding box center [272, 266] width 467 height 10
click at [169, 286] on li "Saatavat sama tai yli 2x kk-tavoitteen" at bounding box center [272, 285] width 467 height 10
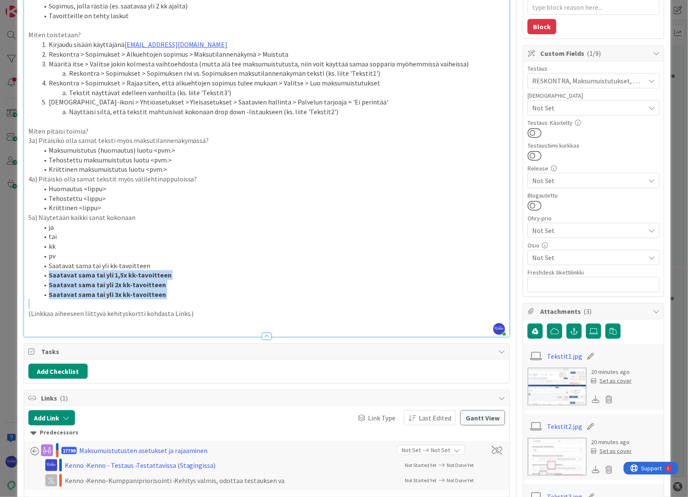
drag, startPoint x: 48, startPoint y: 275, endPoint x: 160, endPoint y: 299, distance: 115.1
click at [160, 299] on div "Laite: PC / Android / iPhone Ohjelma: Chrome / Firefox / Safari / Natiivi appli…" at bounding box center [267, 119] width 486 height 433
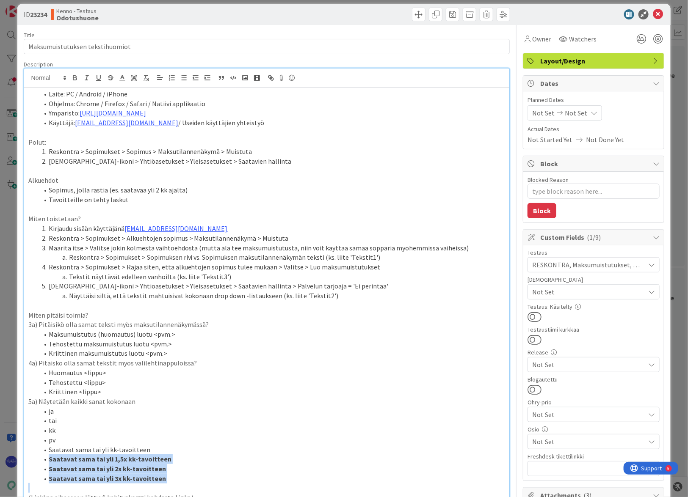
scroll to position [0, 0]
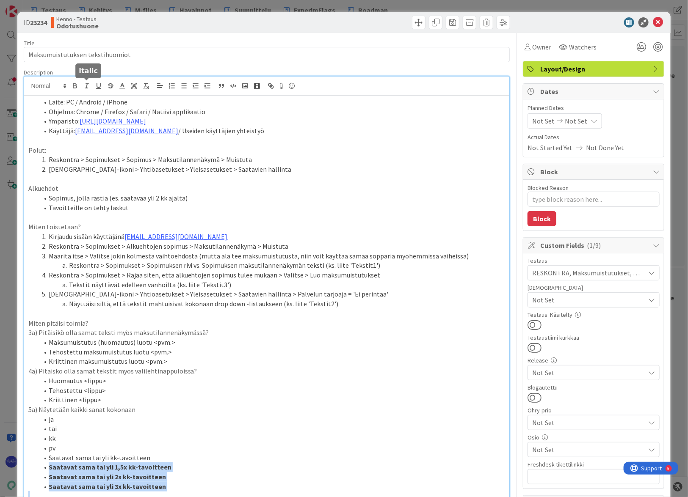
click at [75, 85] on icon "button" at bounding box center [74, 85] width 3 height 2
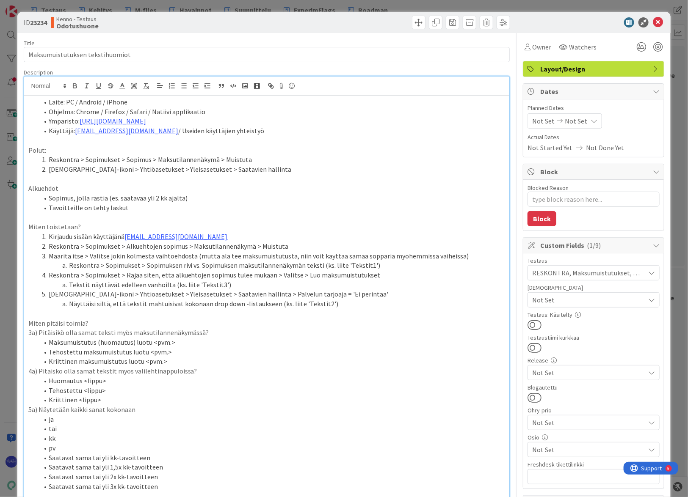
click at [212, 398] on li "Kriittinen <lippu>" at bounding box center [272, 400] width 467 height 10
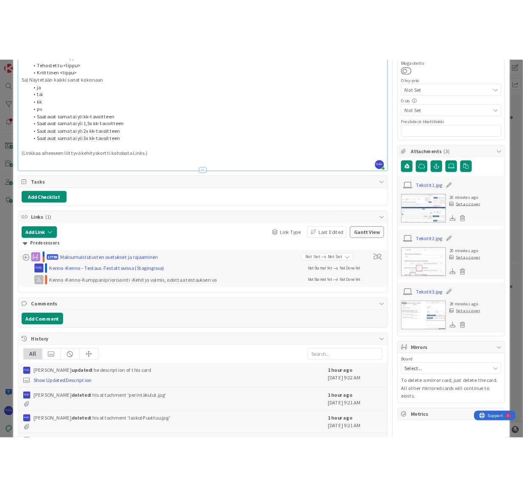
scroll to position [385, 0]
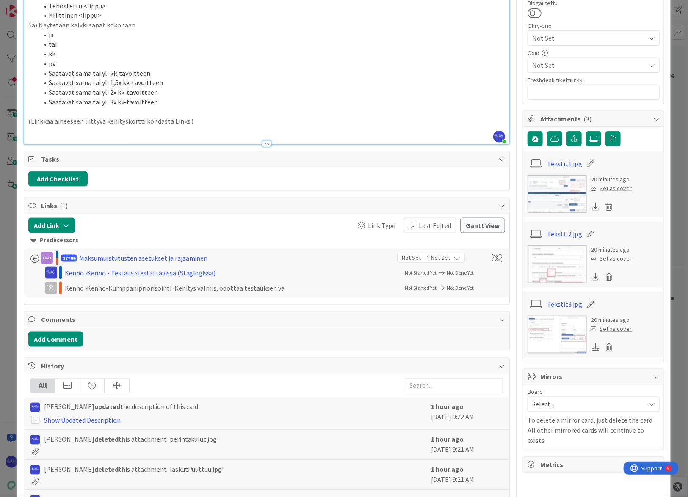
click at [531, 306] on link "Tekstit3.jpg" at bounding box center [564, 304] width 35 height 10
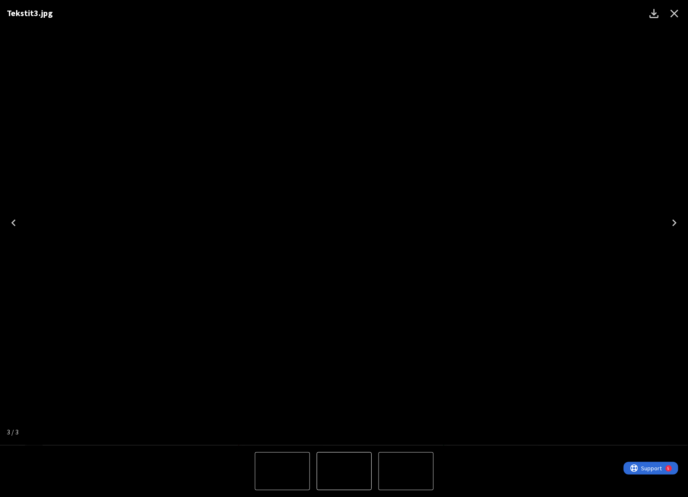
click at [531, 12] on icon "Close" at bounding box center [674, 14] width 8 height 8
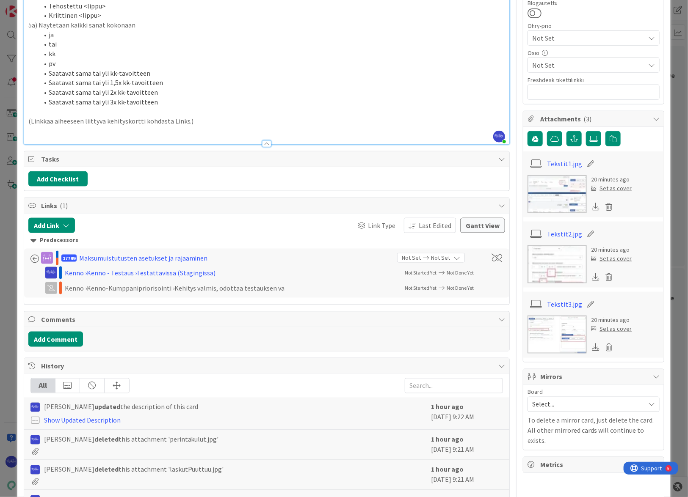
click at [531, 234] on link "Tekstit2.jpg" at bounding box center [564, 234] width 35 height 10
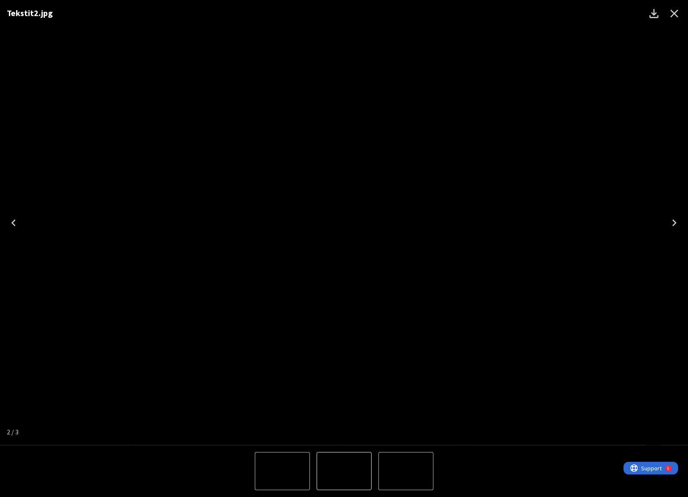
click at [531, 12] on icon "Close" at bounding box center [674, 14] width 8 height 8
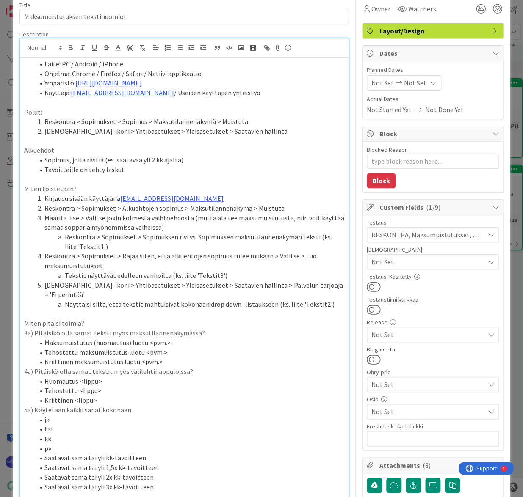
scroll to position [0, 0]
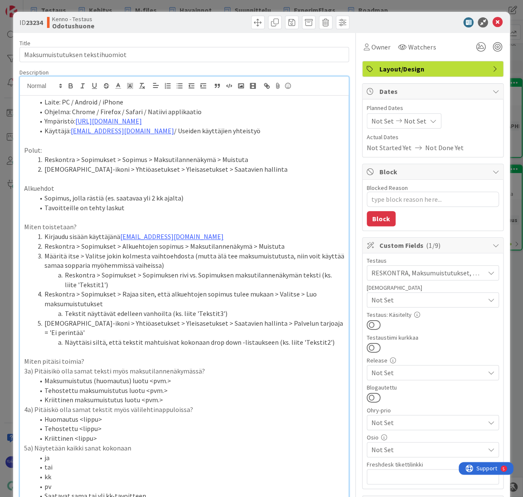
click at [224, 22] on div at bounding box center [268, 23] width 163 height 14
click at [492, 21] on icon at bounding box center [497, 22] width 10 height 10
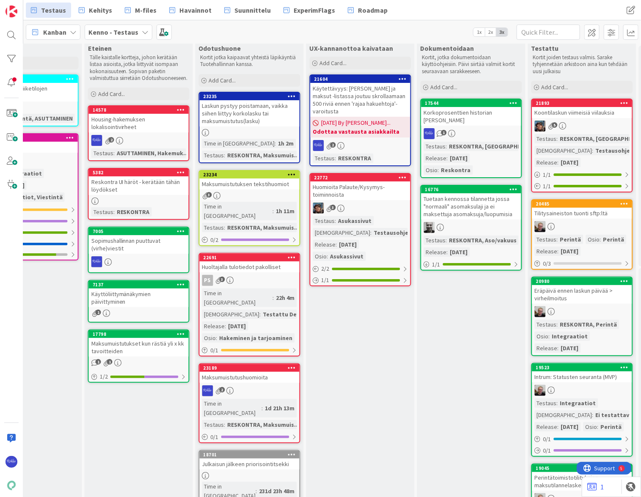
scroll to position [0, 607]
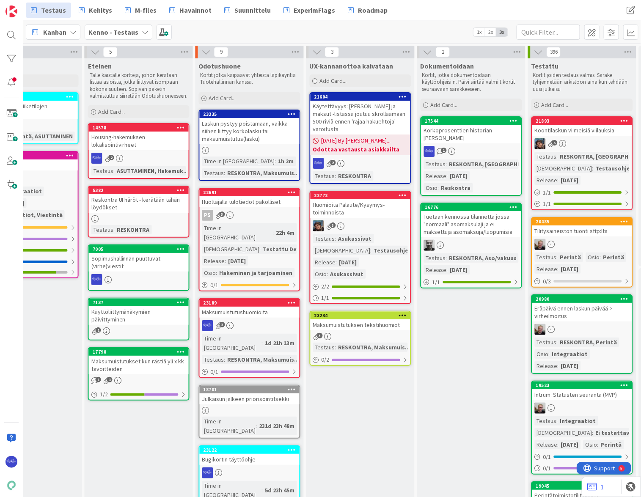
click at [246, 320] on div "2" at bounding box center [250, 325] width 100 height 11
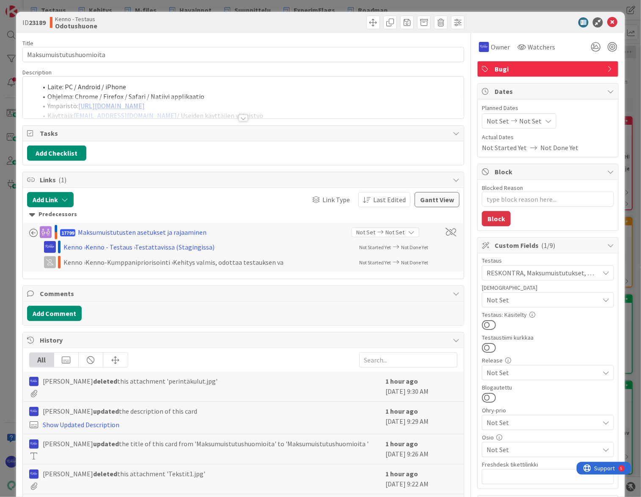
click at [239, 119] on div at bounding box center [243, 118] width 9 height 7
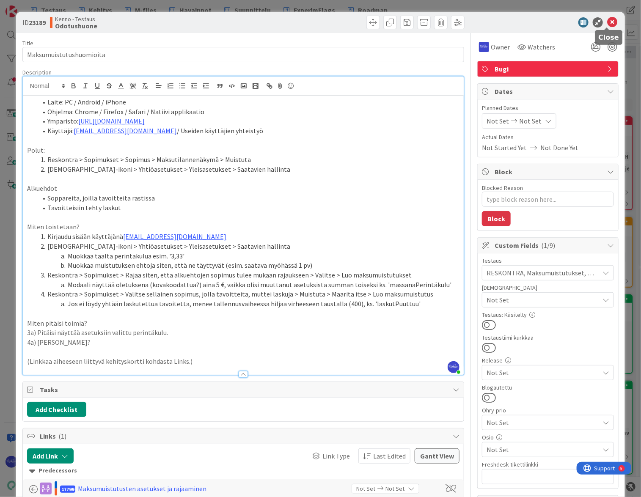
click at [531, 19] on icon at bounding box center [612, 22] width 10 height 10
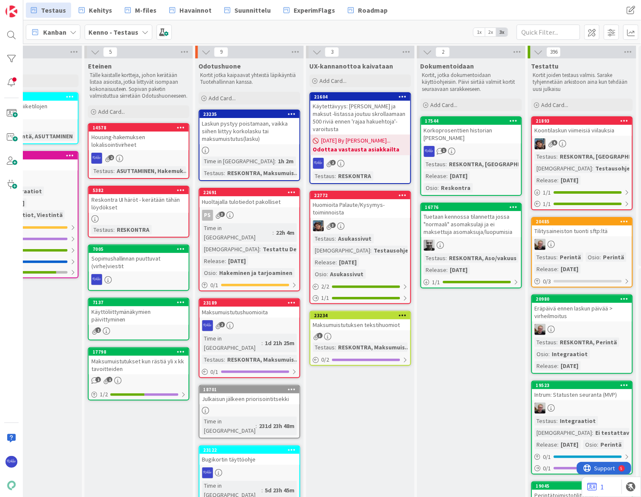
click at [381, 320] on div "Maksumuistutuksen tekstihuomiot" at bounding box center [361, 325] width 100 height 11
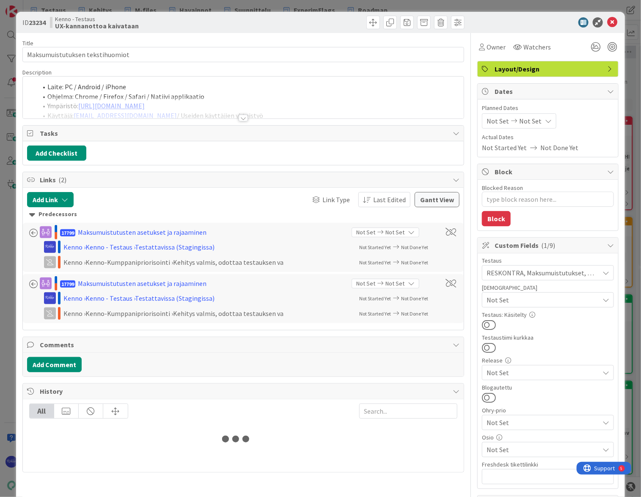
type textarea "x"
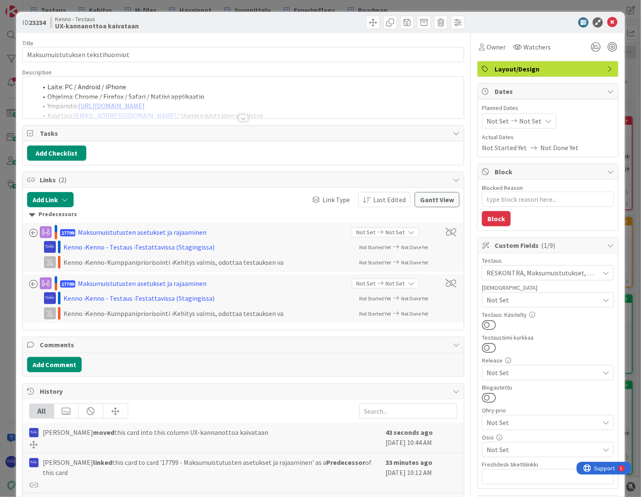
click at [241, 119] on div at bounding box center [243, 118] width 9 height 7
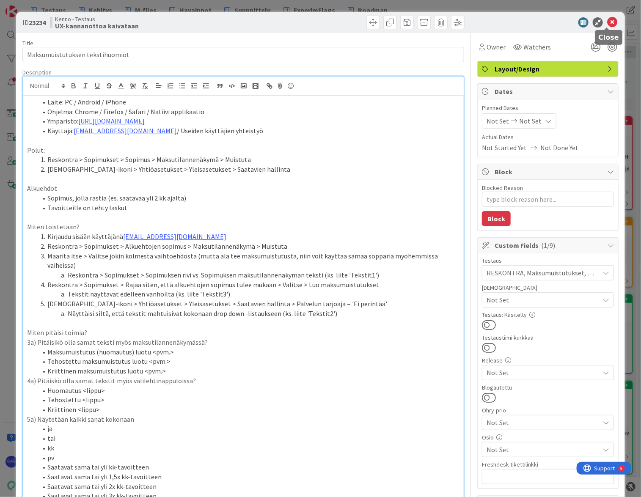
click at [531, 19] on icon at bounding box center [612, 22] width 10 height 10
